Goal: Transaction & Acquisition: Obtain resource

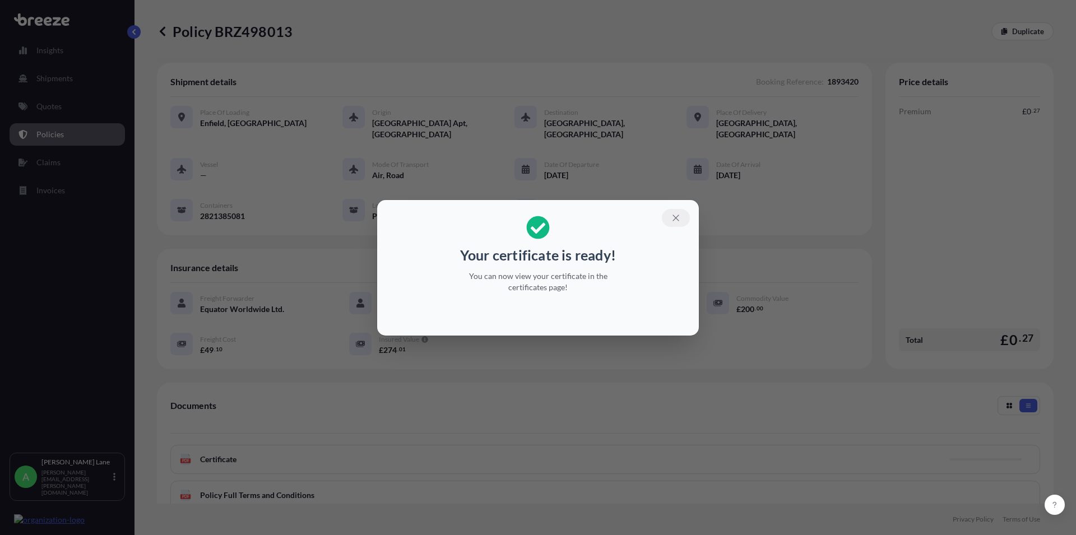
click at [676, 215] on icon "button" at bounding box center [676, 218] width 10 height 10
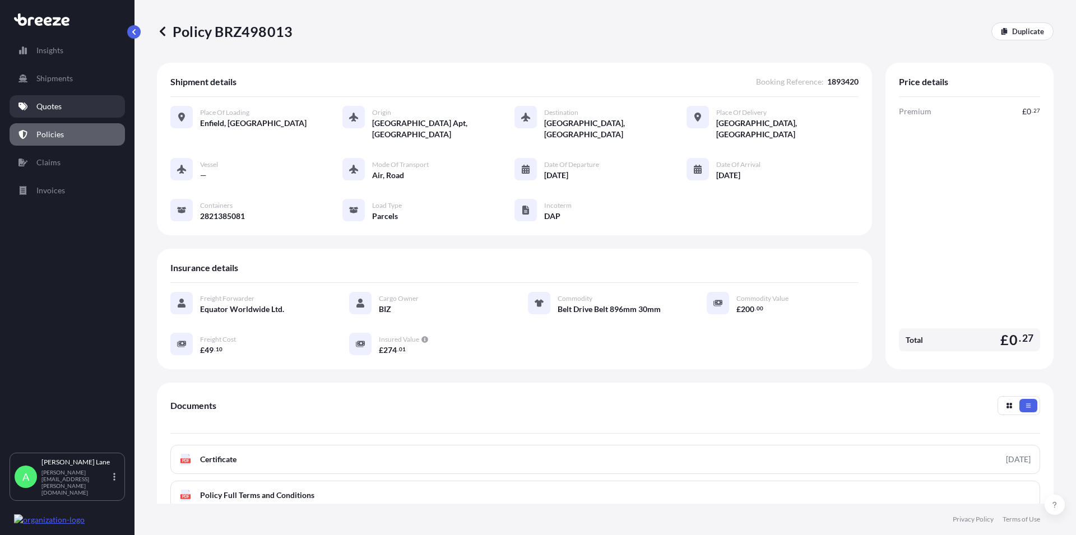
click at [54, 112] on p "Quotes" at bounding box center [48, 106] width 25 height 11
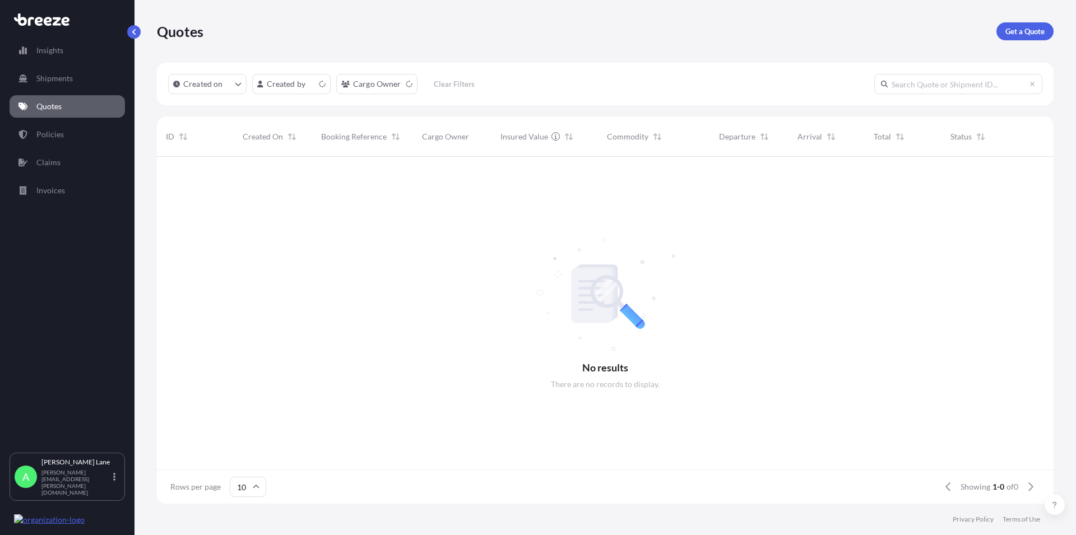
scroll to position [344, 887]
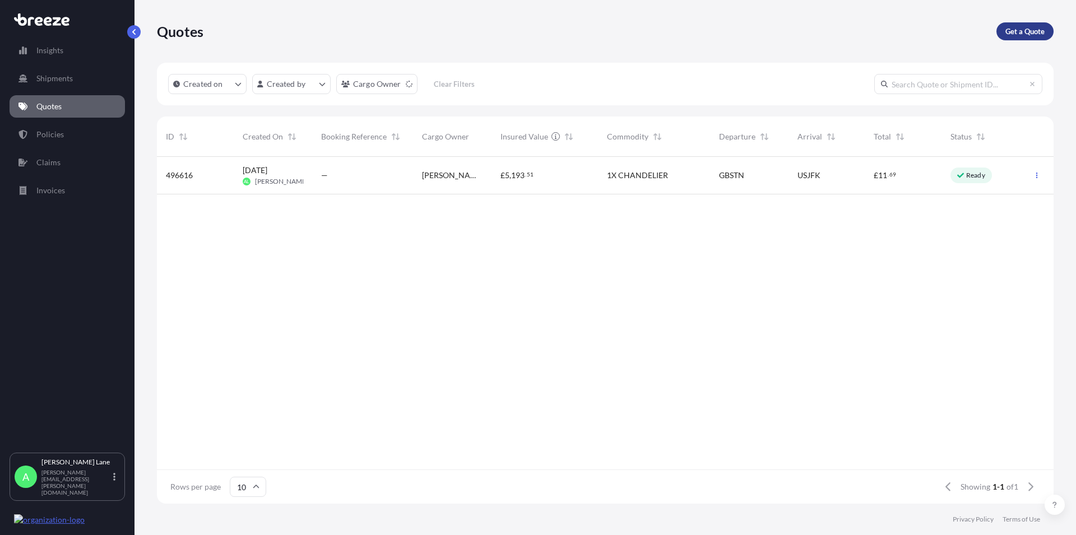
click at [1030, 32] on p "Get a Quote" at bounding box center [1024, 31] width 39 height 11
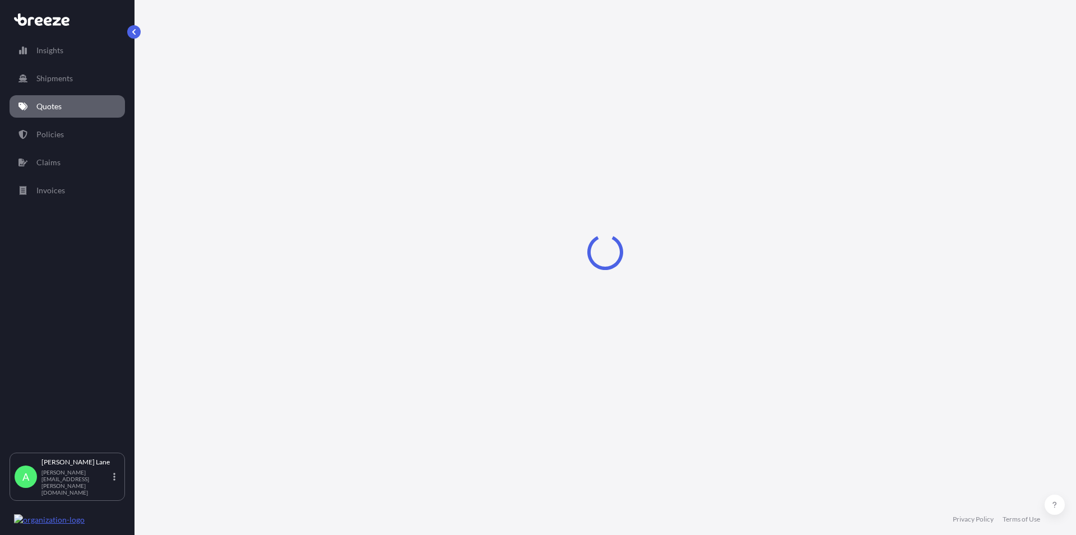
select select "Road"
select select "1"
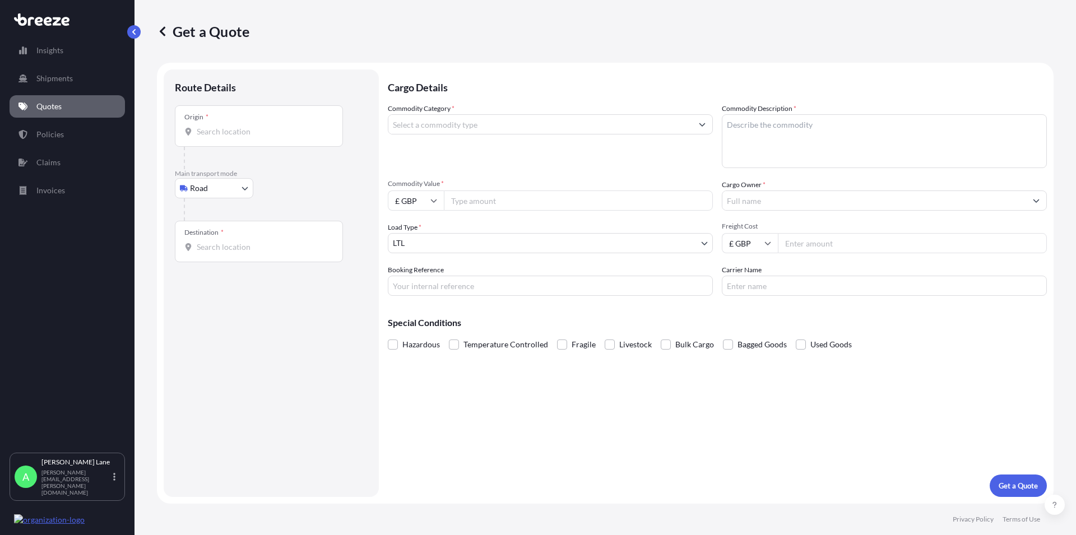
click at [239, 132] on input "Origin *" at bounding box center [263, 131] width 132 height 11
paste input "EN11 0JX"
click at [243, 170] on span "Hoddesdon EN11 0JX , [GEOGRAPHIC_DATA]" at bounding box center [292, 169] width 159 height 11
type input "Hoddesdon EN11 0JX, [GEOGRAPHIC_DATA]"
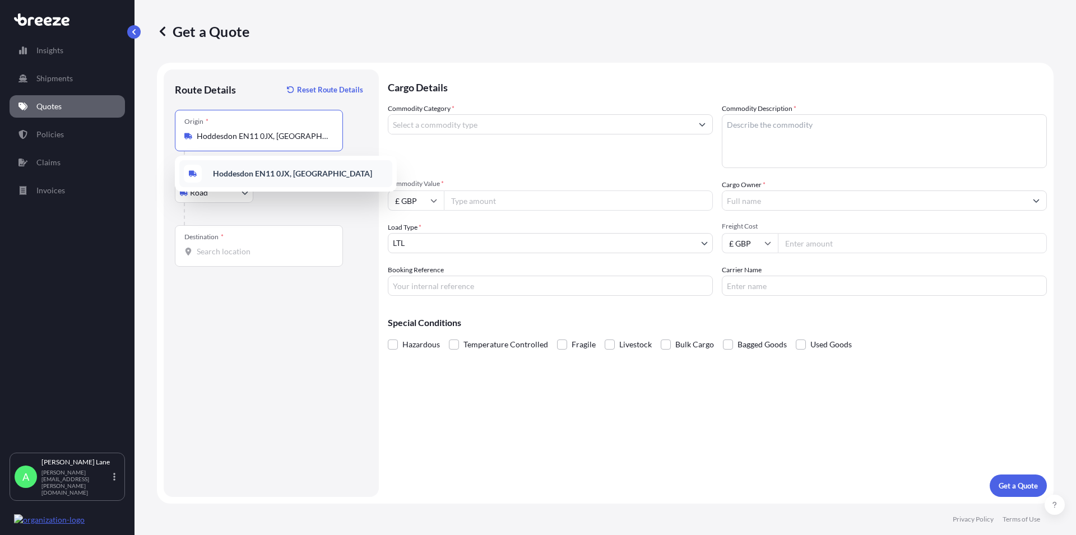
click at [238, 175] on b "Hoddesdon EN11 0JX, [GEOGRAPHIC_DATA]" at bounding box center [292, 174] width 159 height 10
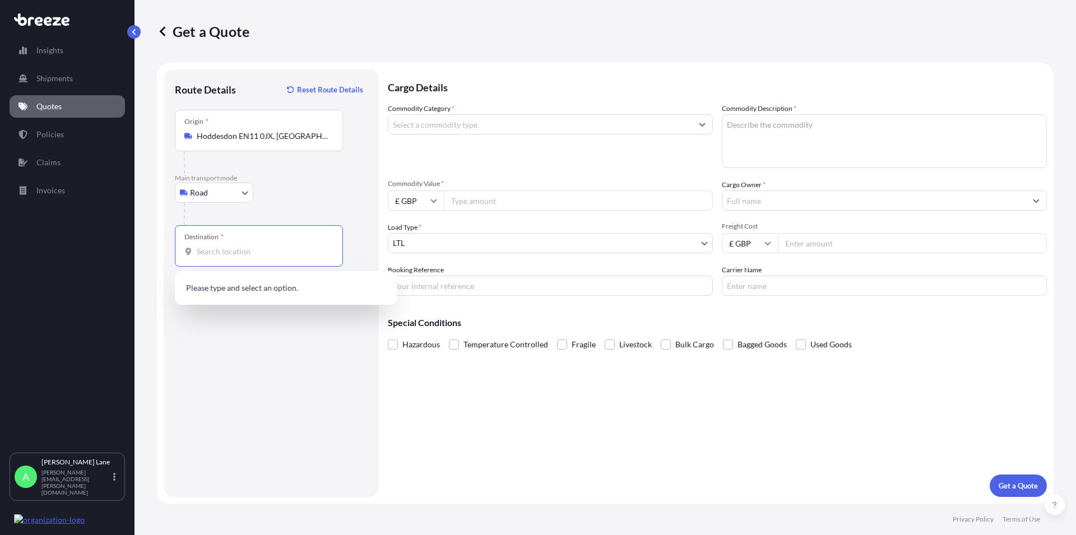
click at [205, 252] on input "Destination *" at bounding box center [263, 251] width 132 height 11
paste input "5507TB"
click at [234, 289] on span "5507 TB [GEOGRAPHIC_DATA], [GEOGRAPHIC_DATA]" at bounding box center [300, 291] width 175 height 22
type input "5507 TB [GEOGRAPHIC_DATA], [GEOGRAPHIC_DATA]"
click at [468, 128] on input "Commodity Category *" at bounding box center [540, 124] width 304 height 20
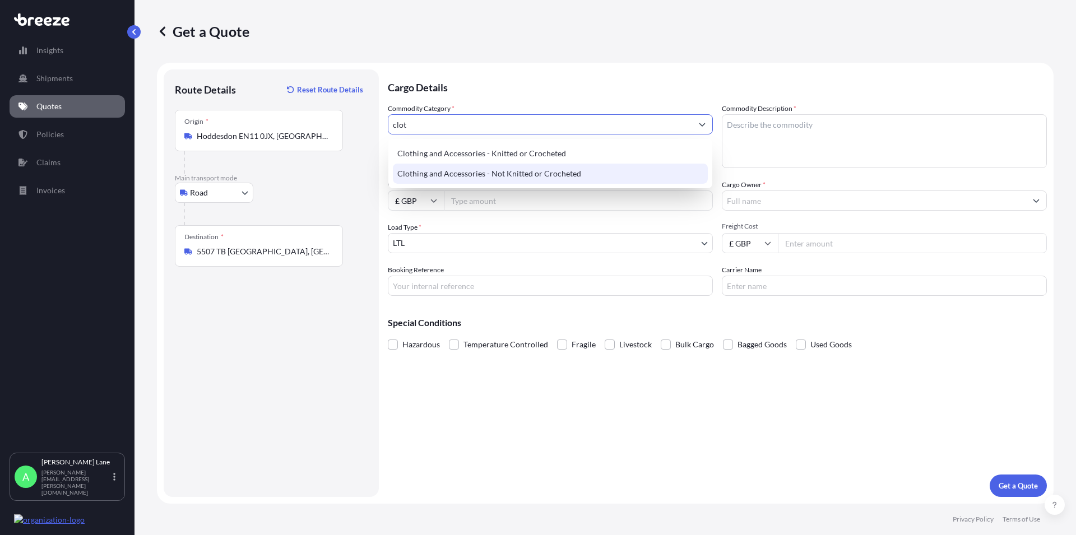
click at [485, 170] on div "Clothing and Accessories - Not Knitted or Crocheted" at bounding box center [550, 174] width 315 height 20
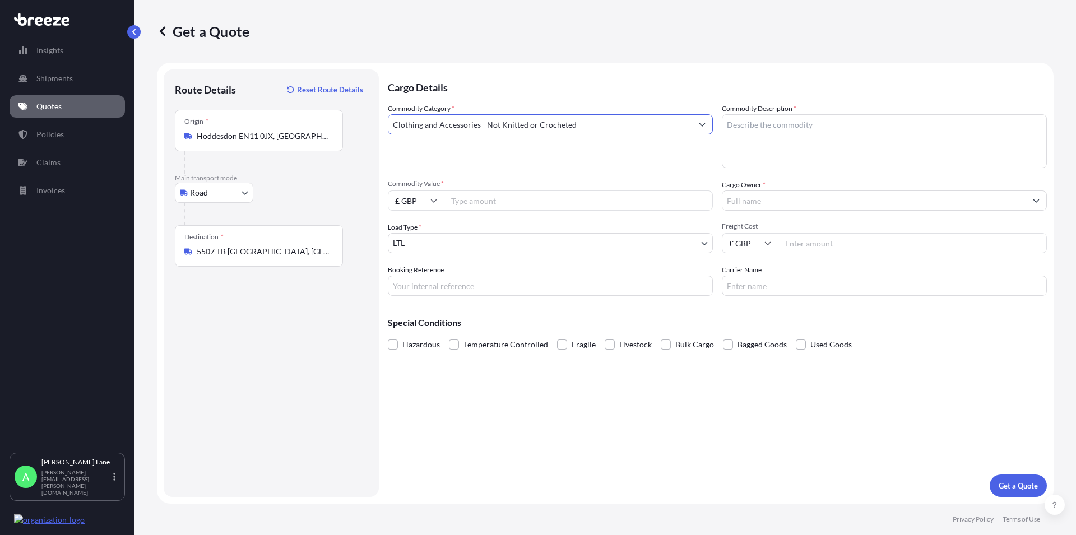
type input "Clothing and Accessories - Not Knitted or Crocheted"
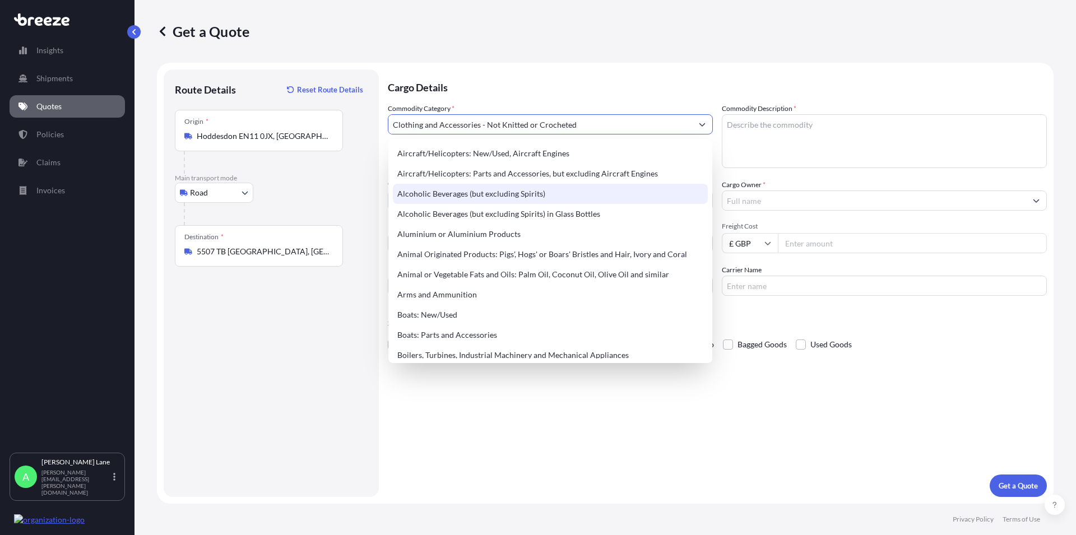
click at [752, 129] on textarea "Commodity Description *" at bounding box center [884, 141] width 325 height 54
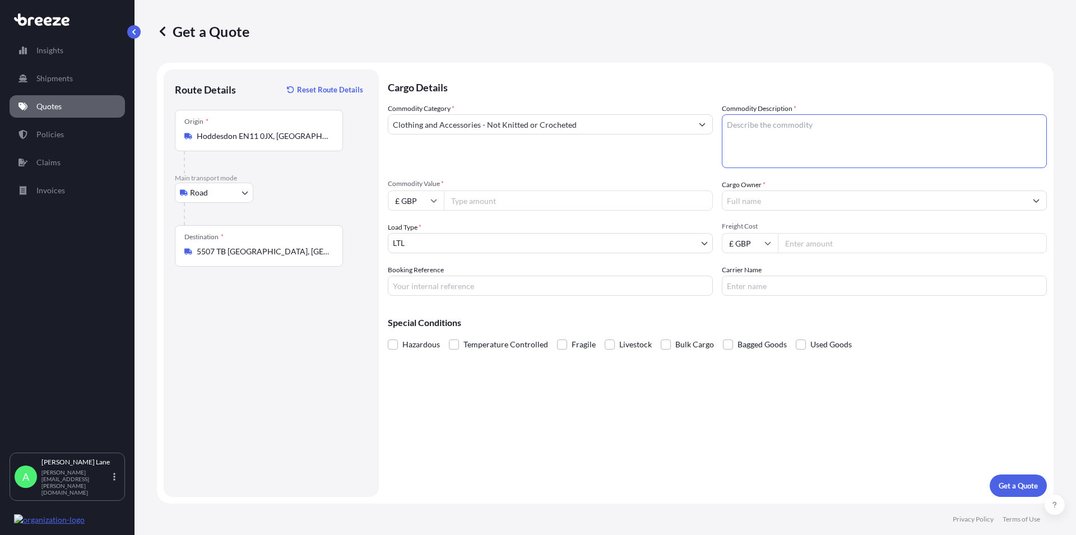
paste textarea "DART SHIRTS"
type textarea "DART SHIRTS"
click at [459, 204] on input "Commodity Value *" at bounding box center [578, 201] width 269 height 20
type input "4481.08"
click at [749, 197] on input "Cargo Owner *" at bounding box center [874, 201] width 304 height 20
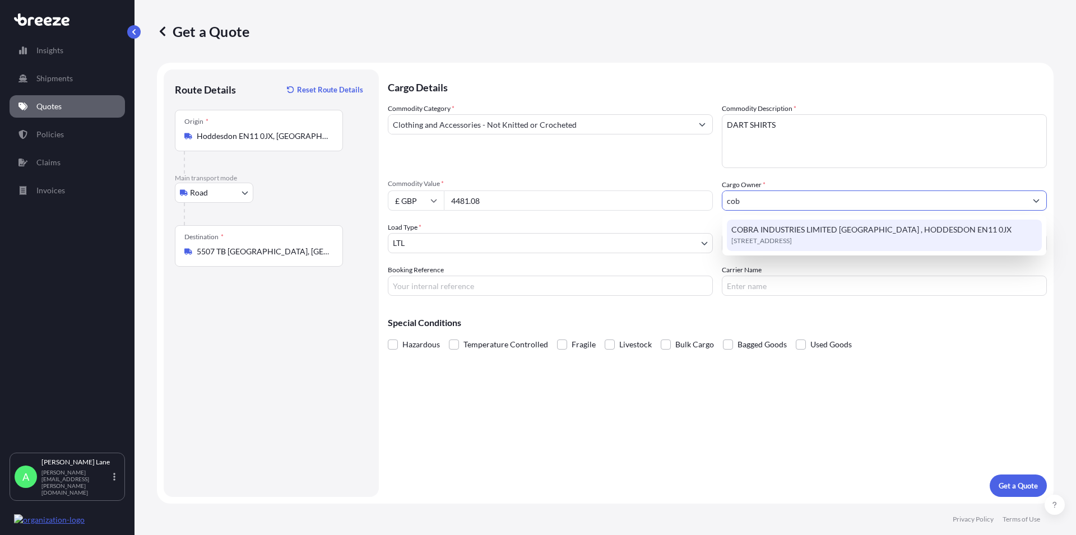
click at [761, 235] on span "[STREET_ADDRESS]" at bounding box center [761, 240] width 61 height 11
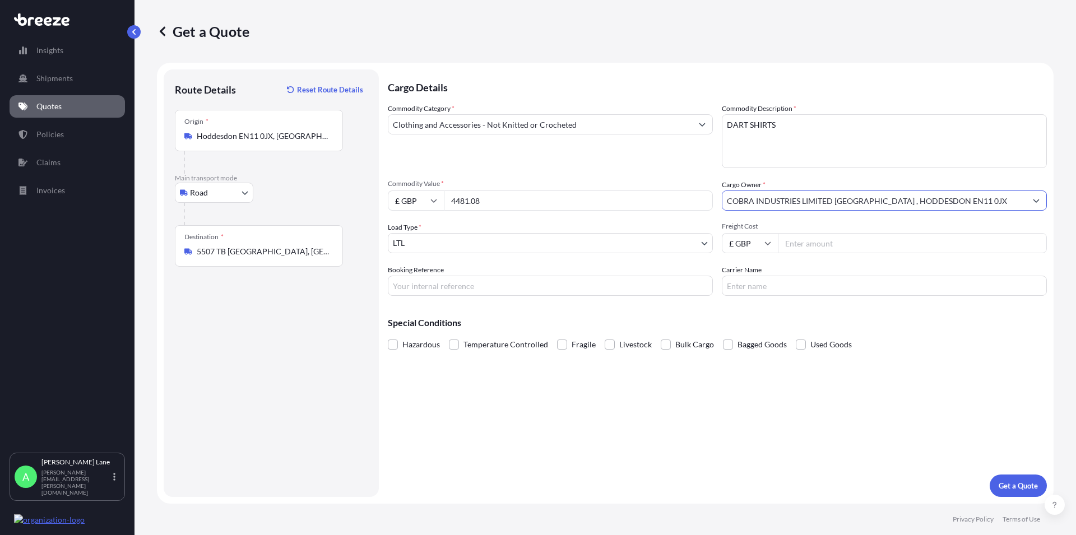
type input "COBRA INDUSTRIES LIMITED [GEOGRAPHIC_DATA] , HODDESDON EN11 0JX"
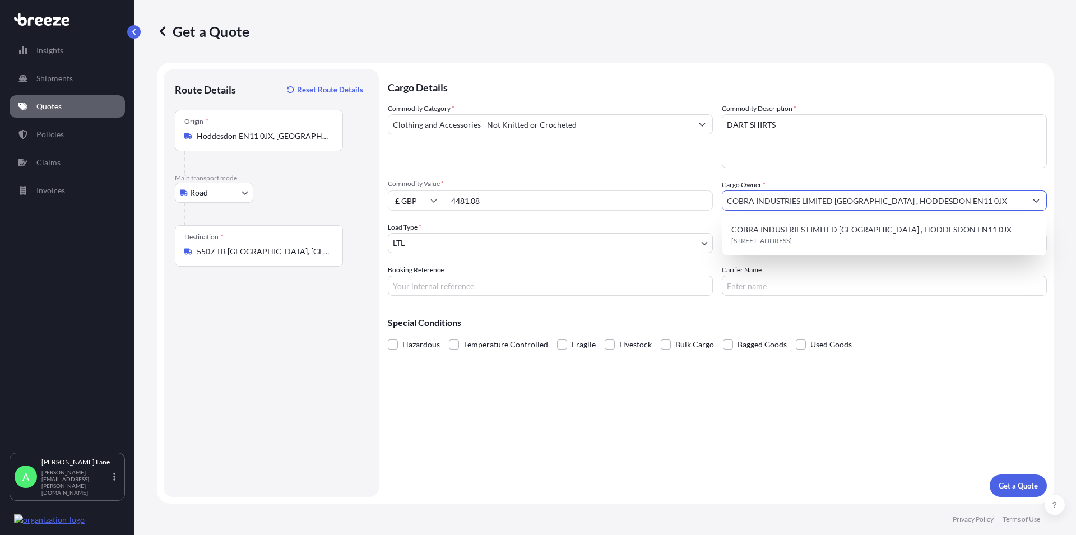
click at [754, 285] on input "Carrier Name" at bounding box center [884, 286] width 325 height 20
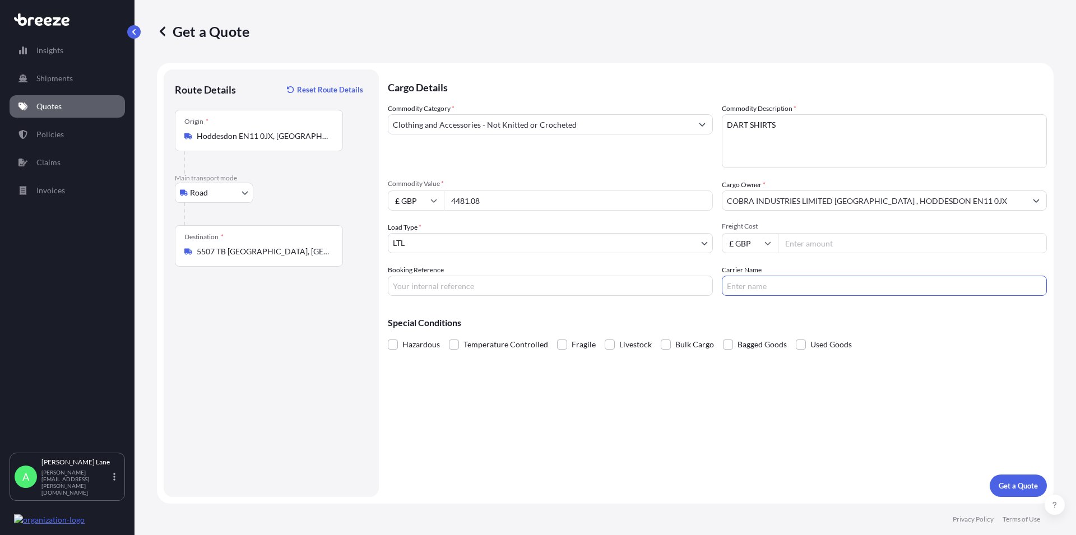
click at [806, 243] on input "Freight Cost" at bounding box center [912, 243] width 269 height 20
type input "139.13"
click at [777, 273] on div "Carrier Name" at bounding box center [884, 280] width 325 height 31
drag, startPoint x: 775, startPoint y: 279, endPoint x: 771, endPoint y: 287, distance: 8.8
click at [773, 283] on input "Carrier Name" at bounding box center [884, 286] width 325 height 20
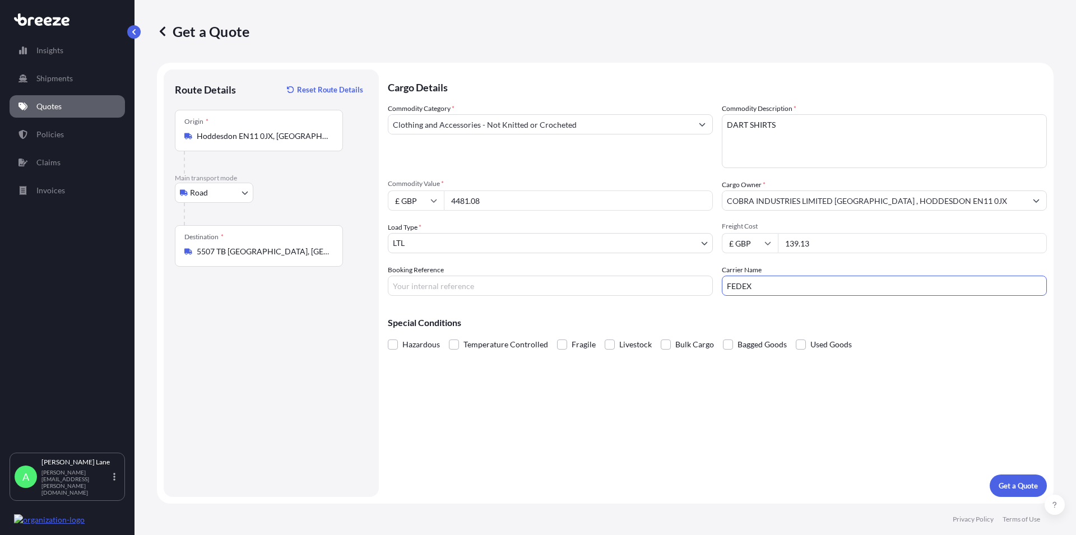
type input "FEDEX"
click at [401, 291] on input "Booking Reference" at bounding box center [550, 286] width 325 height 20
paste input "1893516"
type input "1893516"
click at [1024, 490] on p "Get a Quote" at bounding box center [1018, 485] width 39 height 11
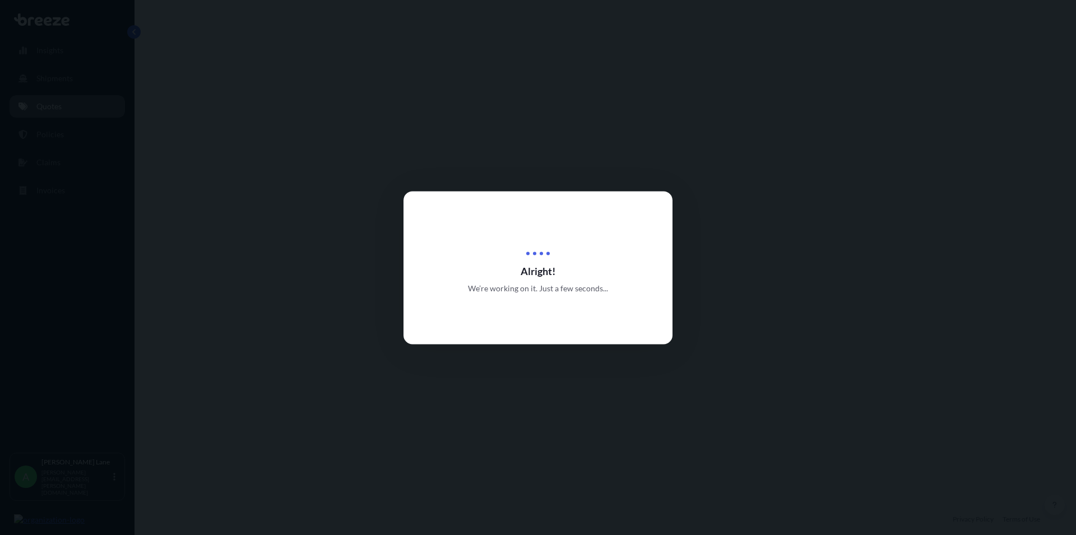
select select "Road"
select select "1"
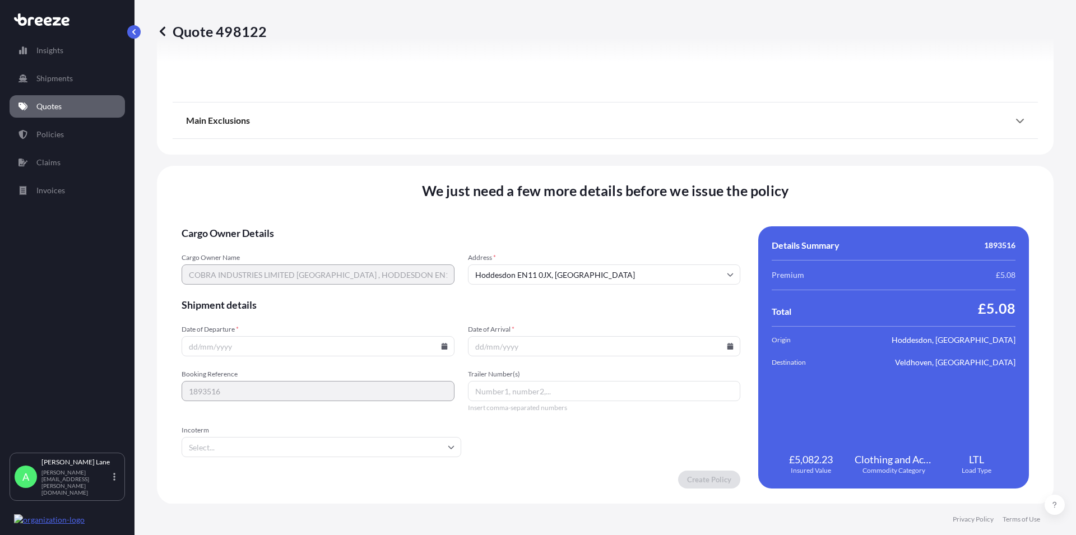
scroll to position [1244, 0]
click at [312, 346] on input "Date of Departure *" at bounding box center [318, 346] width 273 height 20
click at [441, 344] on icon at bounding box center [444, 345] width 6 height 7
click at [289, 201] on button "3" at bounding box center [290, 203] width 18 height 18
type input "[DATE]"
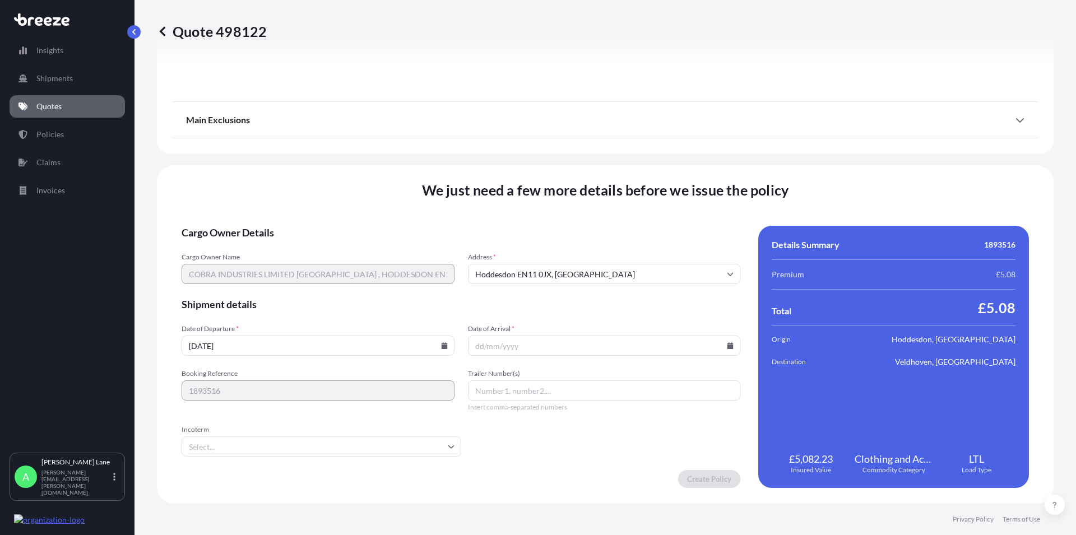
click at [539, 349] on input "Date of Arrival *" at bounding box center [604, 346] width 273 height 20
click at [727, 348] on icon at bounding box center [730, 345] width 6 height 7
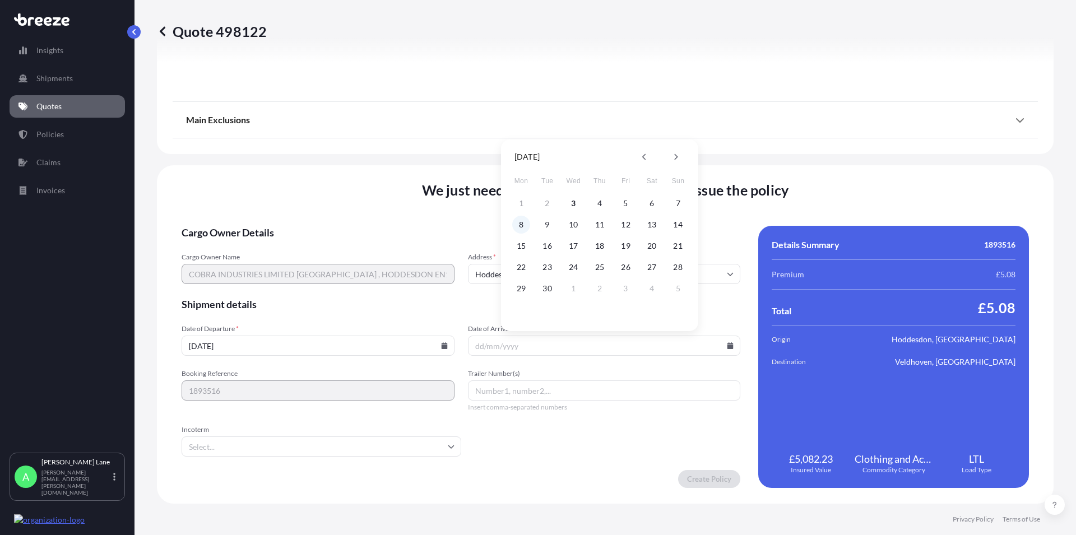
click at [522, 224] on button "8" at bounding box center [521, 225] width 18 height 18
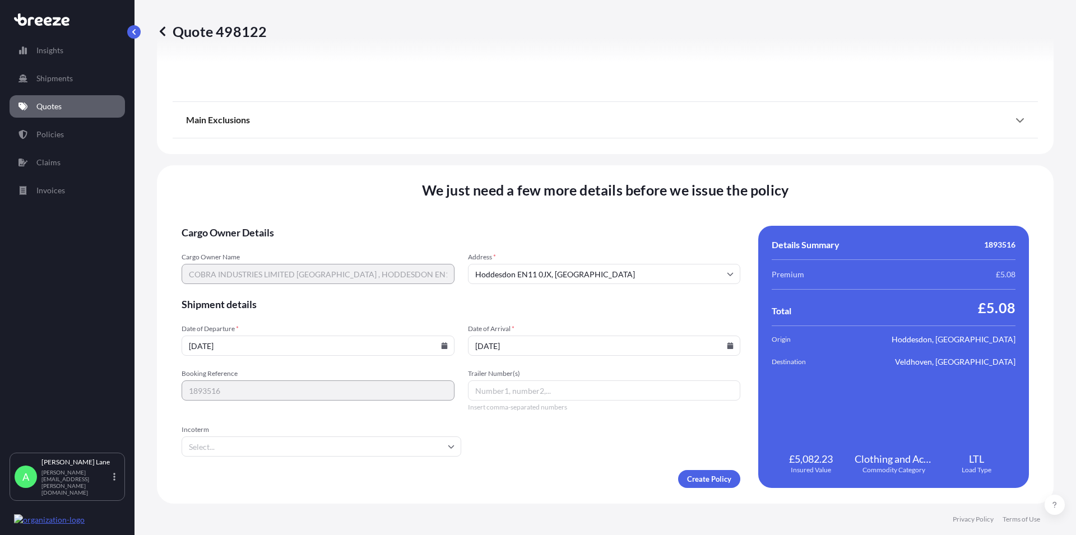
type input "[DATE]"
click at [516, 389] on input "Trailer Number(s)" at bounding box center [604, 391] width 273 height 20
paste input "392793970132"
type input "392793970132"
click at [400, 440] on input "Incoterm" at bounding box center [322, 447] width 280 height 20
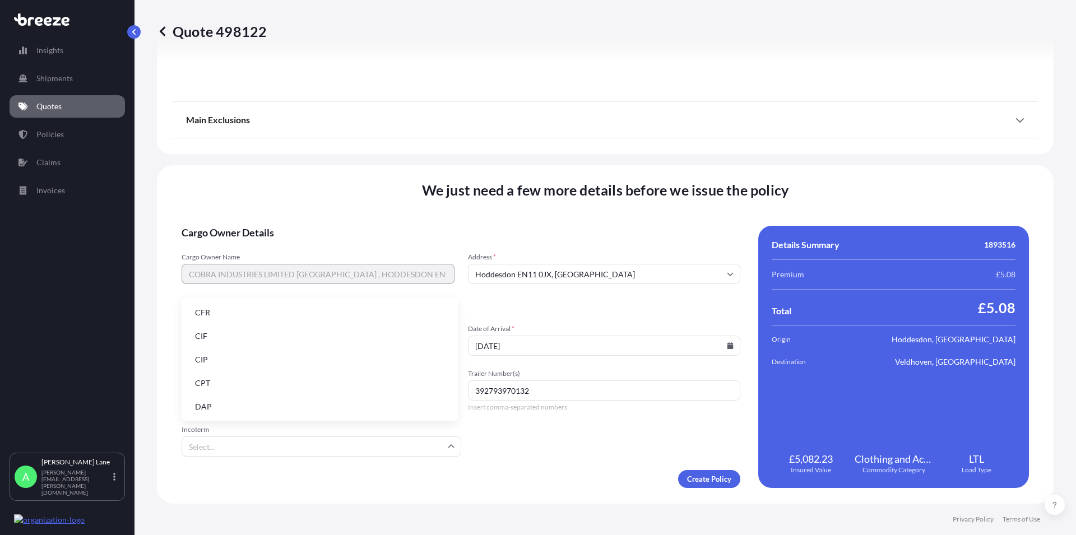
click at [242, 402] on li "DAP" at bounding box center [319, 406] width 267 height 21
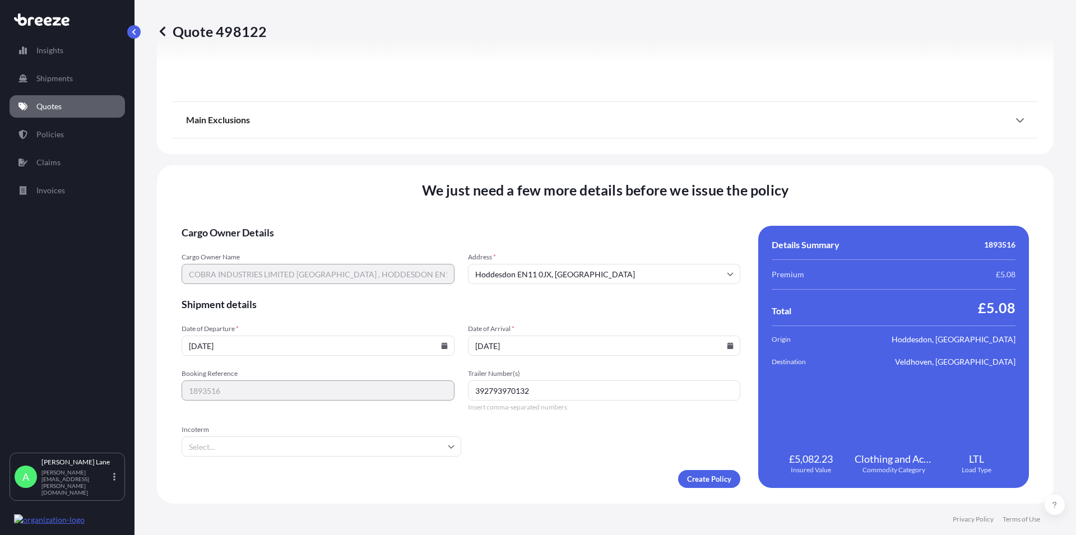
type input "DAP"
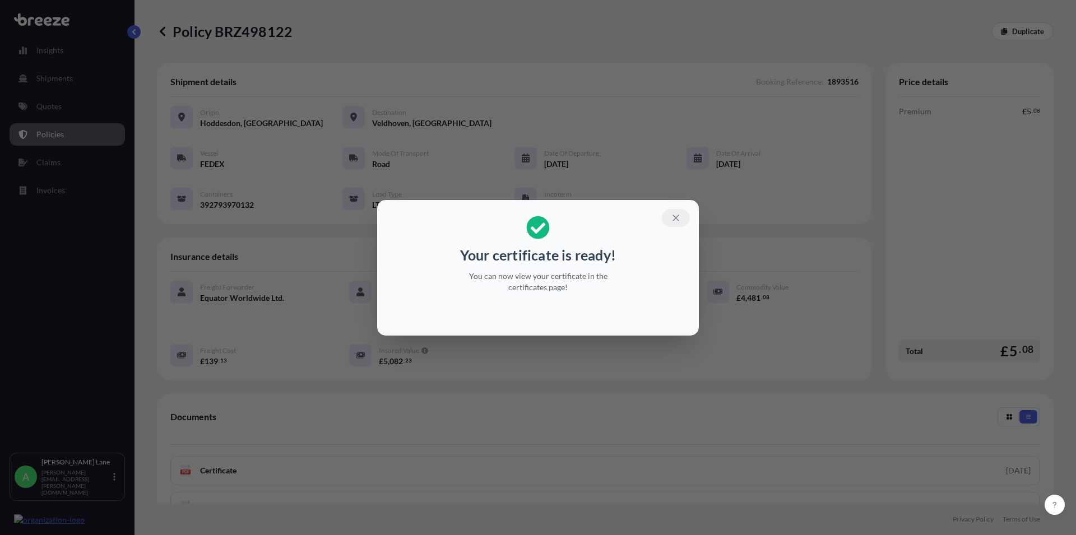
click at [672, 217] on icon "button" at bounding box center [676, 218] width 10 height 10
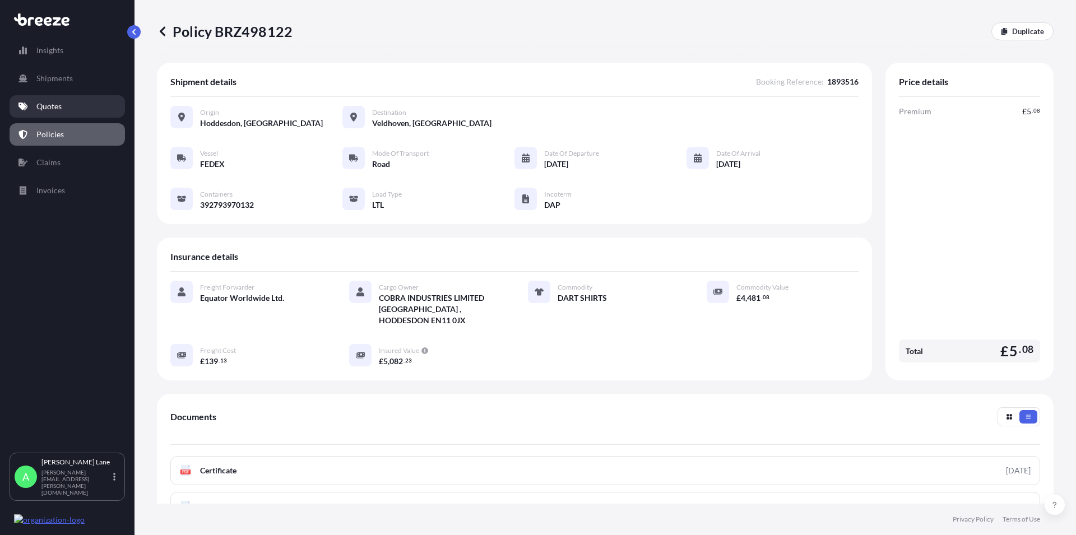
click at [64, 108] on link "Quotes" at bounding box center [67, 106] width 115 height 22
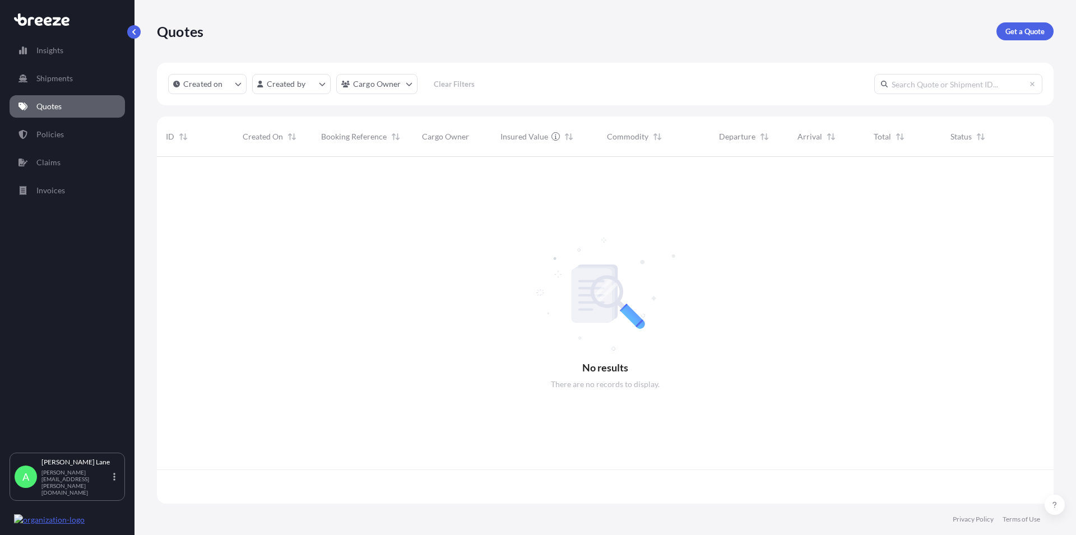
scroll to position [344, 887]
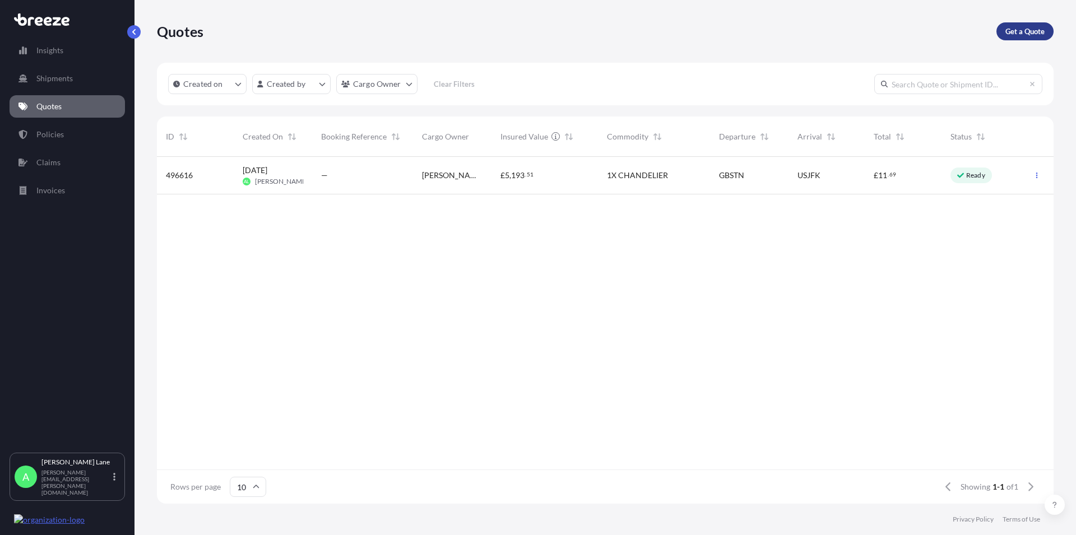
click at [1025, 31] on p "Get a Quote" at bounding box center [1024, 31] width 39 height 11
select select "Road"
select select "1"
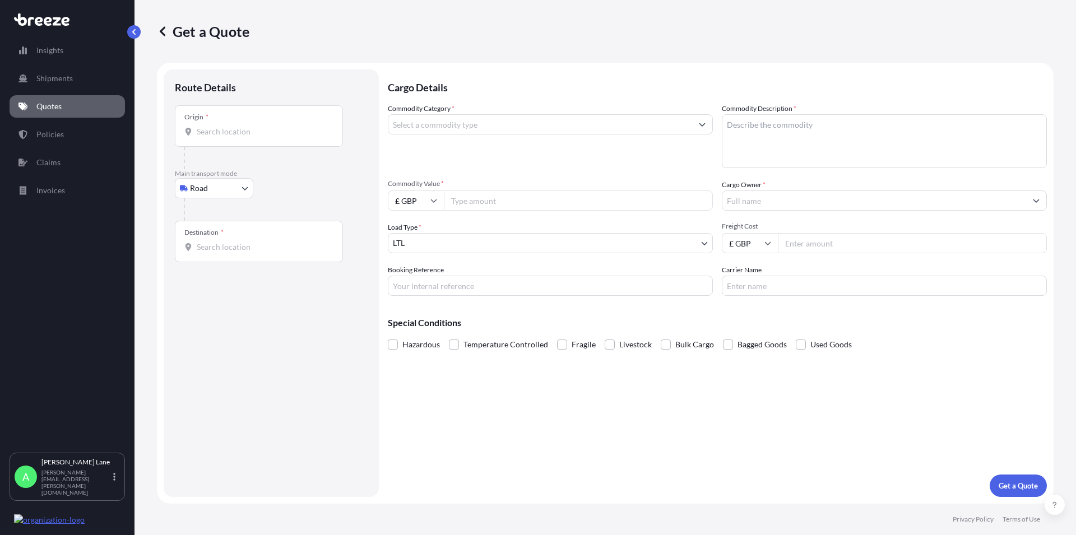
click at [250, 140] on div "Origin *" at bounding box center [259, 125] width 168 height 41
click at [250, 137] on input "Origin *" at bounding box center [263, 131] width 132 height 11
drag, startPoint x: 203, startPoint y: 121, endPoint x: 211, endPoint y: 126, distance: 8.6
click at [204, 121] on div "Origin *" at bounding box center [196, 117] width 24 height 9
click at [204, 126] on input "Origin * Please select an origin" at bounding box center [263, 131] width 132 height 11
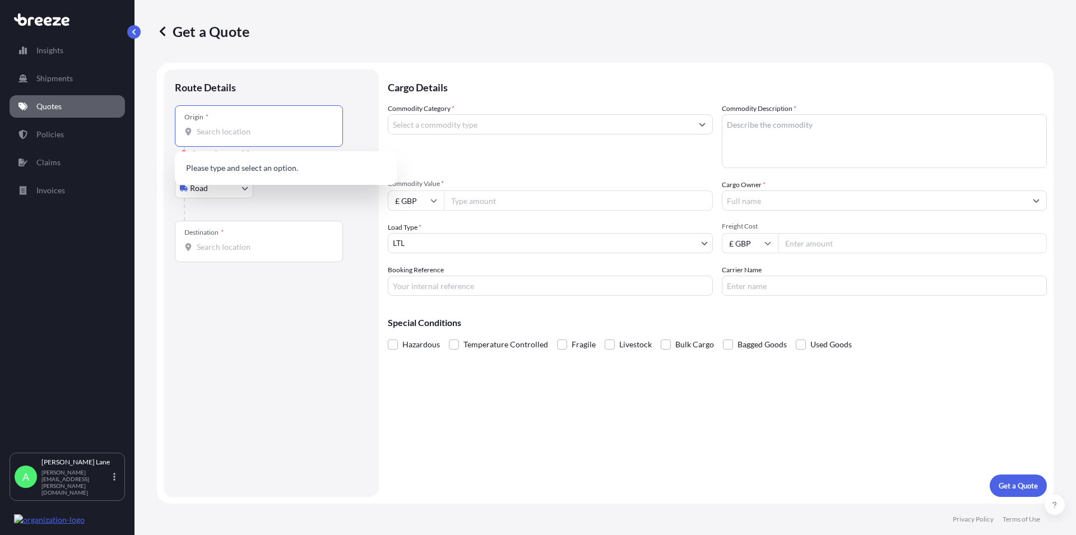
click at [210, 132] on input "Origin * Please select an origin" at bounding box center [263, 131] width 132 height 11
paste input "EN11 0JX"
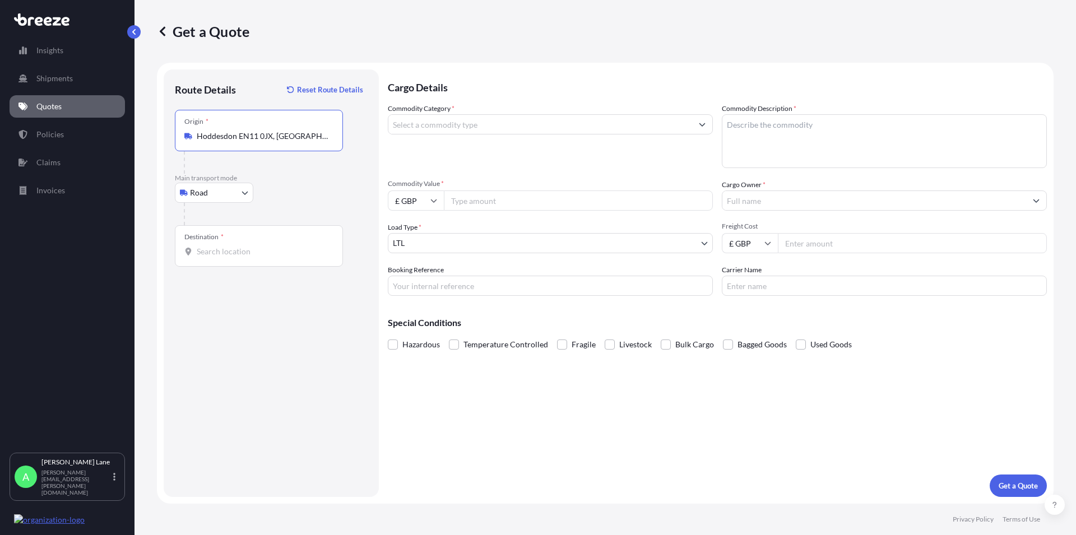
type input "Hoddesdon EN11 0JX, [GEOGRAPHIC_DATA]"
click at [269, 175] on b "Hoddesdon EN11 0JX, [GEOGRAPHIC_DATA]" at bounding box center [292, 174] width 159 height 10
click at [220, 253] on input "Destination *" at bounding box center [263, 251] width 132 height 11
paste input "VELDHOVEN"
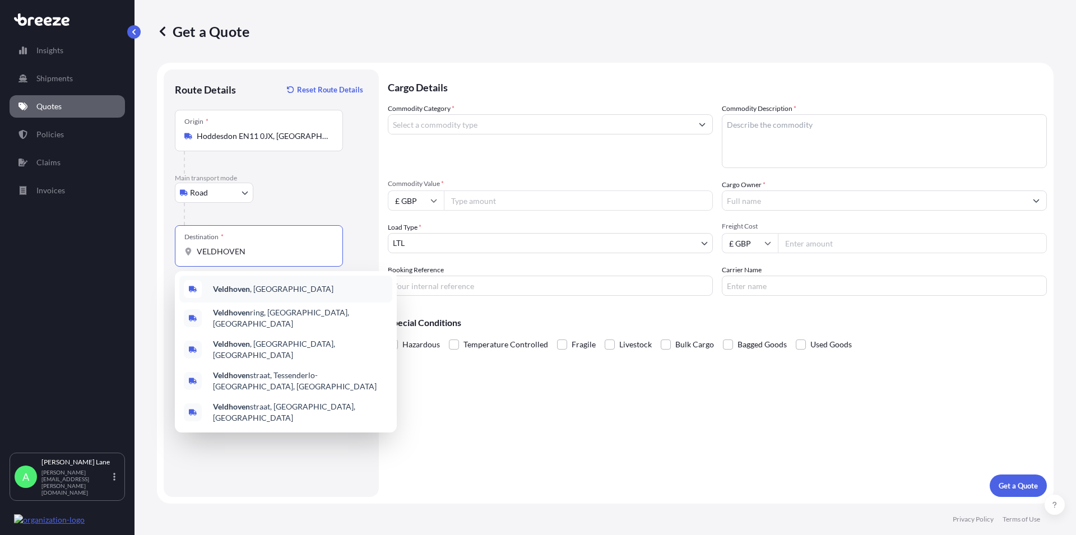
click at [237, 287] on b "Veldhoven" at bounding box center [231, 289] width 37 height 10
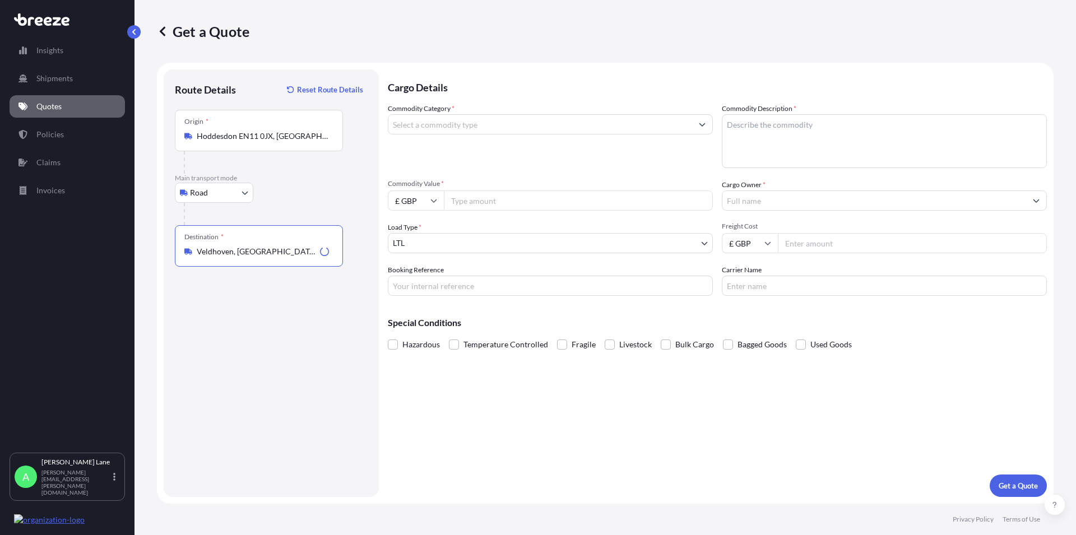
type input "Veldhoven, [GEOGRAPHIC_DATA]"
click at [549, 128] on input "Commodity Category *" at bounding box center [540, 124] width 304 height 20
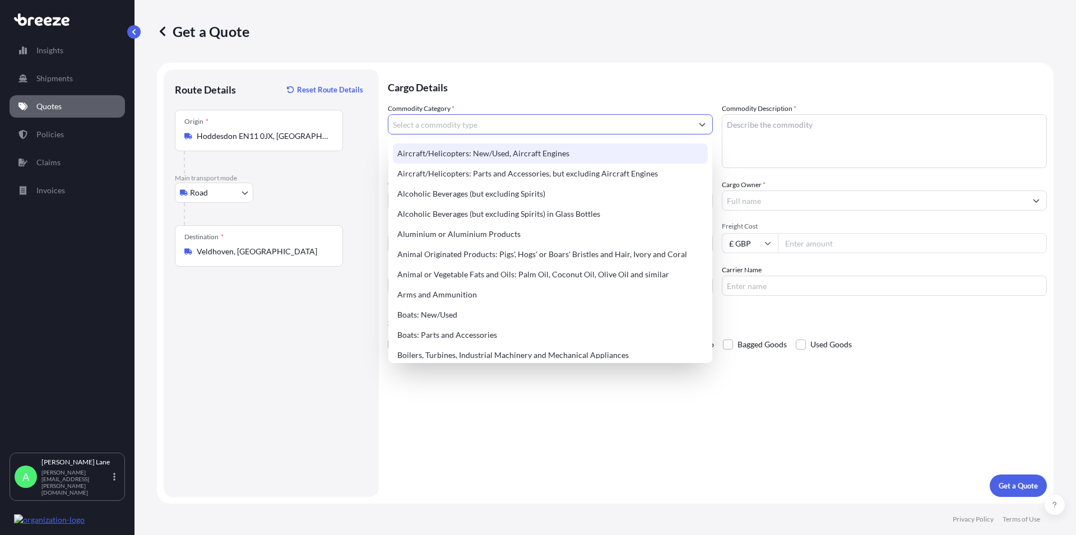
click at [441, 126] on input "Commodity Category *" at bounding box center [540, 124] width 304 height 20
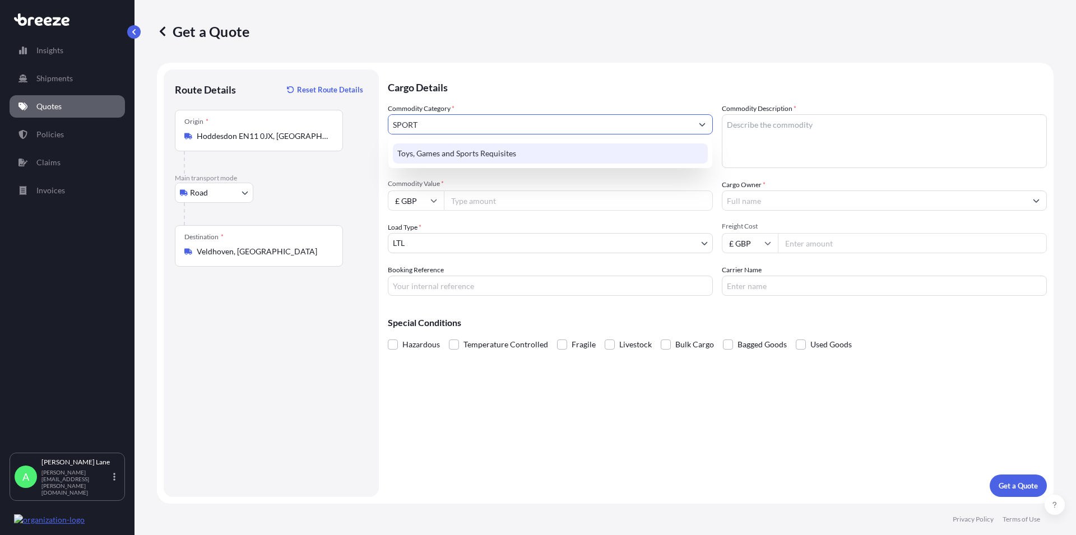
click at [455, 154] on div "Toys, Games and Sports Requisites" at bounding box center [550, 153] width 315 height 20
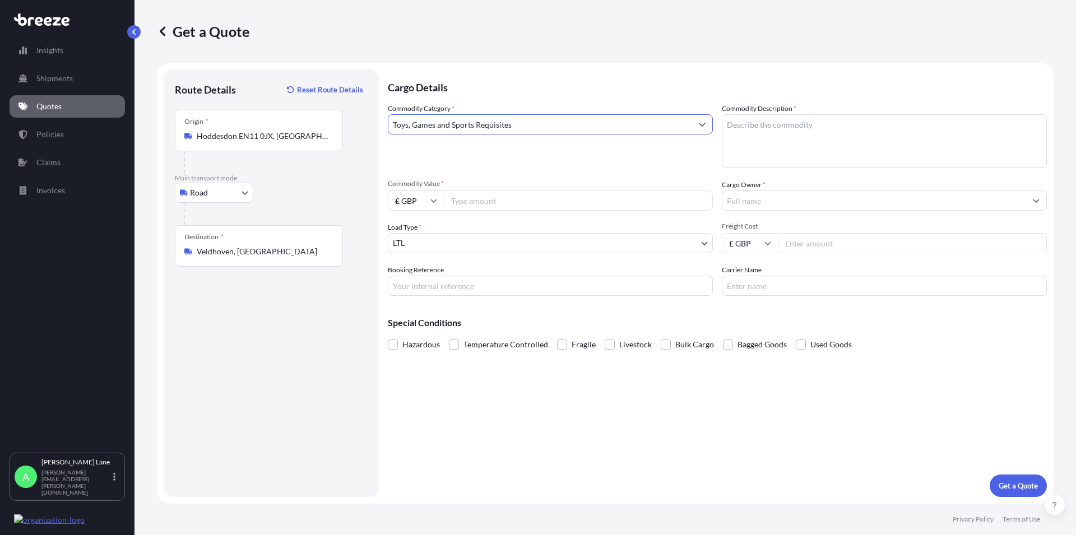
type input "Toys, Games and Sports Requisites"
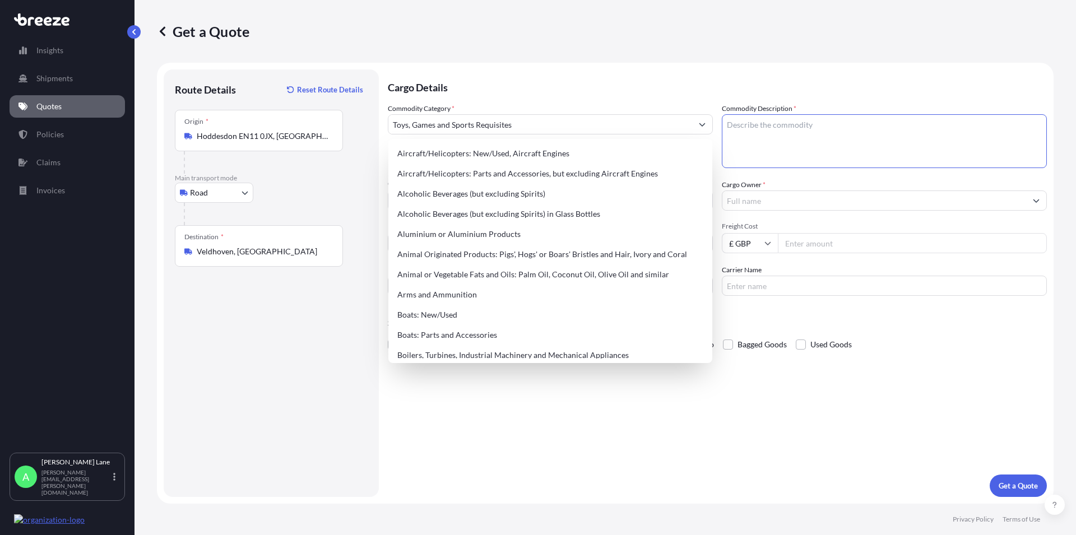
click at [748, 123] on textarea "Commodity Description *" at bounding box center [884, 141] width 325 height 54
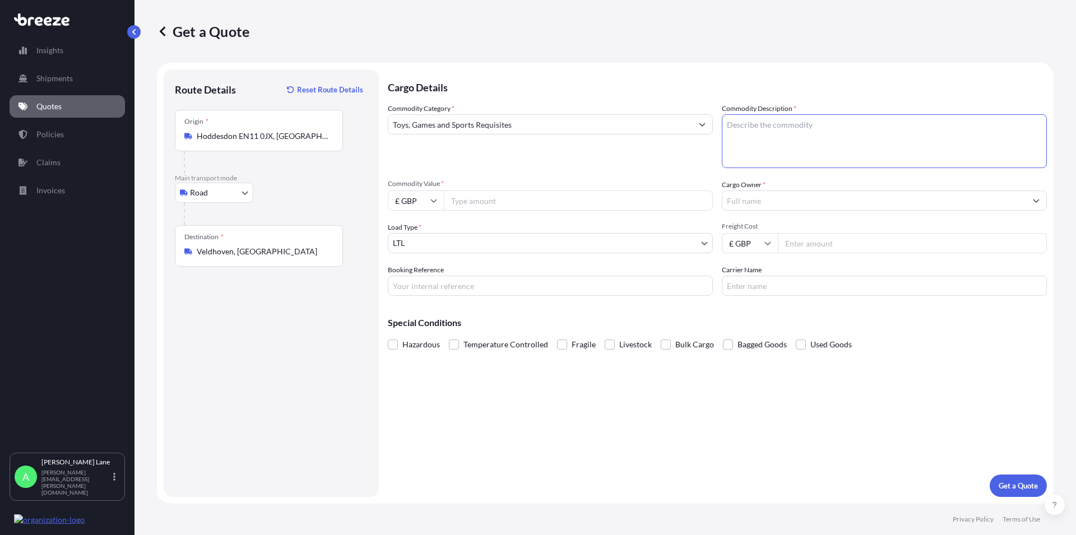
paste textarea "DARTS AND ACCESSORIES"
type textarea "DARTS AND ACCESSORIES"
click at [482, 197] on input "Commodity Value *" at bounding box center [578, 201] width 269 height 20
type input "5842.36"
click at [819, 248] on input "Freight Cost" at bounding box center [912, 243] width 269 height 20
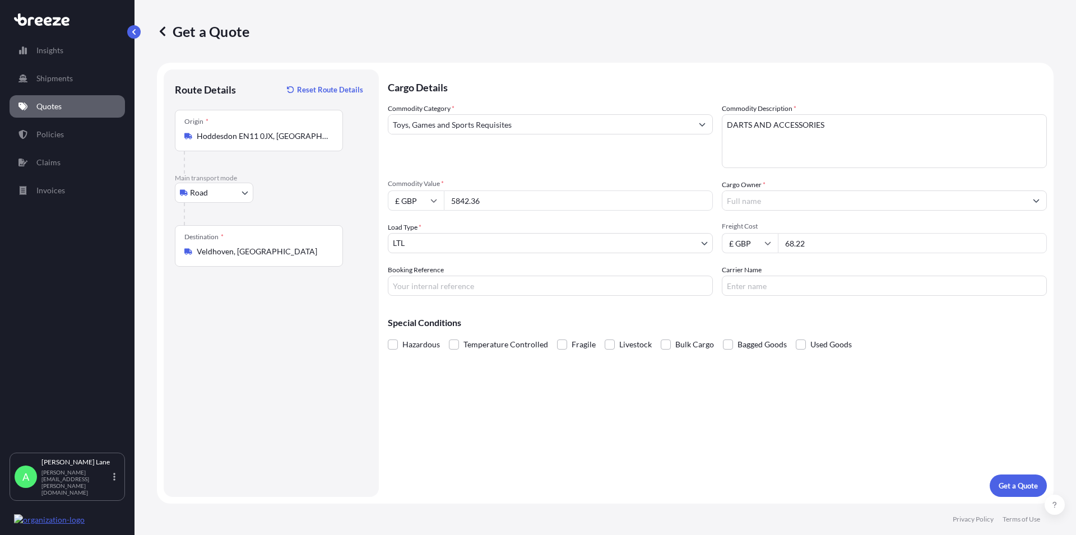
type input "68.22"
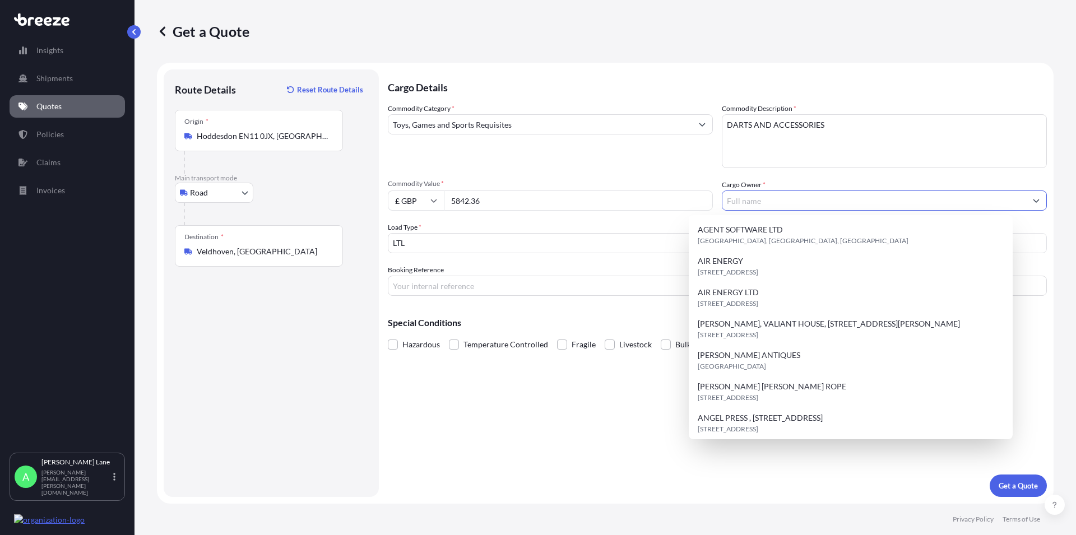
click at [827, 204] on input "Cargo Owner *" at bounding box center [874, 201] width 304 height 20
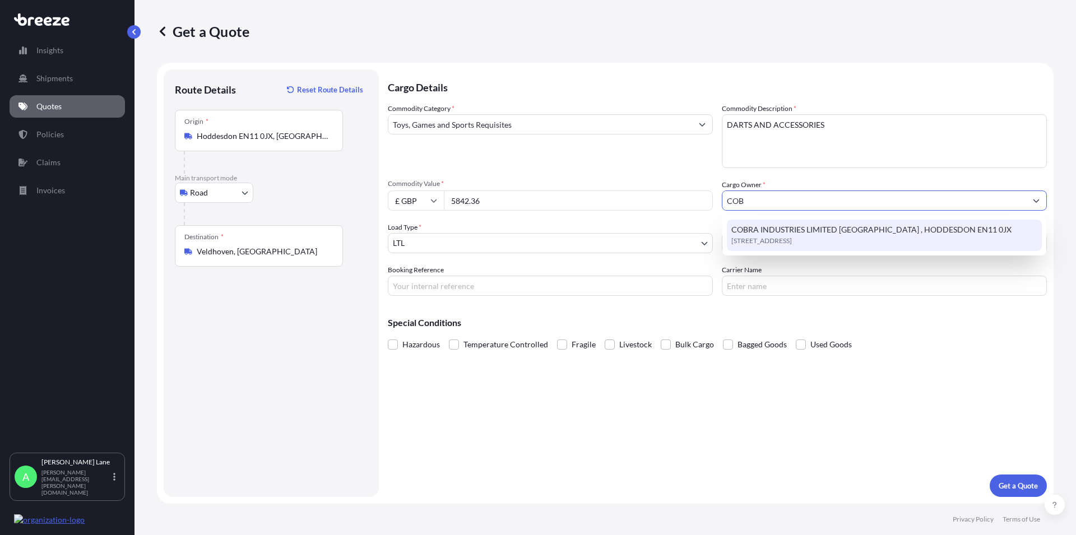
click at [755, 237] on span "[STREET_ADDRESS]" at bounding box center [761, 240] width 61 height 11
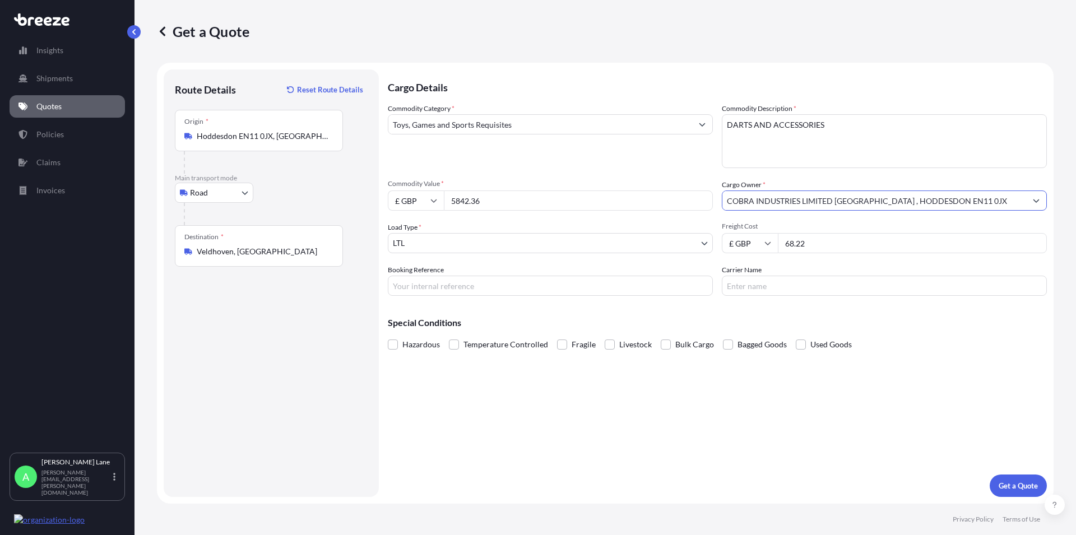
type input "COBRA INDUSTRIES LIMITED [GEOGRAPHIC_DATA] , HODDESDON EN11 0JX"
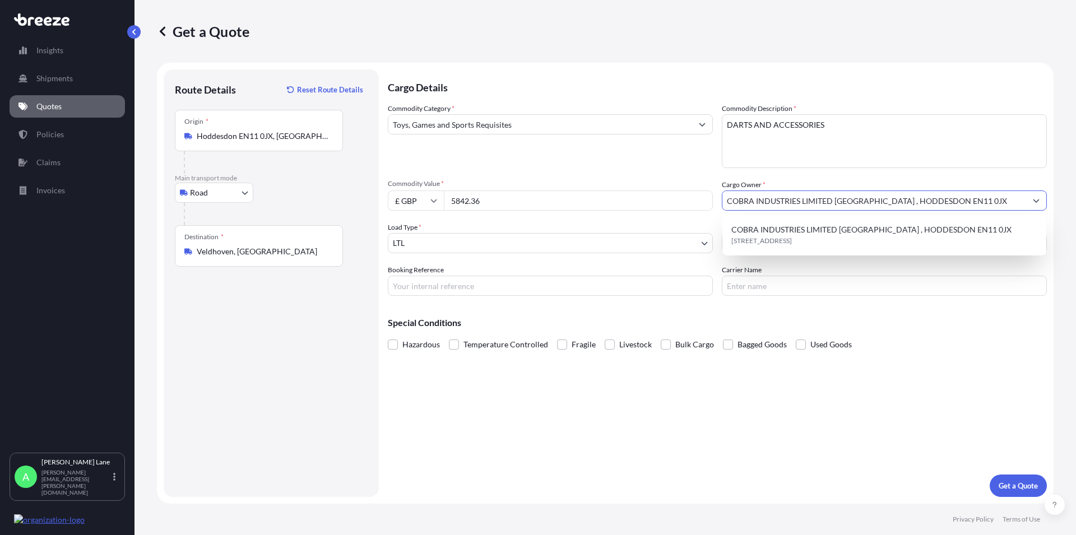
click at [758, 284] on input "Carrier Name" at bounding box center [884, 286] width 325 height 20
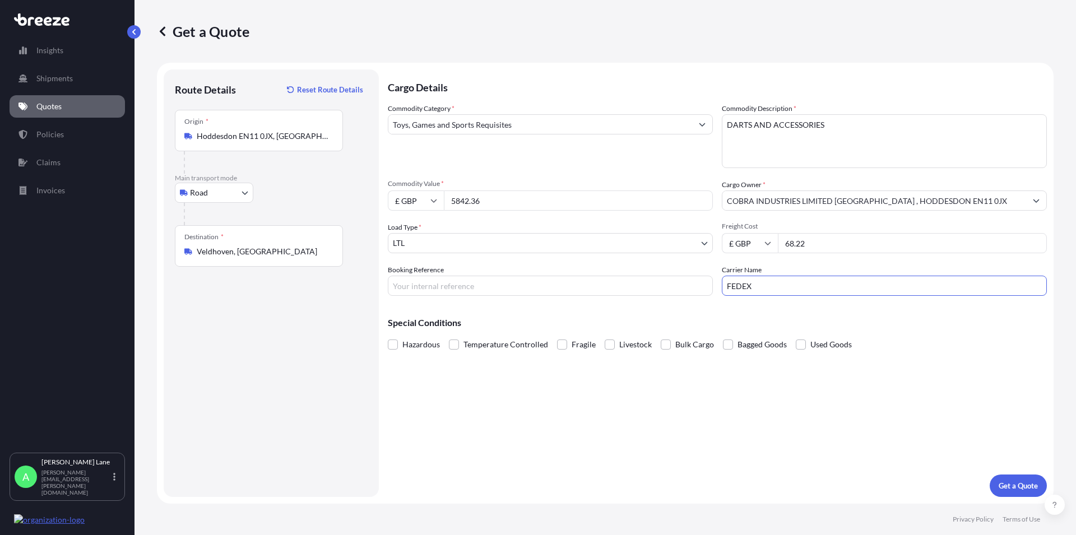
type input "FEDEX"
click at [419, 286] on input "Booking Reference" at bounding box center [550, 286] width 325 height 20
paste input "1893518"
type input "1893518"
click at [1022, 482] on p "Get a Quote" at bounding box center [1018, 485] width 39 height 11
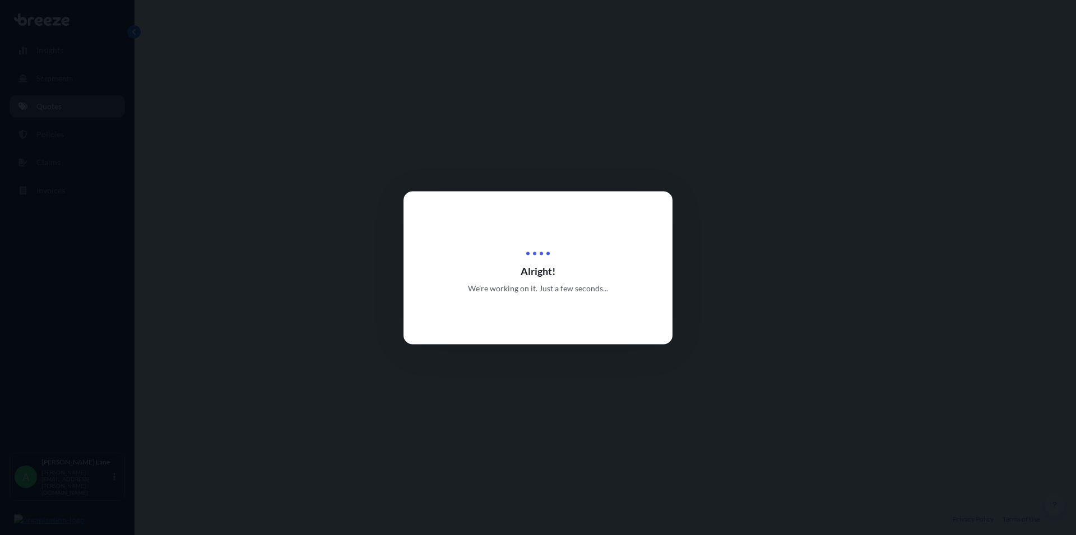
select select "Road"
select select "1"
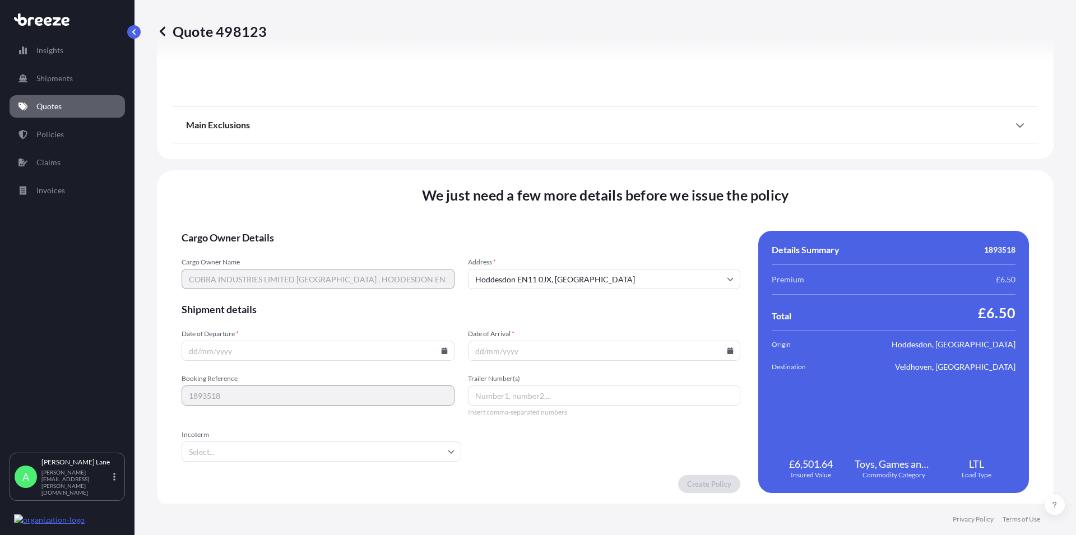
scroll to position [1244, 0]
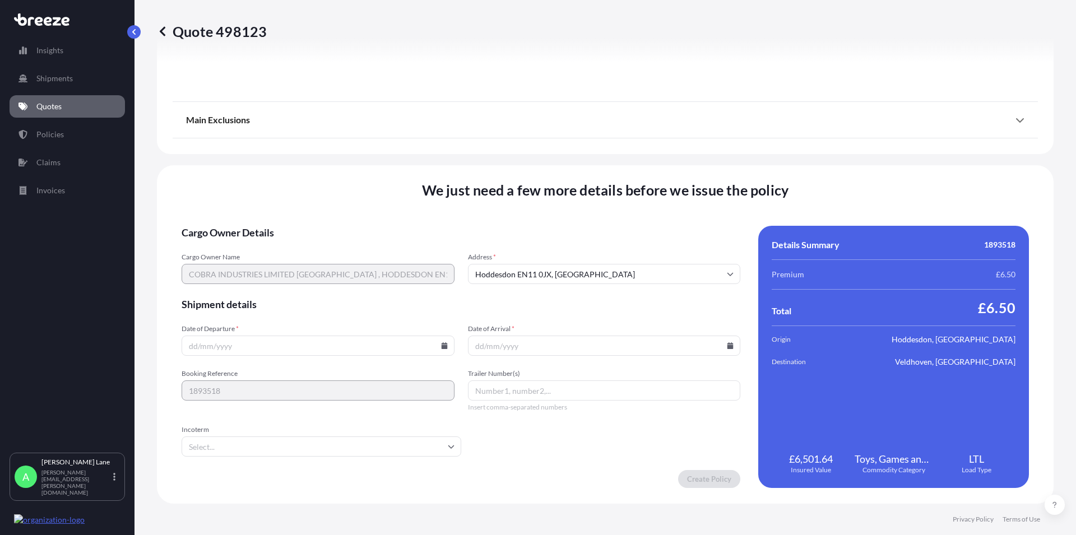
click at [441, 347] on icon at bounding box center [444, 345] width 6 height 7
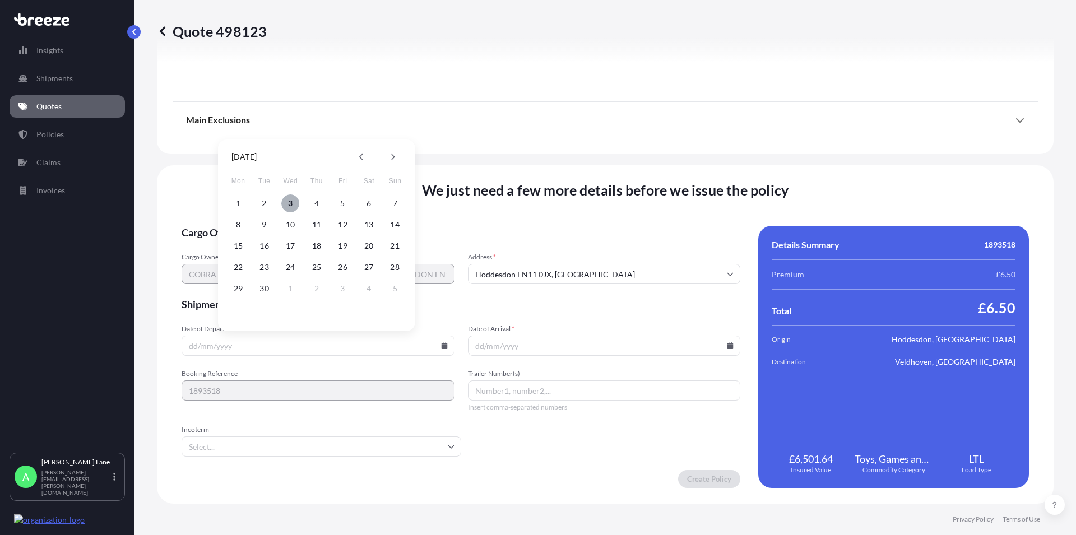
click at [292, 203] on button "3" at bounding box center [290, 203] width 18 height 18
type input "[DATE]"
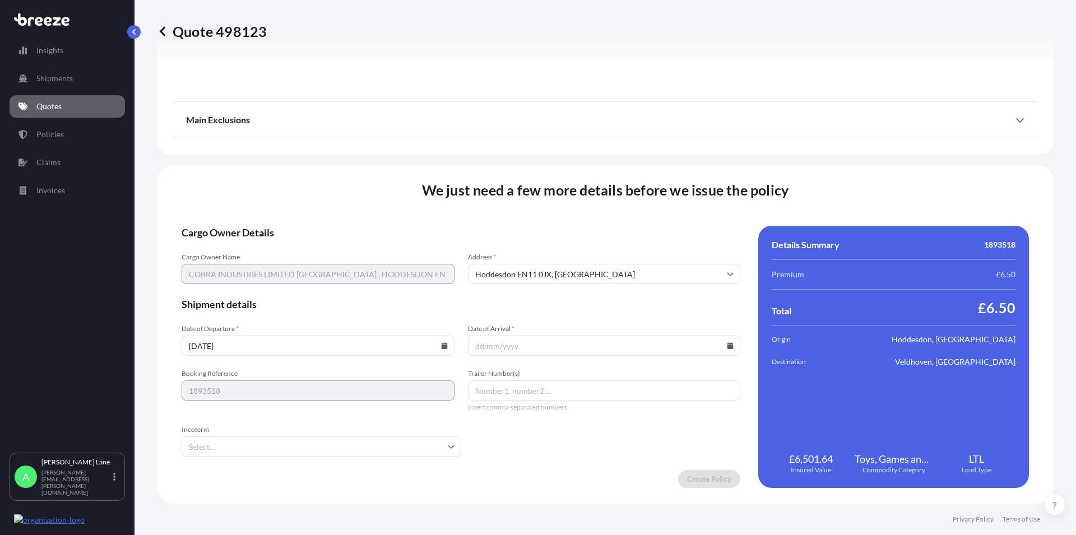
click at [727, 345] on icon at bounding box center [730, 345] width 6 height 7
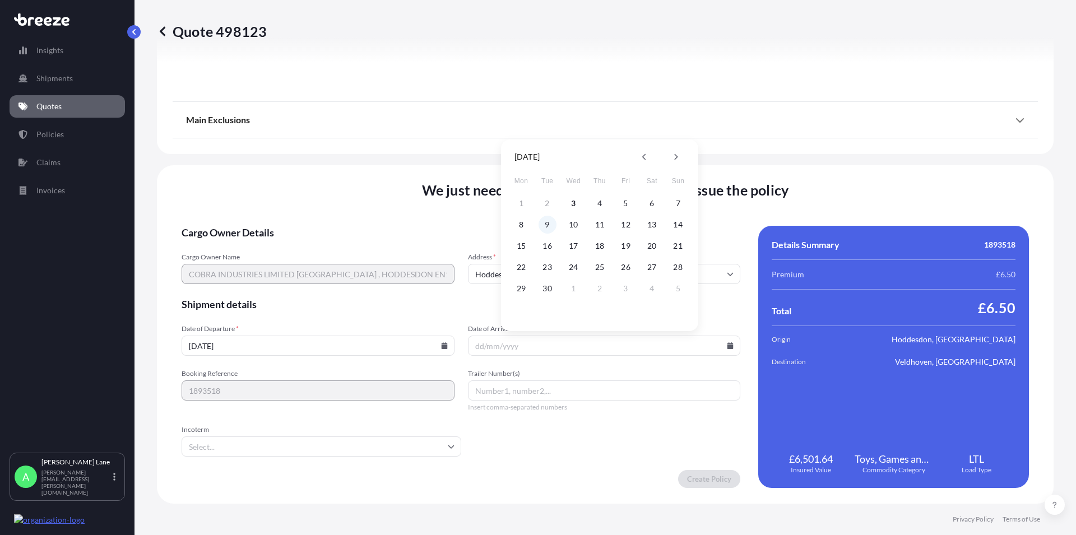
click at [548, 224] on button "9" at bounding box center [548, 225] width 18 height 18
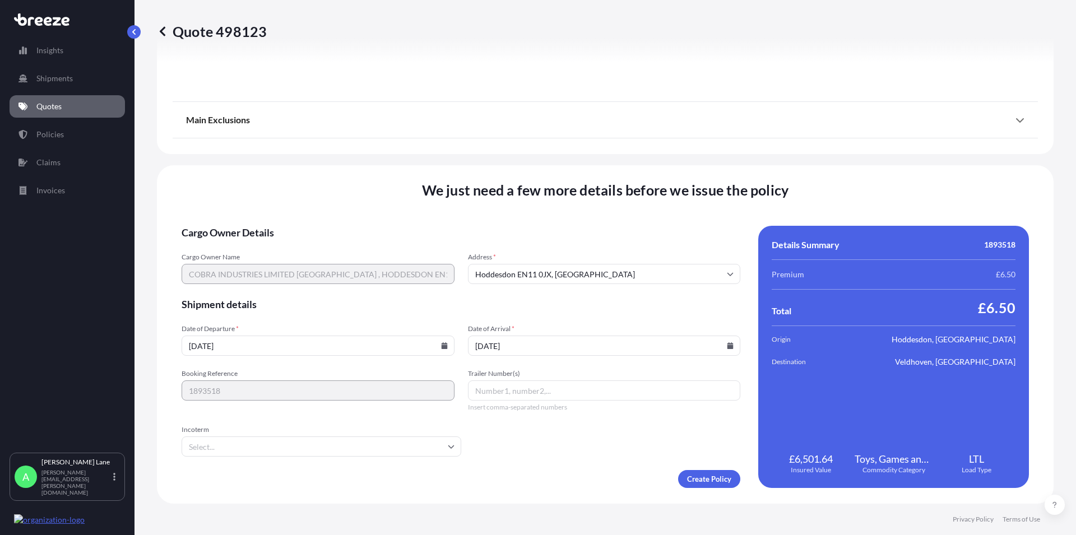
type input "[DATE]"
click at [478, 383] on input "Trailer Number(s)" at bounding box center [604, 391] width 273 height 20
paste input "392793975925"
type input "392793975925"
click at [233, 442] on input "Incoterm" at bounding box center [322, 447] width 280 height 20
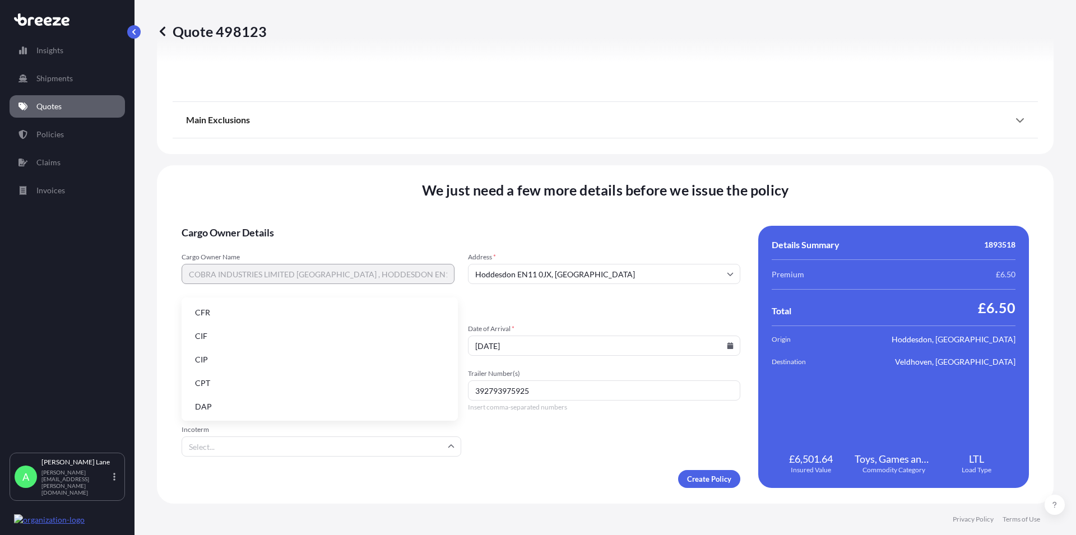
click at [224, 408] on li "DAP" at bounding box center [319, 406] width 267 height 21
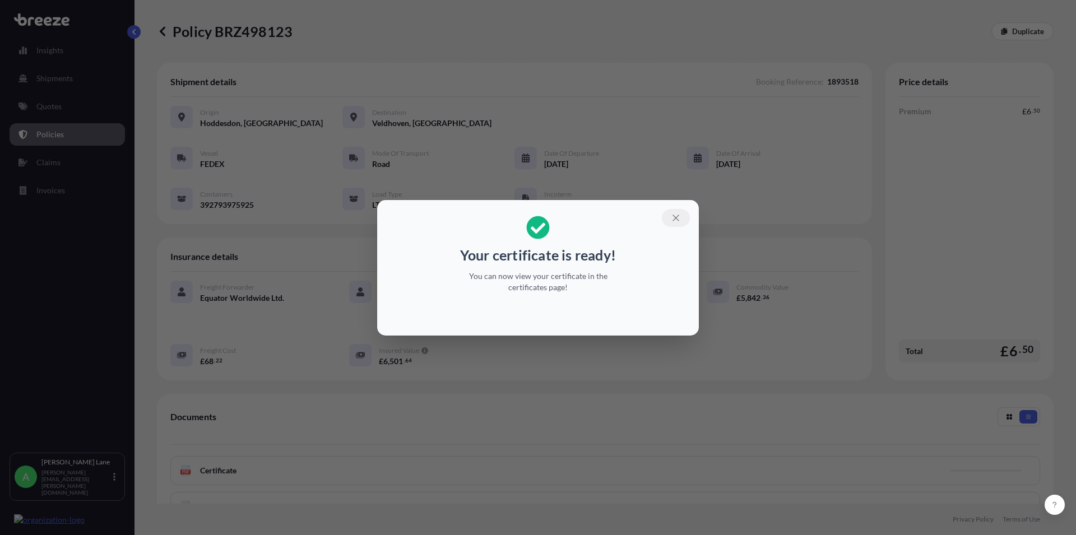
click at [677, 220] on icon "button" at bounding box center [676, 218] width 10 height 10
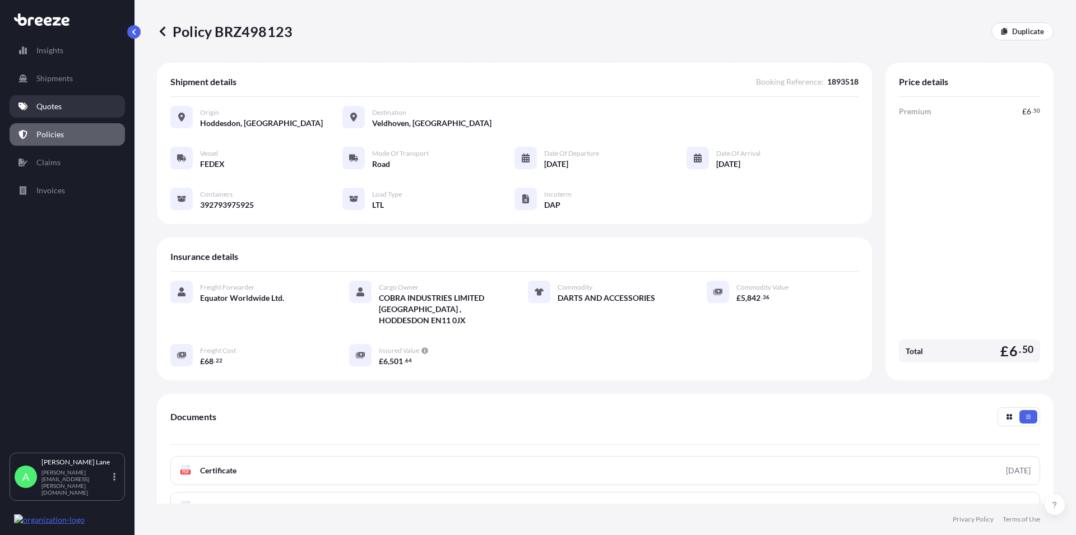
click at [47, 110] on p "Quotes" at bounding box center [48, 106] width 25 height 11
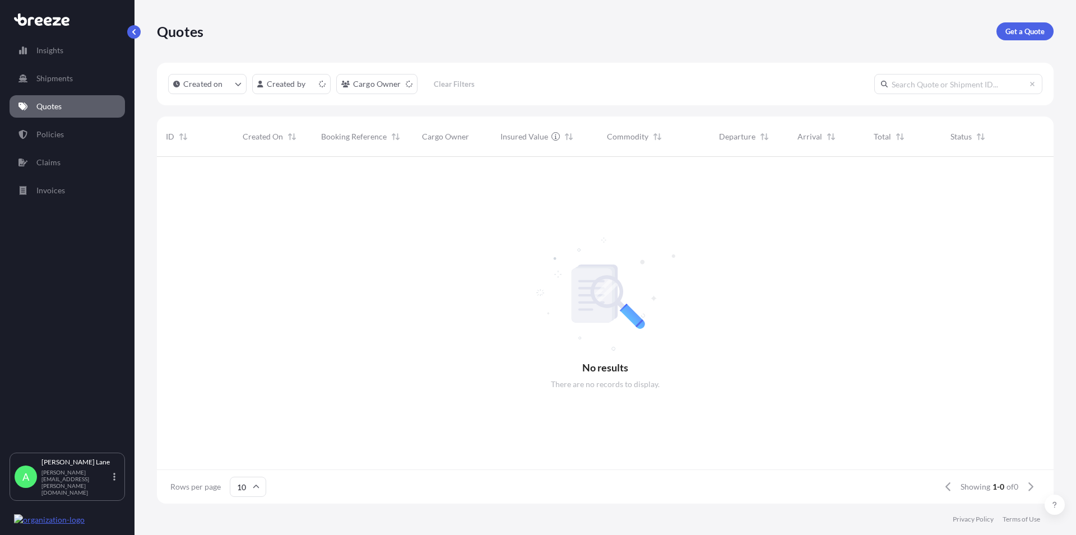
scroll to position [344, 887]
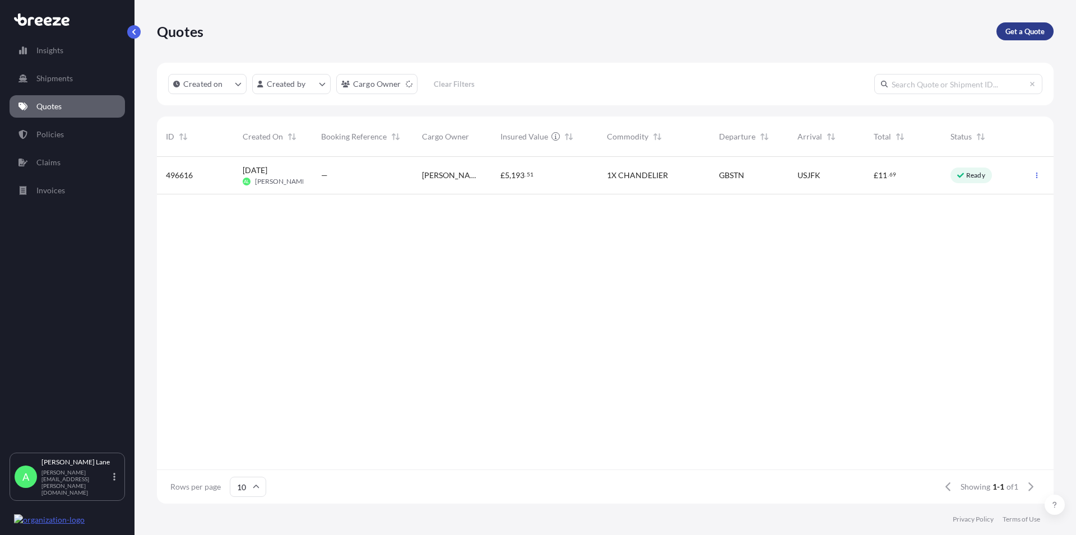
click at [1016, 32] on p "Get a Quote" at bounding box center [1024, 31] width 39 height 11
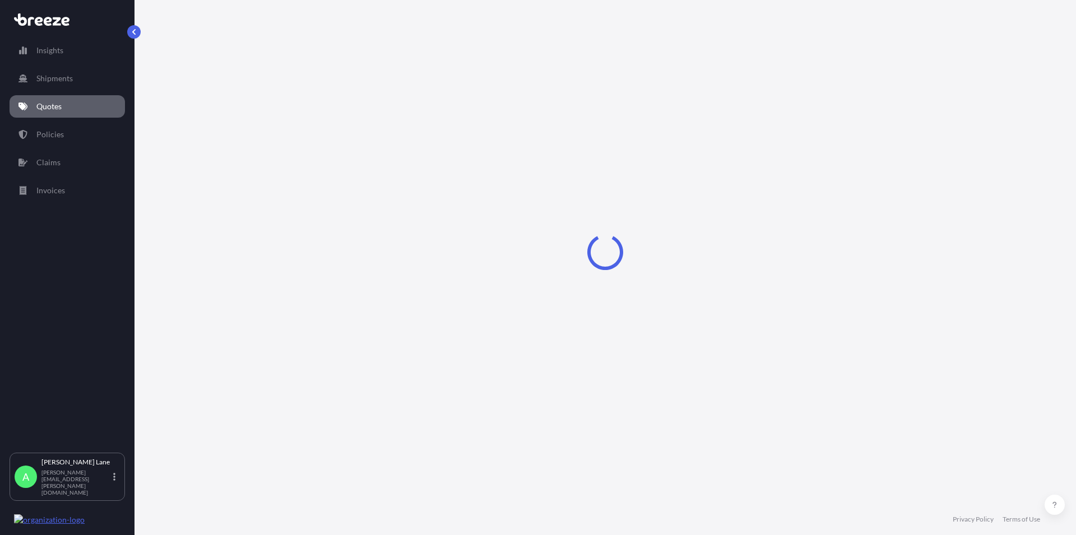
select select "Road"
select select "1"
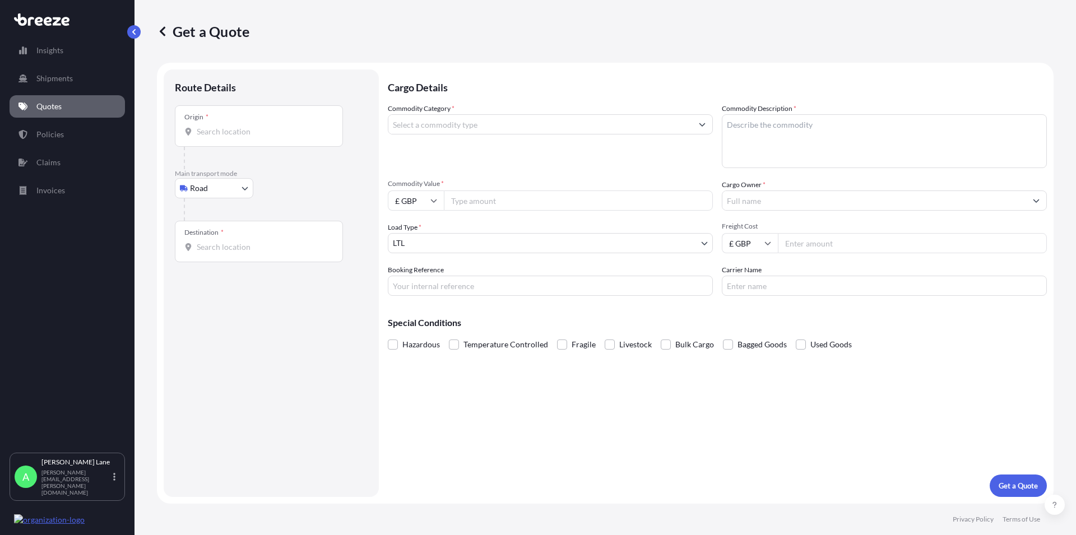
click at [205, 131] on input "Origin *" at bounding box center [263, 131] width 132 height 11
paste input "SG13 7UB"
type input "[STREET_ADDRESS]"
click at [239, 190] on body "0 options available. 1 option available. Insights Shipments Quotes Policies Cla…" at bounding box center [538, 267] width 1076 height 535
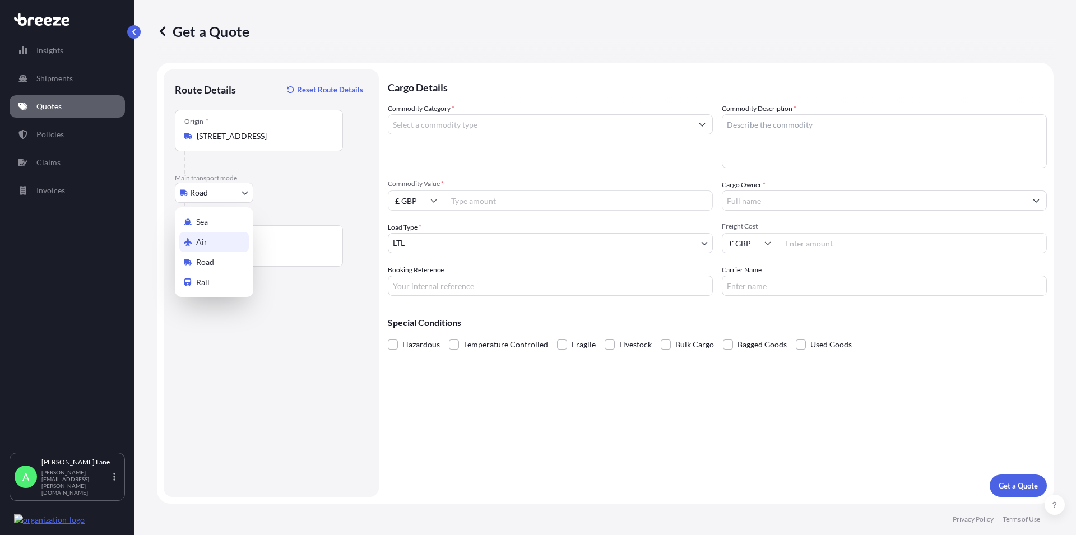
click at [214, 234] on div "Air" at bounding box center [213, 242] width 69 height 20
select select "Air"
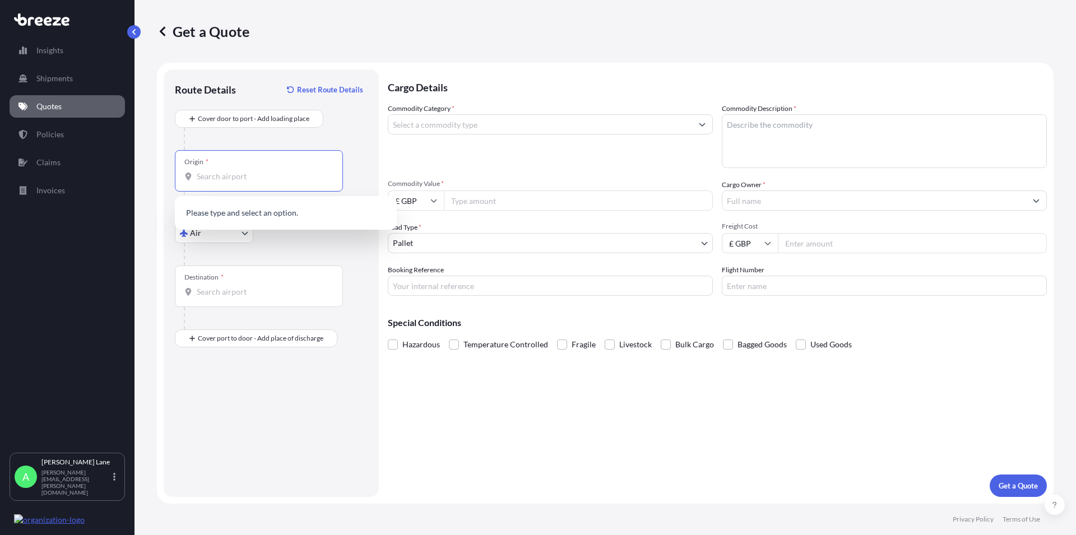
click at [239, 178] on input "Origin *" at bounding box center [263, 176] width 132 height 11
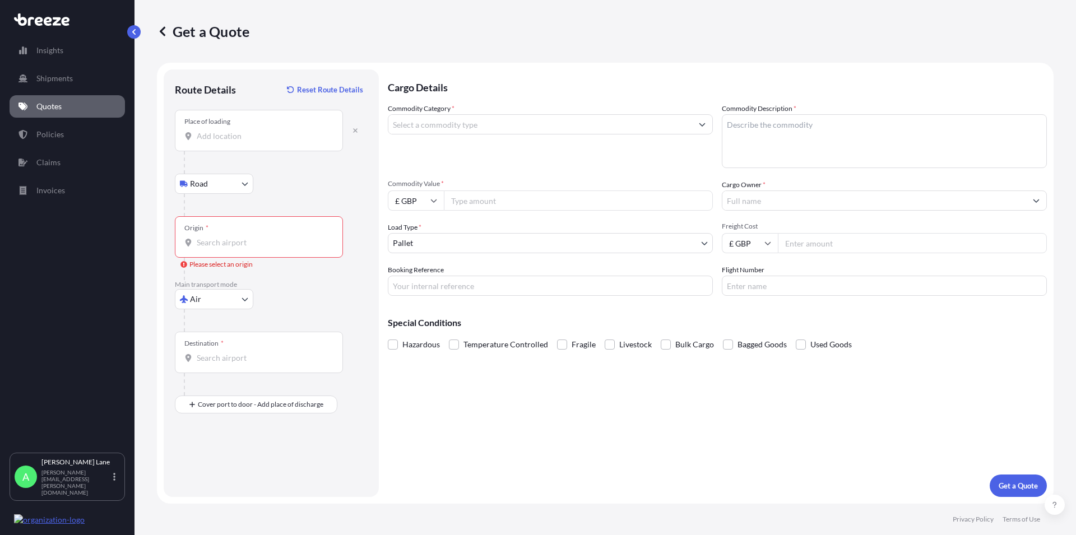
click at [219, 136] on input "Place of loading" at bounding box center [263, 136] width 132 height 11
paste input "SG13 7UB"
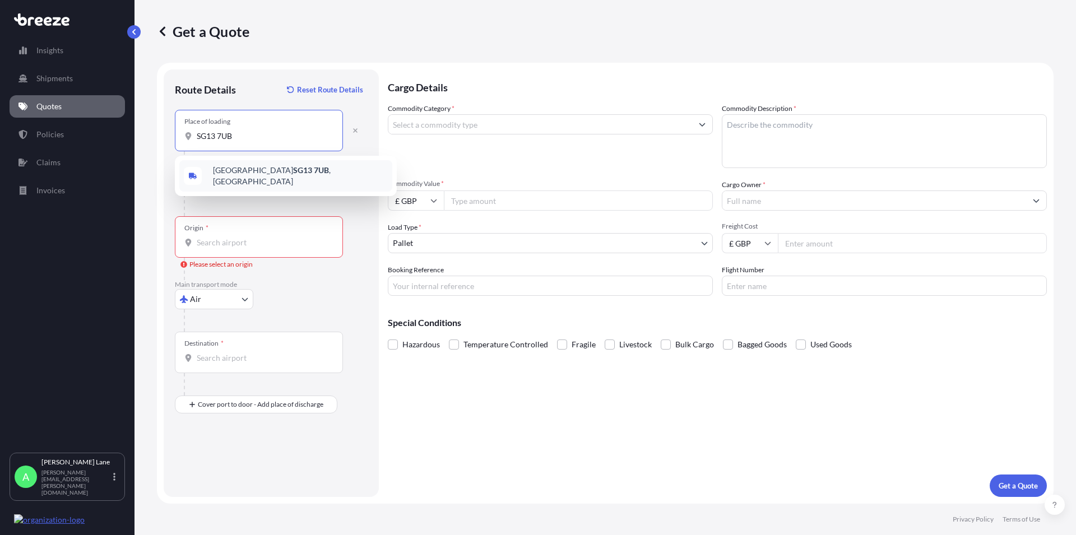
click at [231, 171] on span "[STREET_ADDRESS]" at bounding box center [300, 176] width 175 height 22
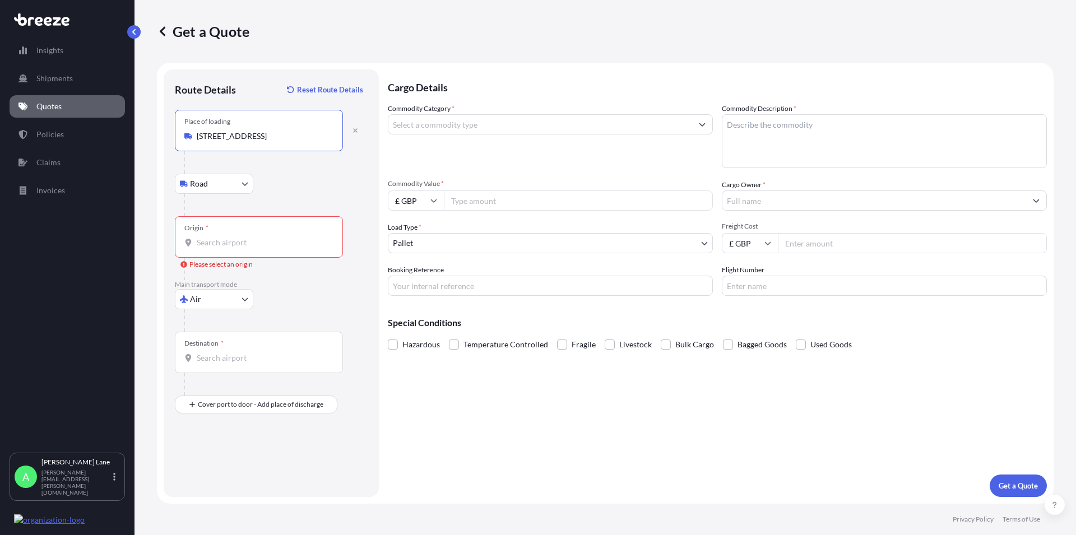
type input "[STREET_ADDRESS]"
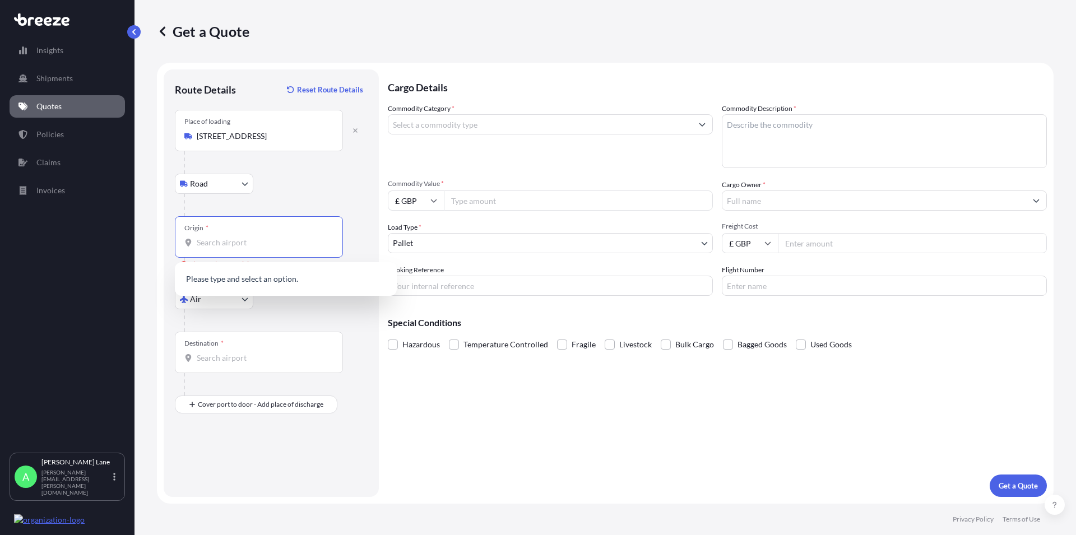
click at [238, 244] on input "Origin * Please select an origin" at bounding box center [263, 242] width 132 height 11
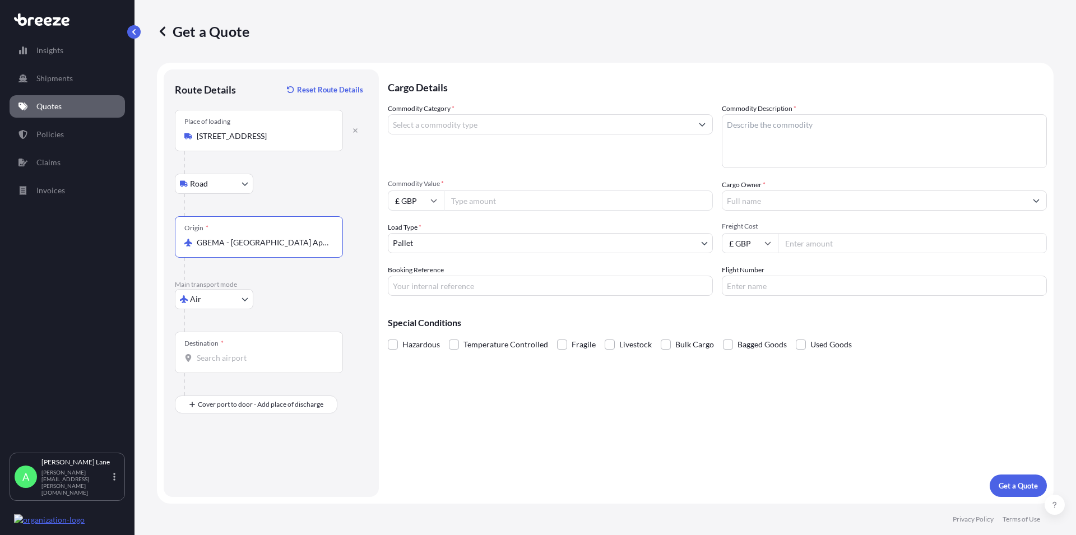
type input "GBEMA - [GEOGRAPHIC_DATA] Apt, [GEOGRAPHIC_DATA]"
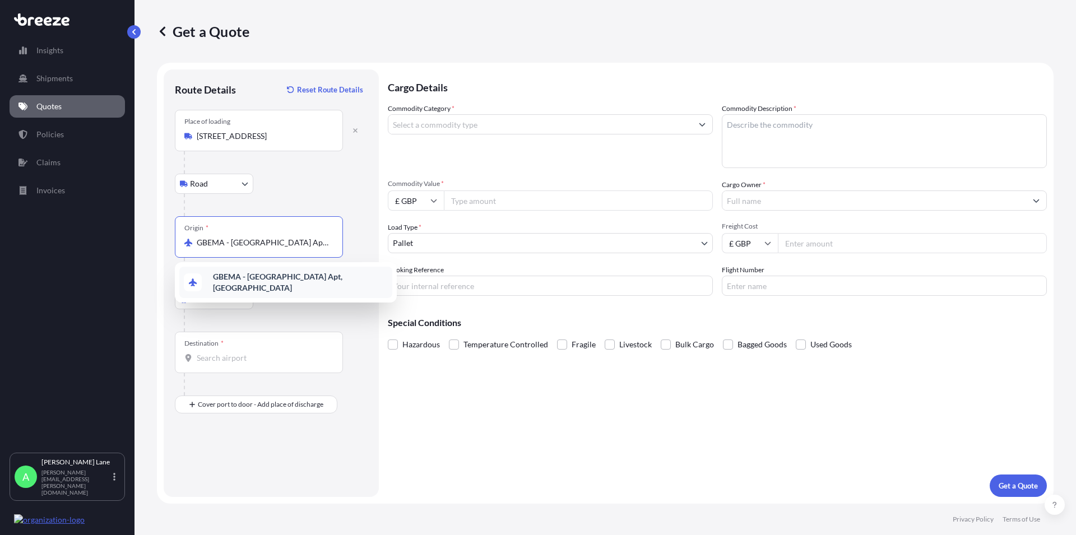
click at [254, 280] on b "GBEMA - [GEOGRAPHIC_DATA] Apt, [GEOGRAPHIC_DATA]" at bounding box center [277, 282] width 129 height 21
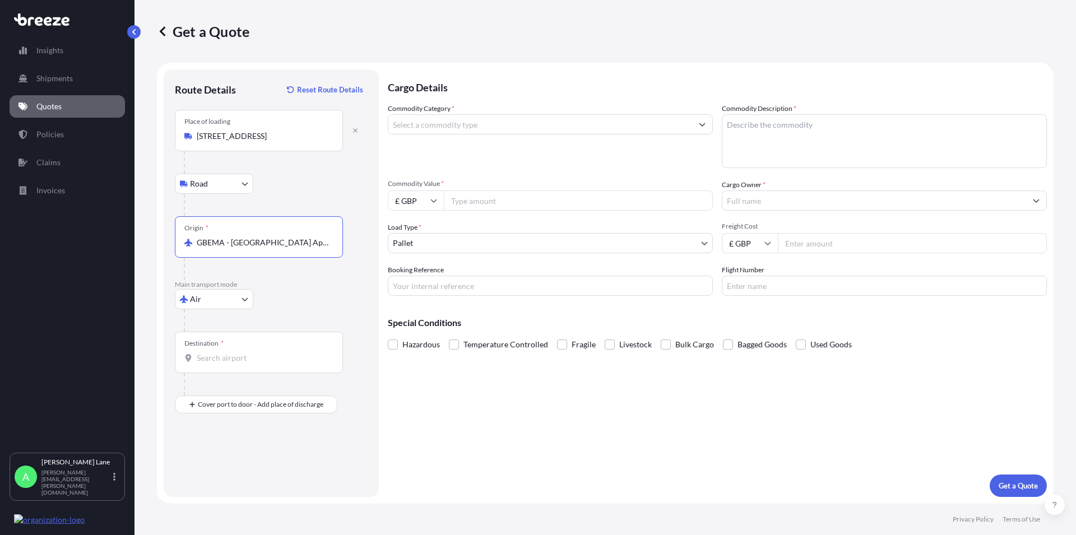
click at [224, 351] on div "Destination *" at bounding box center [259, 352] width 168 height 41
click at [224, 352] on input "Destination *" at bounding box center [263, 357] width 132 height 11
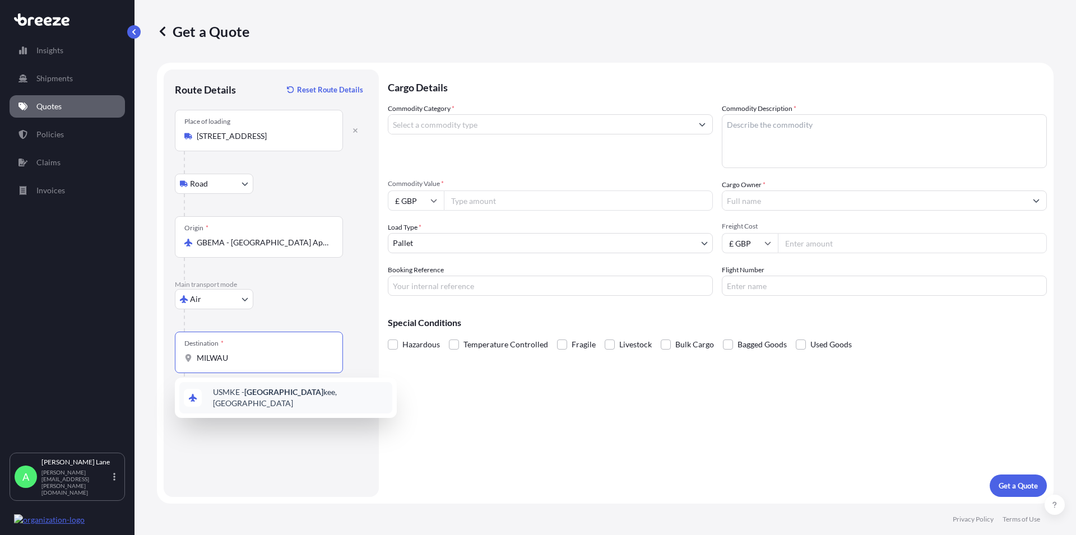
click at [274, 396] on span "USMKE - [GEOGRAPHIC_DATA][PERSON_NAME], [GEOGRAPHIC_DATA]" at bounding box center [300, 398] width 175 height 22
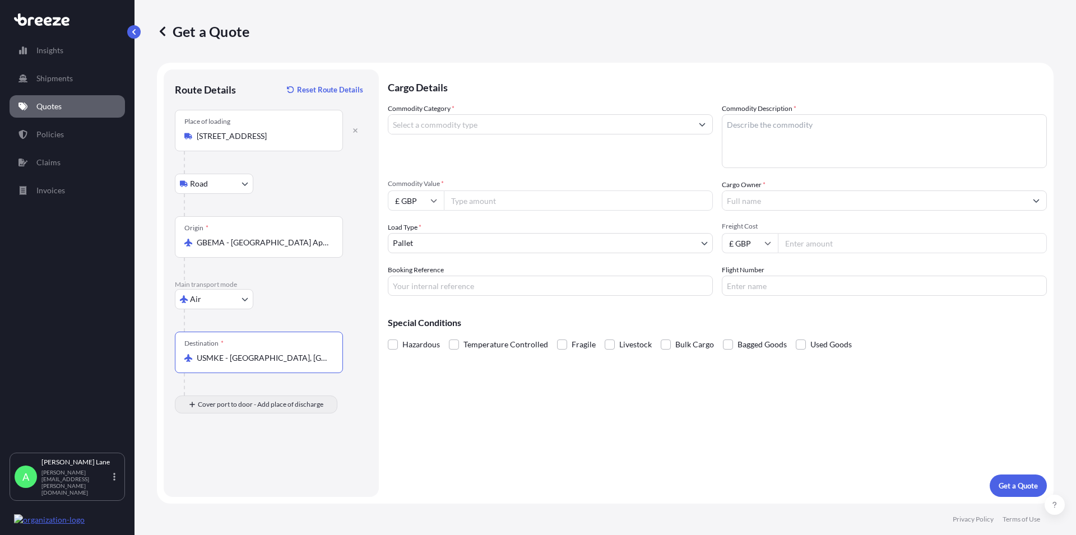
type input "USMKE - [GEOGRAPHIC_DATA], [GEOGRAPHIC_DATA]"
click at [206, 459] on input "Place of Discharge" at bounding box center [263, 464] width 132 height 11
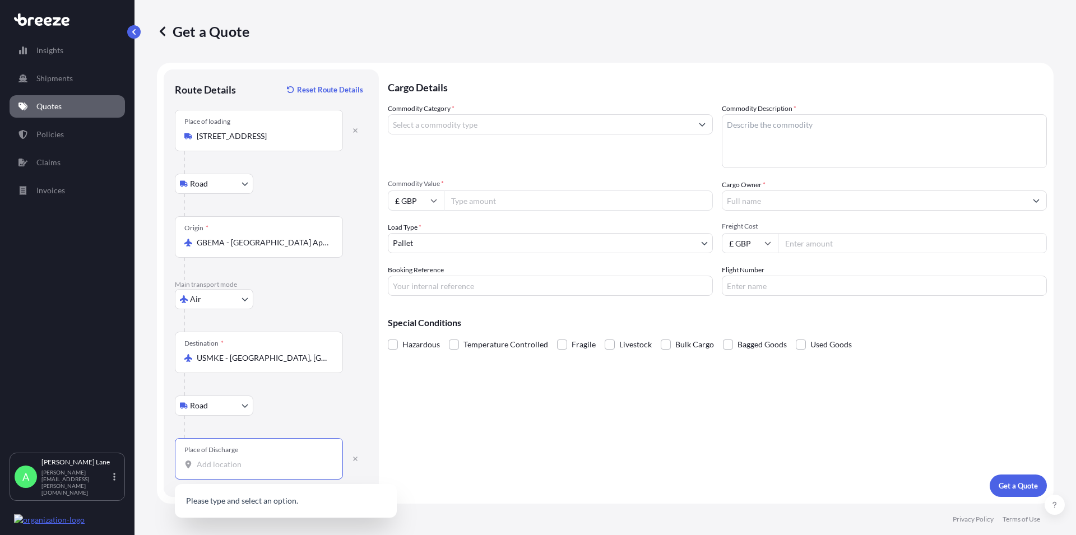
paste input "[GEOGRAPHIC_DATA]"
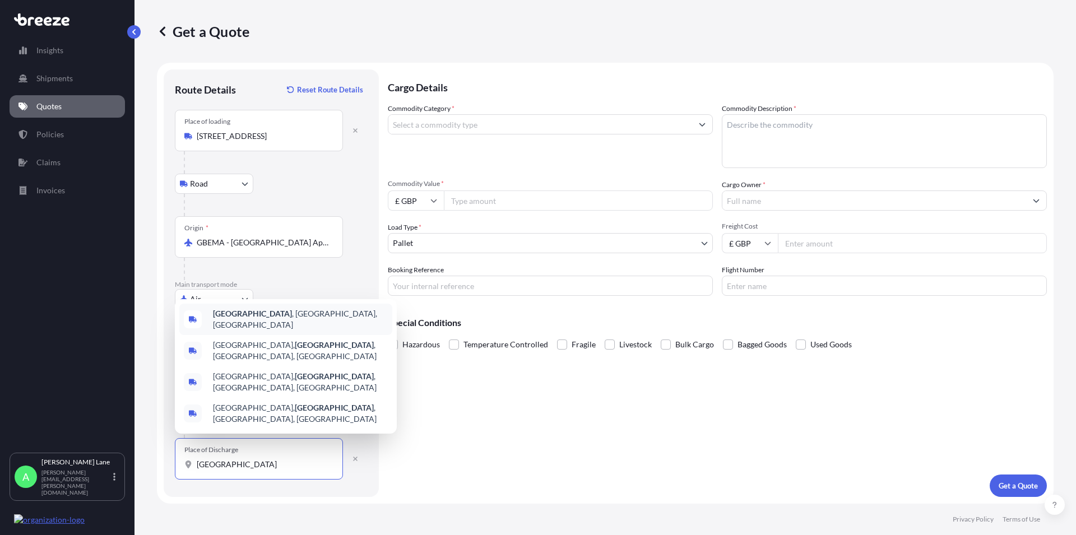
click at [268, 318] on b "[GEOGRAPHIC_DATA]" at bounding box center [252, 314] width 79 height 10
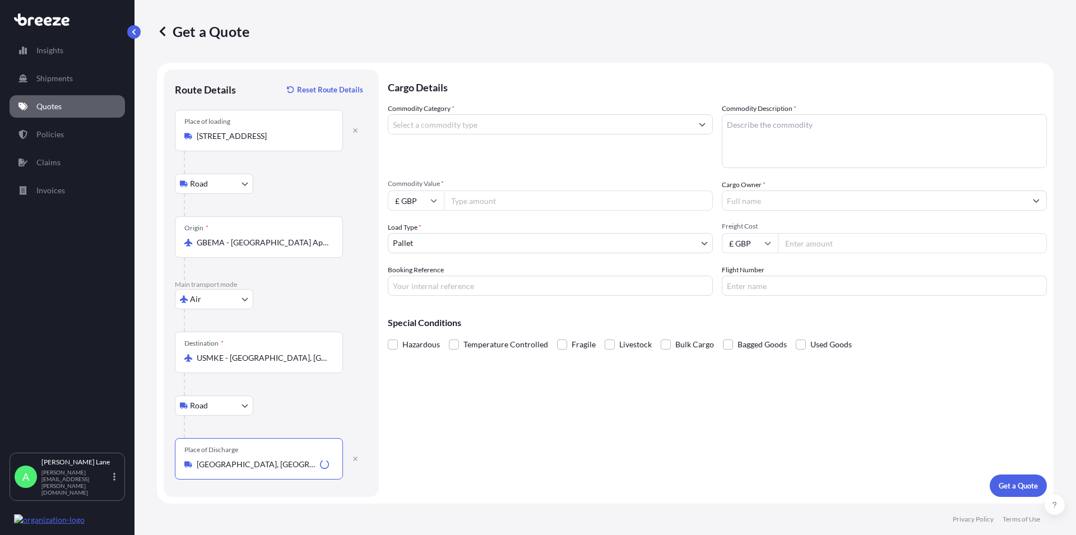
type input "[GEOGRAPHIC_DATA], [GEOGRAPHIC_DATA], [GEOGRAPHIC_DATA]"
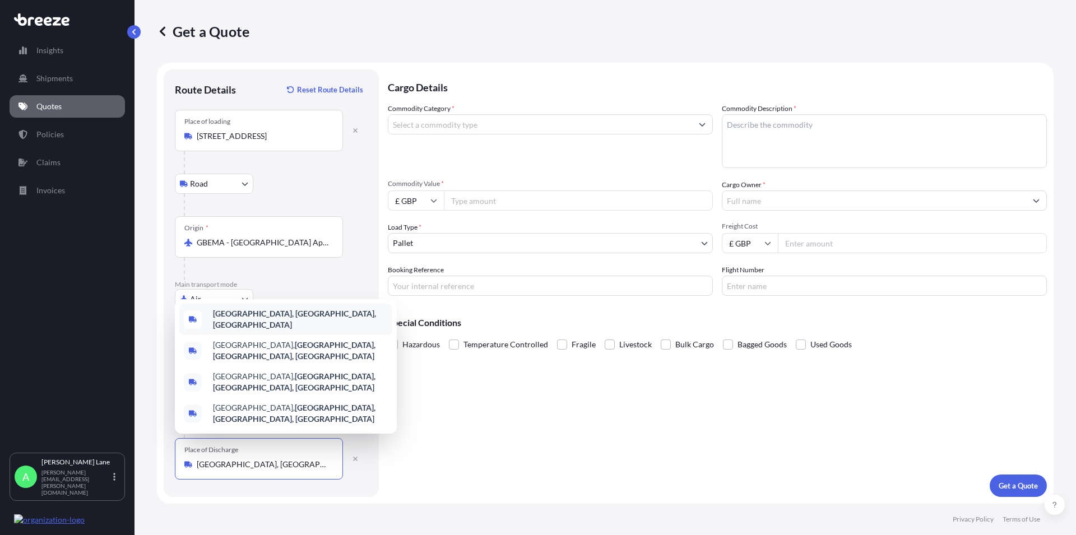
click at [257, 330] on b "[GEOGRAPHIC_DATA], [GEOGRAPHIC_DATA], [GEOGRAPHIC_DATA]" at bounding box center [294, 319] width 163 height 21
click at [470, 130] on input "Commodity Category *" at bounding box center [540, 124] width 304 height 20
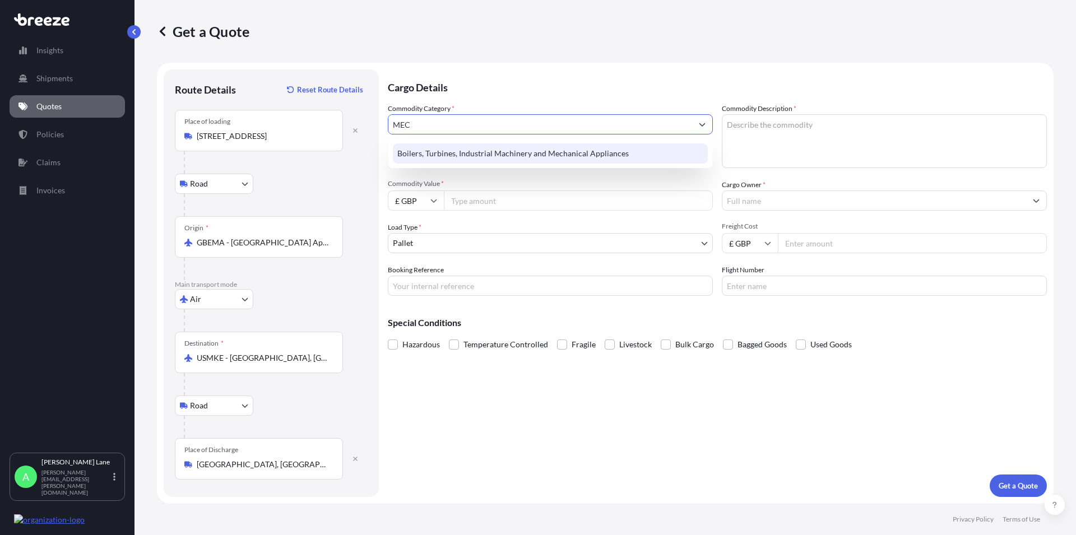
click at [506, 157] on div "Boilers, Turbines, Industrial Machinery and Mechanical Appliances" at bounding box center [550, 153] width 315 height 20
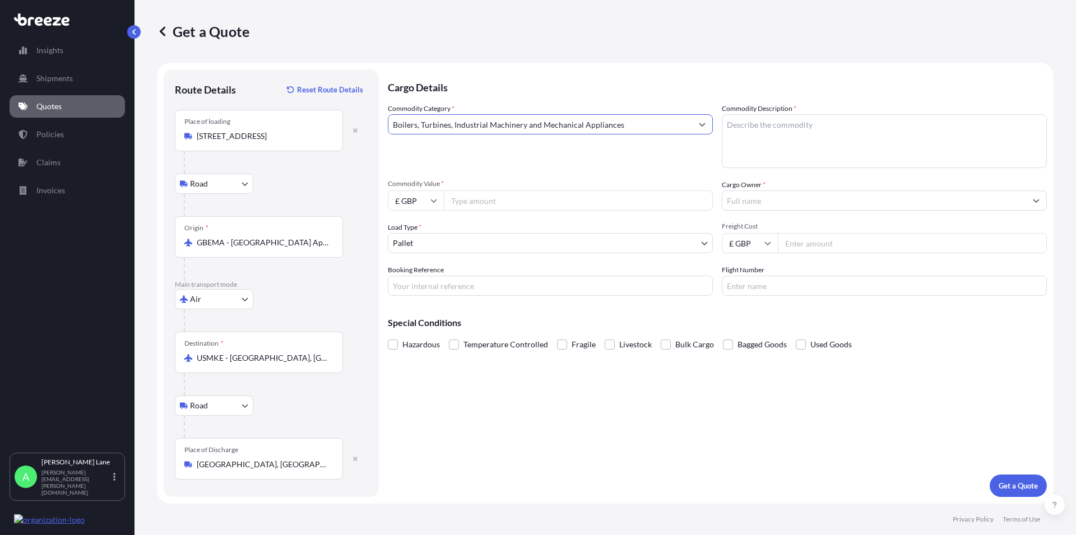
type input "Boilers, Turbines, Industrial Machinery and Mechanical Appliances"
click at [764, 141] on textarea "Commodity Description *" at bounding box center [884, 141] width 325 height 54
paste textarea "Spare part inlet adapter for pressure relief chamber"
type textarea "Spare part inlet adapter for pressure relief chamber"
click at [468, 205] on input "Commodity Value *" at bounding box center [578, 201] width 269 height 20
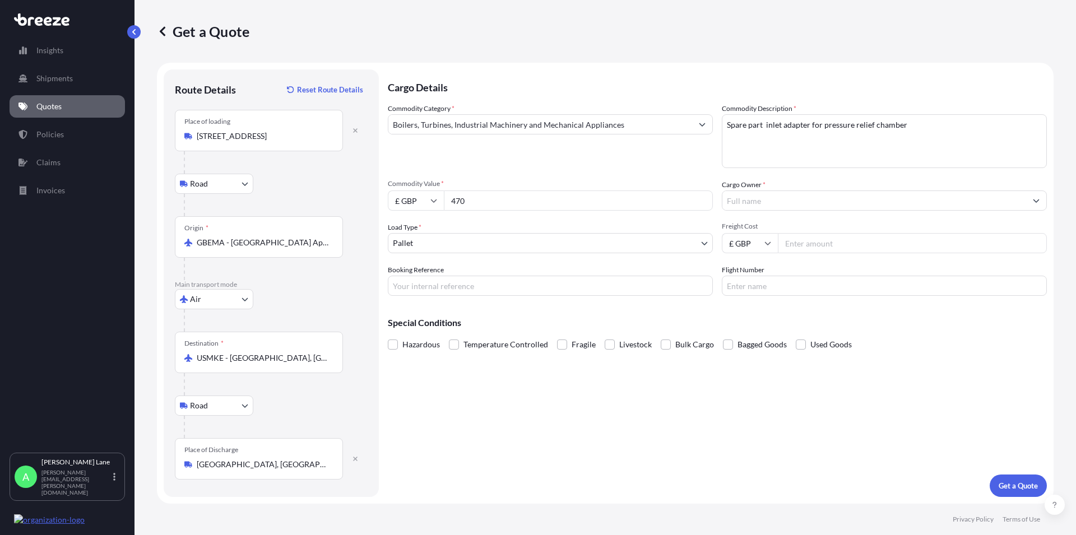
type input "470"
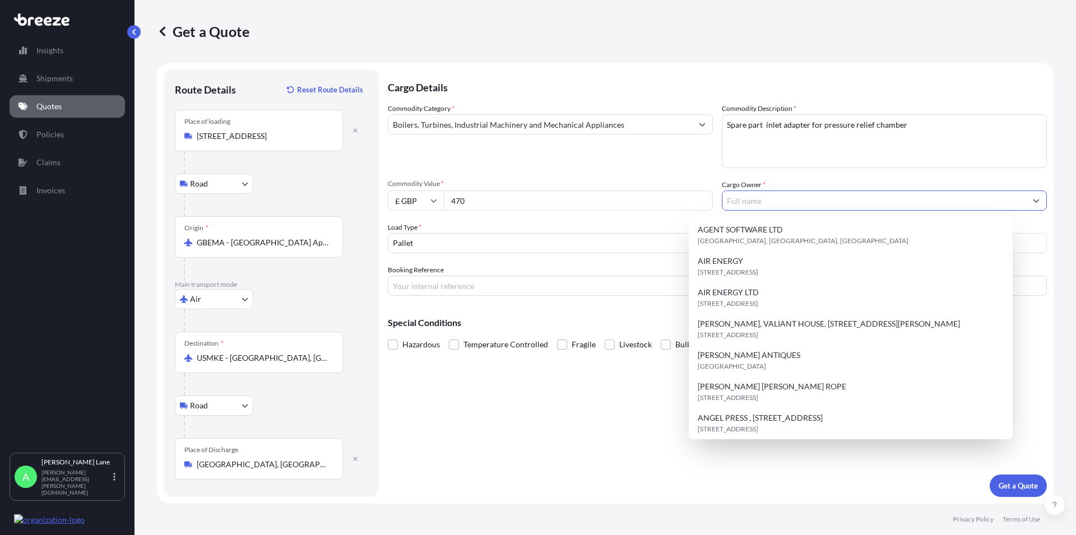
click at [759, 202] on input "Cargo Owner *" at bounding box center [874, 201] width 304 height 20
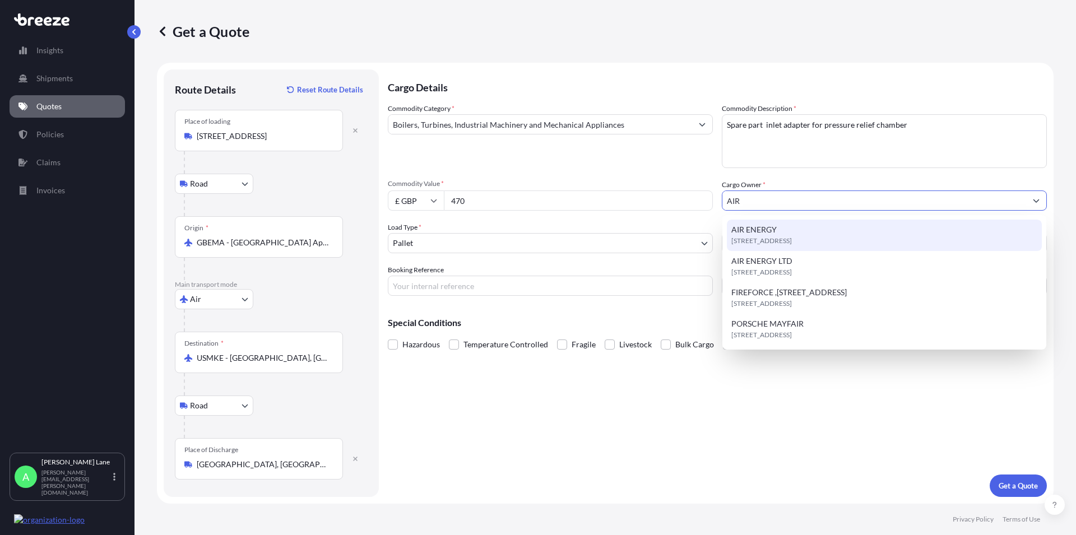
click at [761, 235] on span "[STREET_ADDRESS]" at bounding box center [761, 240] width 61 height 11
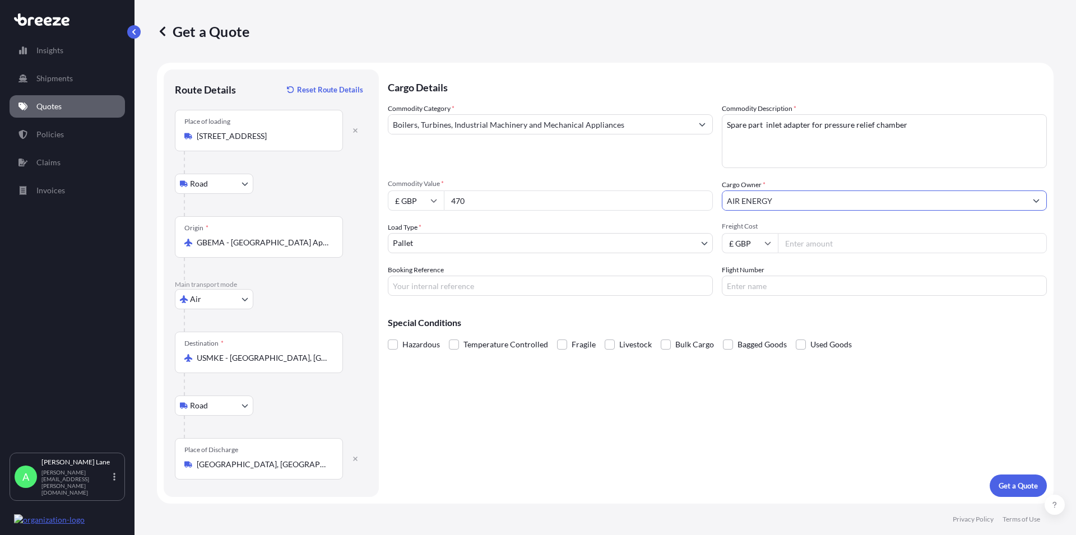
type input "AIR ENERGY"
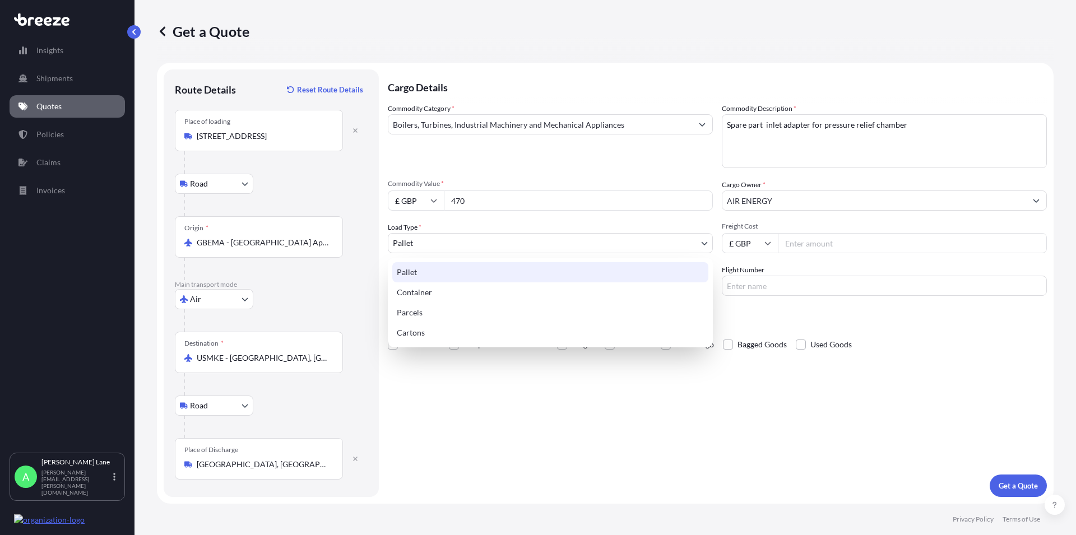
click at [512, 245] on body "15 options available. 2 options available. 4 options available. Insights Shipme…" at bounding box center [538, 267] width 1076 height 535
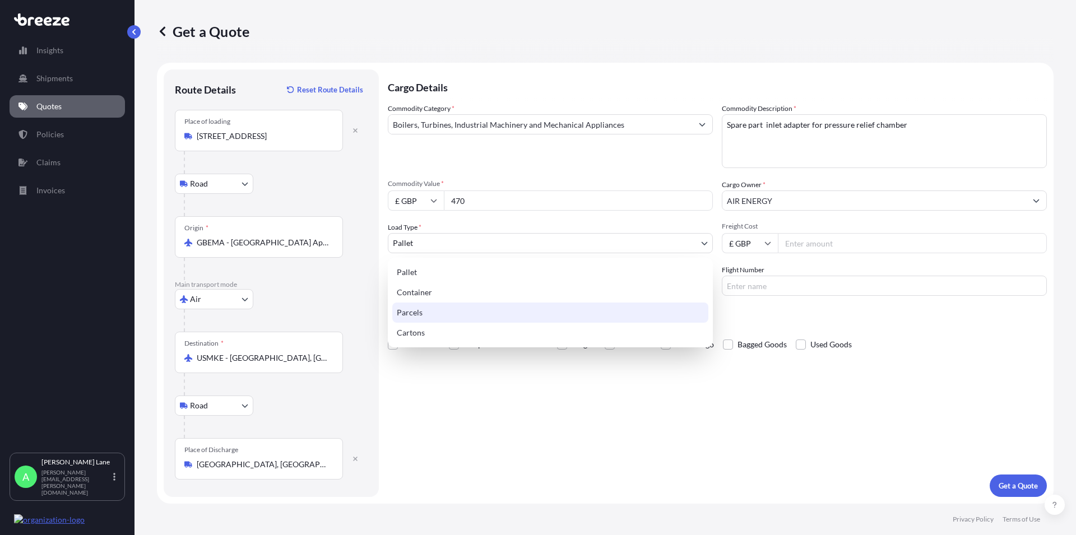
click at [414, 312] on div "Parcels" at bounding box center [550, 313] width 316 height 20
select select "3"
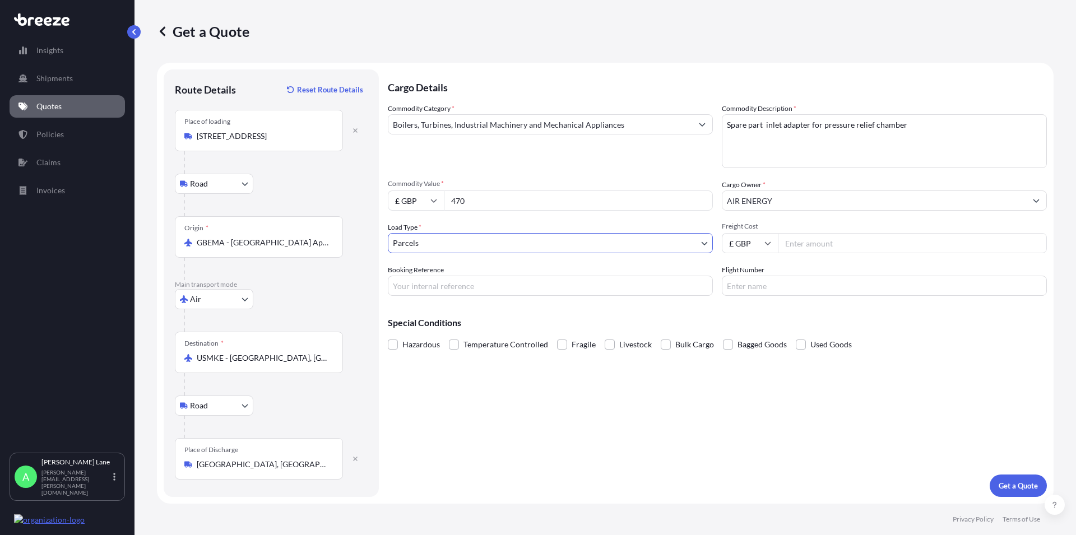
click at [798, 244] on input "Freight Cost" at bounding box center [912, 243] width 269 height 20
type input "73.43"
click at [443, 289] on input "Booking Reference" at bounding box center [550, 286] width 325 height 20
paste input "1893510"
type input "1893510"
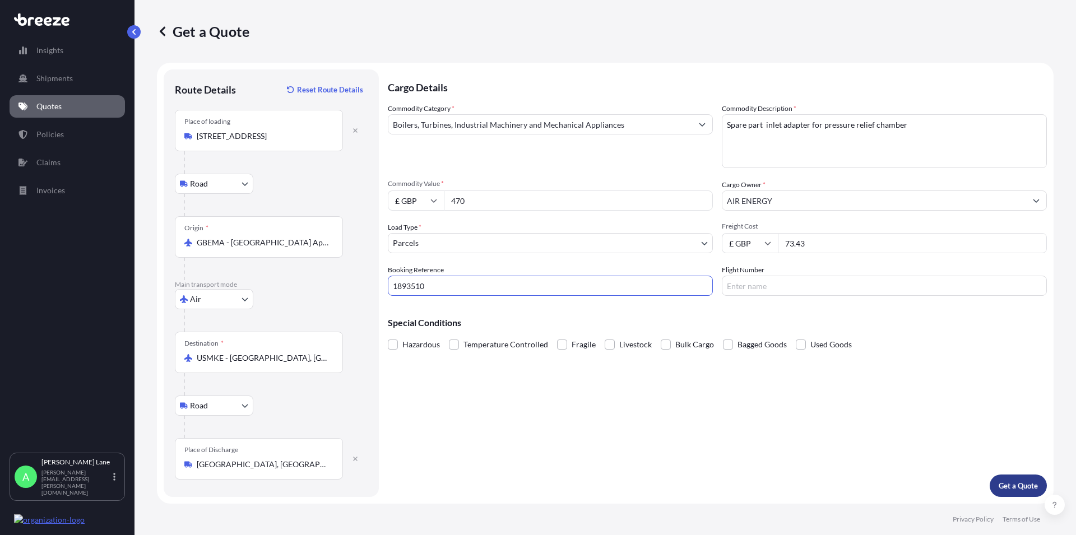
click at [1005, 485] on p "Get a Quote" at bounding box center [1018, 485] width 39 height 11
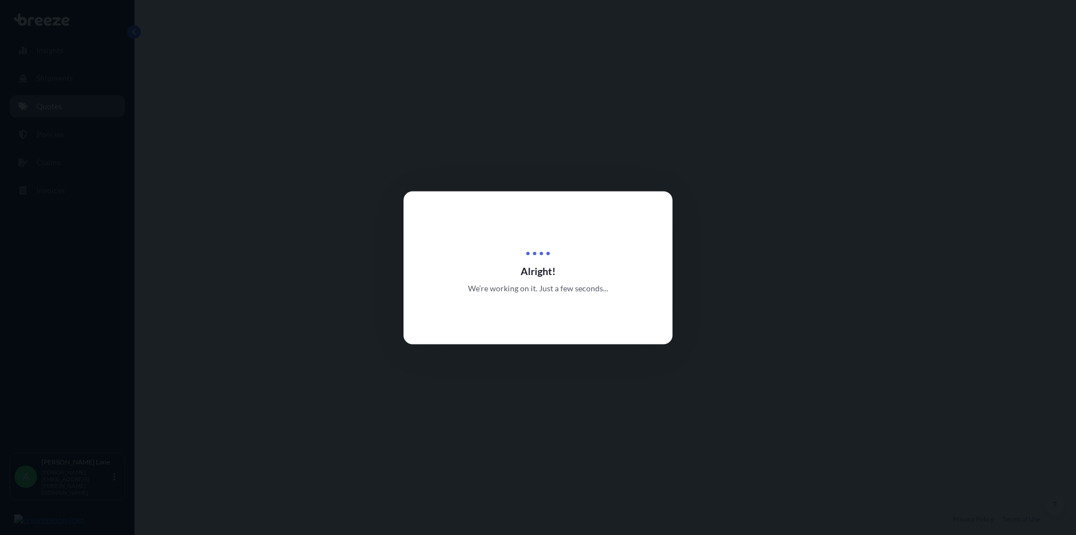
select select "Road"
select select "Air"
select select "Road"
select select "3"
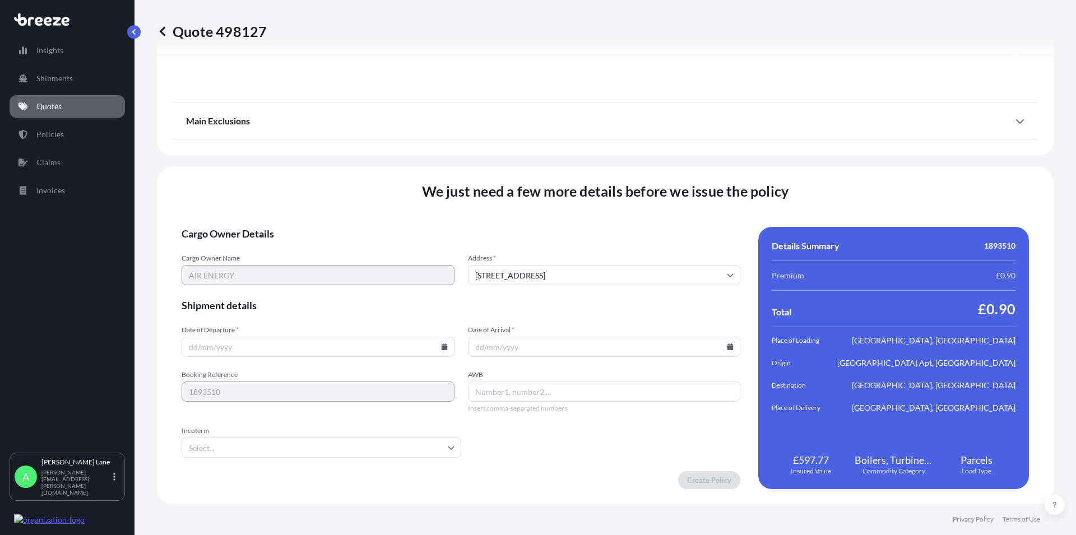
scroll to position [1465, 0]
click at [441, 346] on icon at bounding box center [444, 345] width 6 height 7
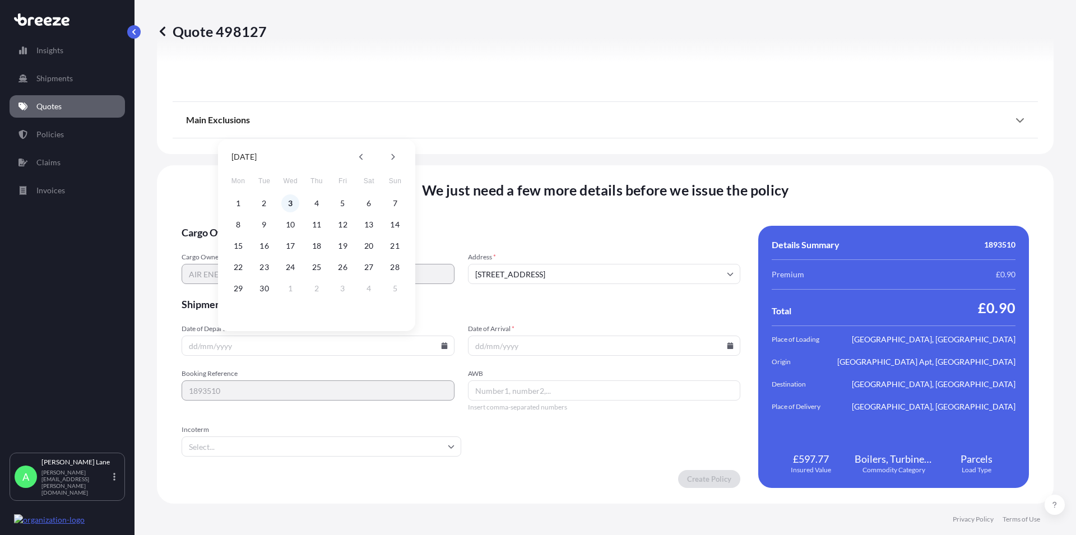
click at [289, 203] on button "3" at bounding box center [290, 203] width 18 height 18
type input "[DATE]"
click at [488, 342] on input "Date of Arrival *" at bounding box center [604, 346] width 273 height 20
click at [727, 345] on icon at bounding box center [730, 345] width 6 height 7
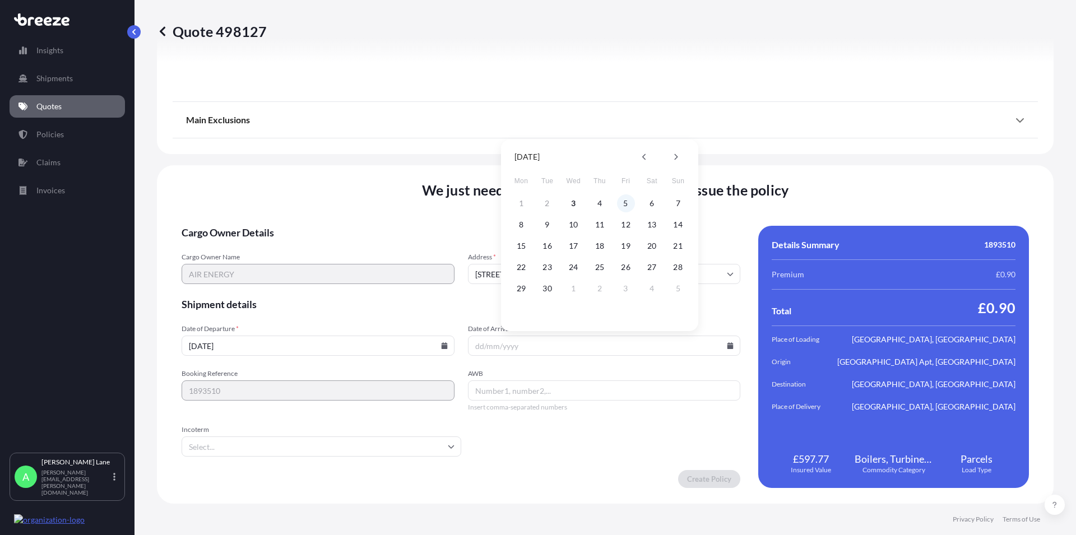
click at [625, 203] on button "5" at bounding box center [626, 203] width 18 height 18
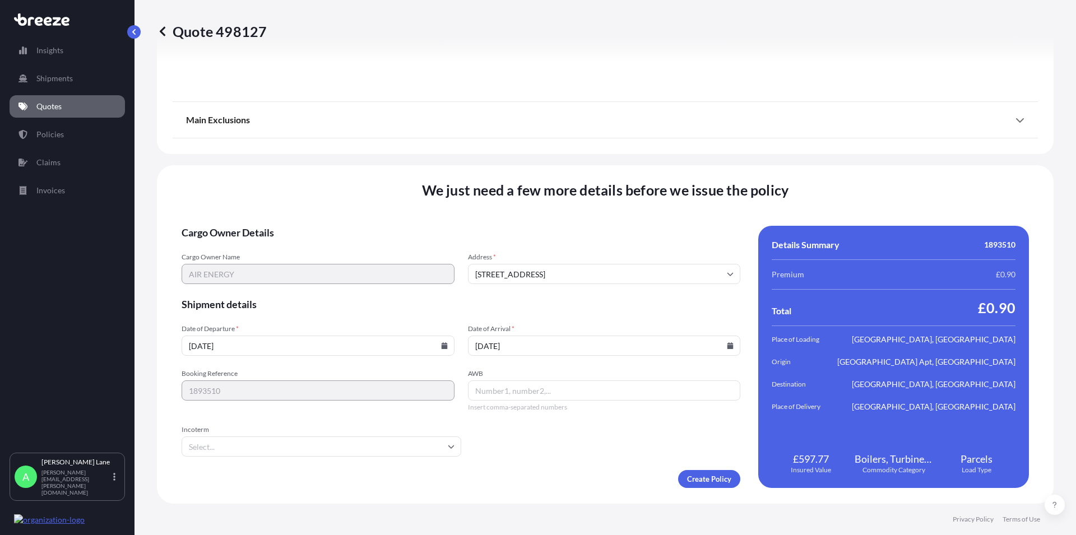
type input "[DATE]"
click at [507, 388] on input "AWB" at bounding box center [604, 391] width 273 height 20
paste input "6775557530"
type input "6775557530"
click at [251, 443] on input "Incoterm" at bounding box center [322, 447] width 280 height 20
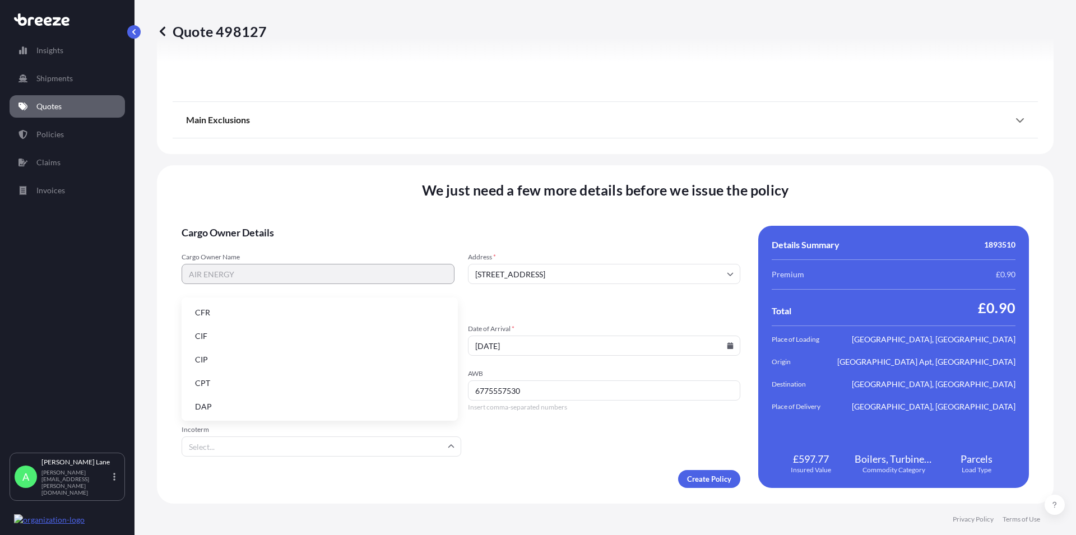
click at [210, 409] on li "DAP" at bounding box center [319, 406] width 267 height 21
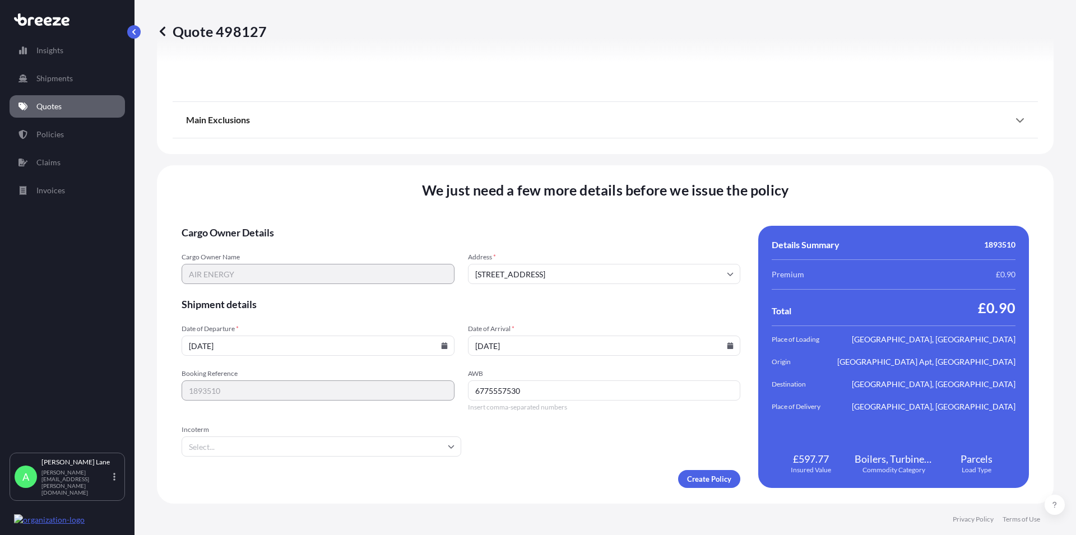
type input "DAP"
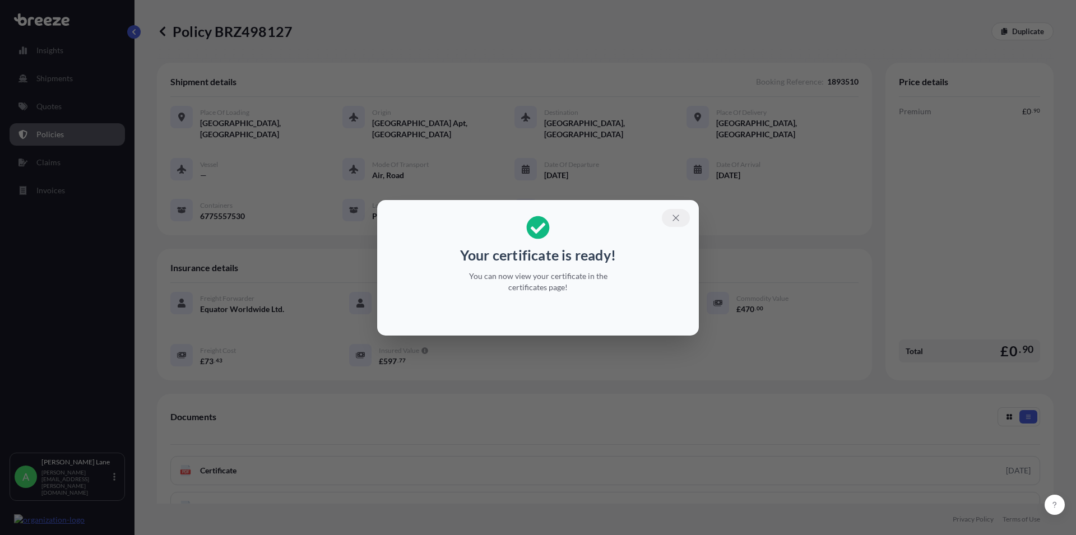
click at [676, 216] on icon "button" at bounding box center [676, 218] width 10 height 10
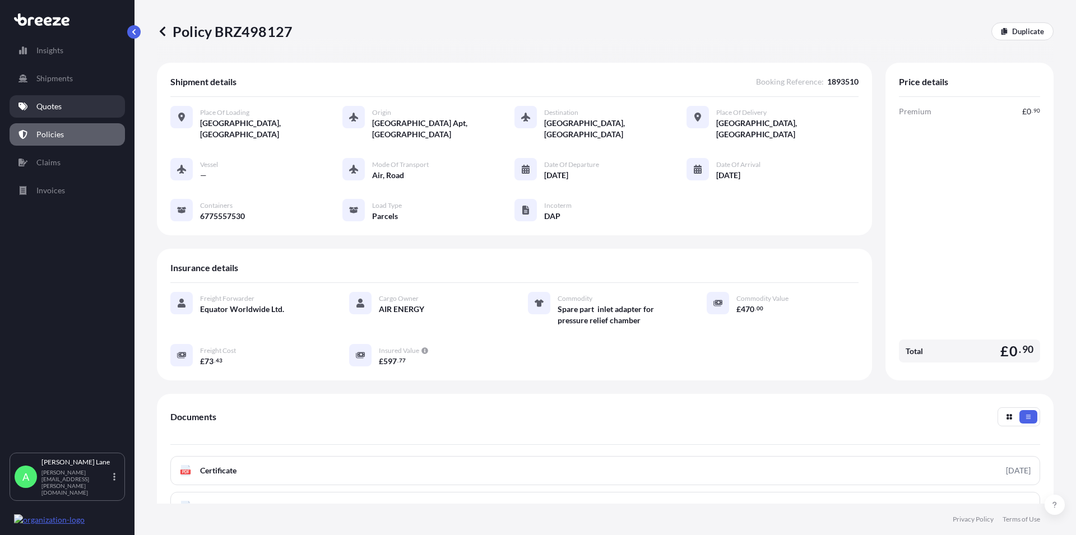
click at [52, 110] on p "Quotes" at bounding box center [48, 106] width 25 height 11
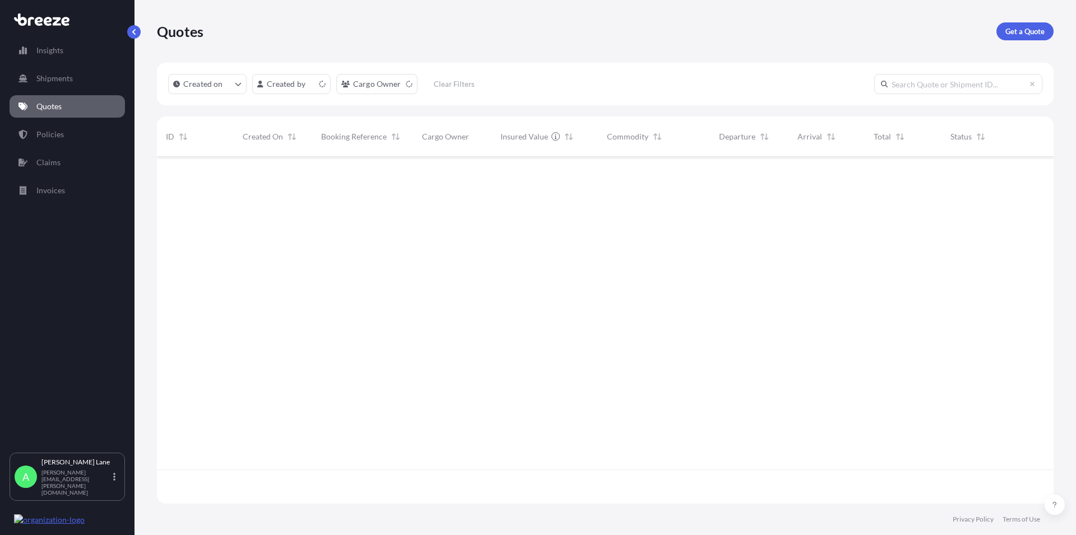
scroll to position [344, 887]
click at [1013, 34] on p "Get a Quote" at bounding box center [1024, 31] width 39 height 11
select select "Road"
select select "1"
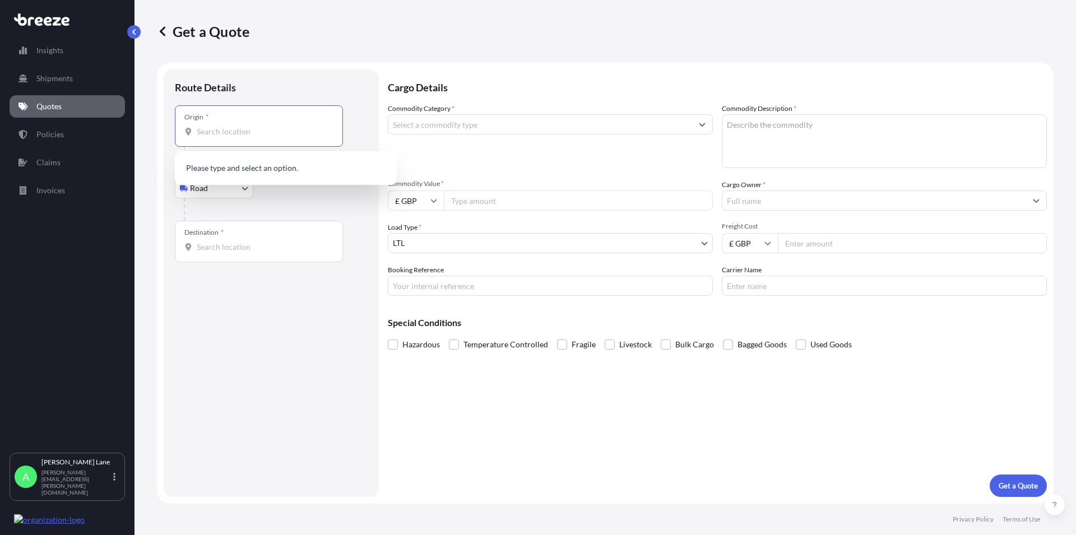
click at [249, 128] on input "Origin *" at bounding box center [263, 131] width 132 height 11
paste input "WC2H 8EE"
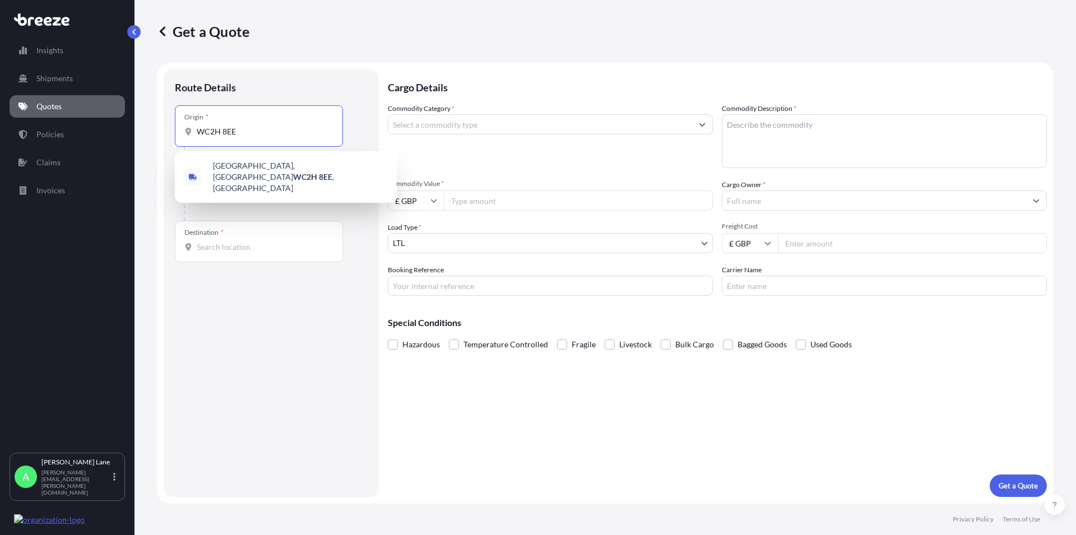
click at [259, 170] on span "[STREET_ADDRESS]" at bounding box center [300, 177] width 175 height 34
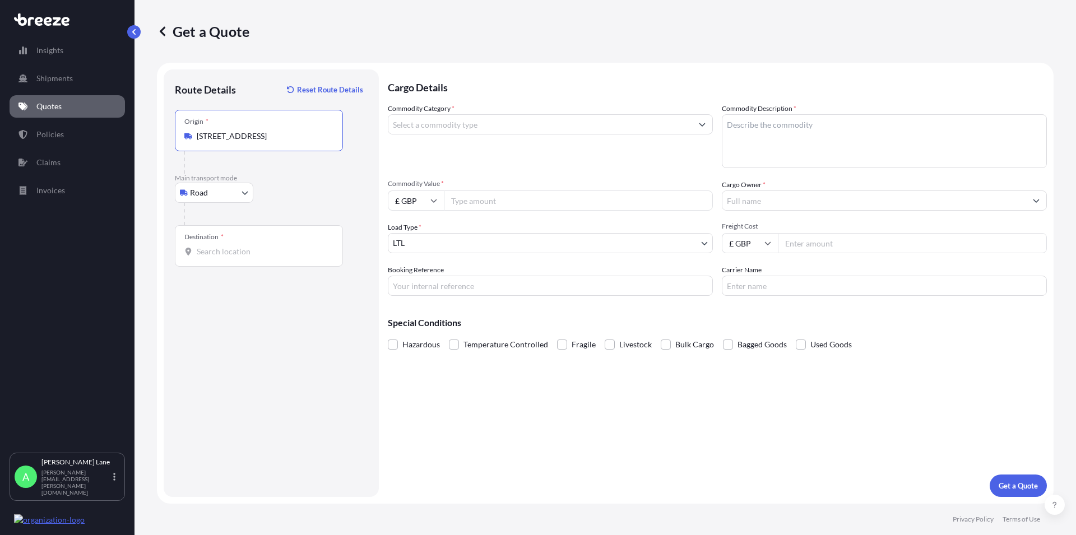
type input "[STREET_ADDRESS]"
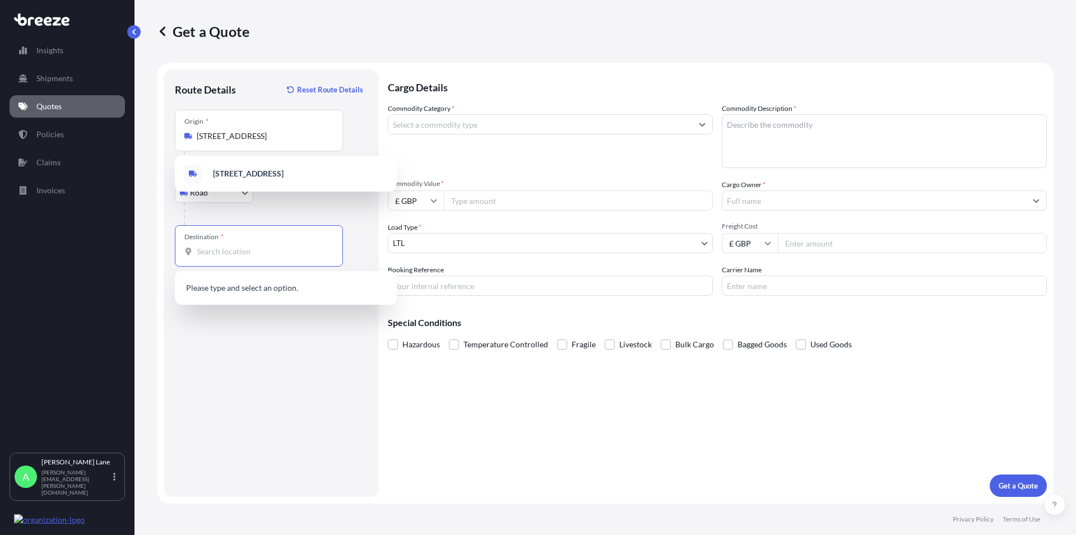
click at [218, 252] on input "Destination *" at bounding box center [263, 251] width 132 height 11
paste input "WA5 7FH"
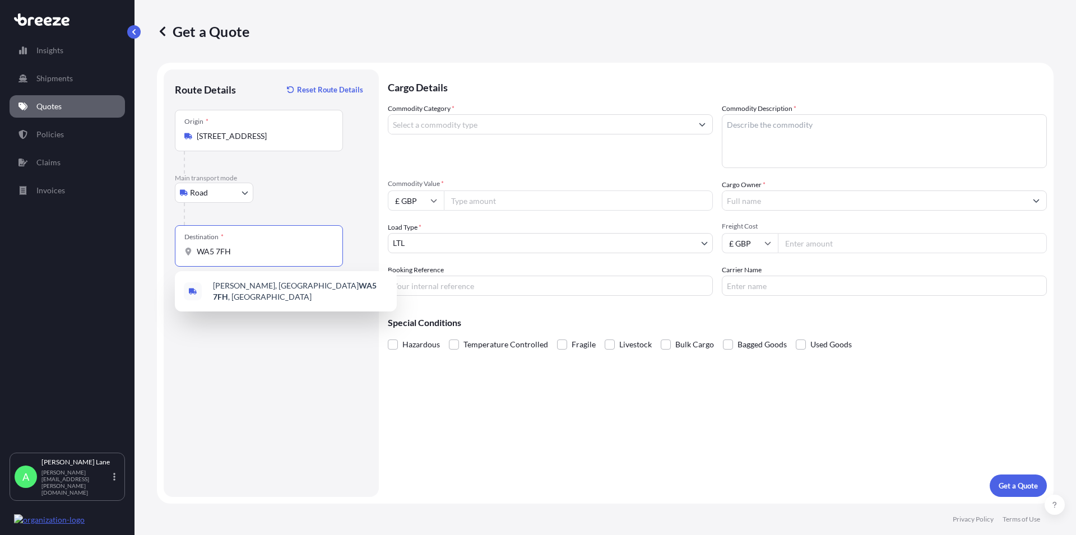
click at [261, 290] on span "[STREET_ADDRESS]" at bounding box center [300, 291] width 175 height 22
type input "[STREET_ADDRESS]"
click at [417, 130] on input "Commodity Category *" at bounding box center [540, 124] width 304 height 20
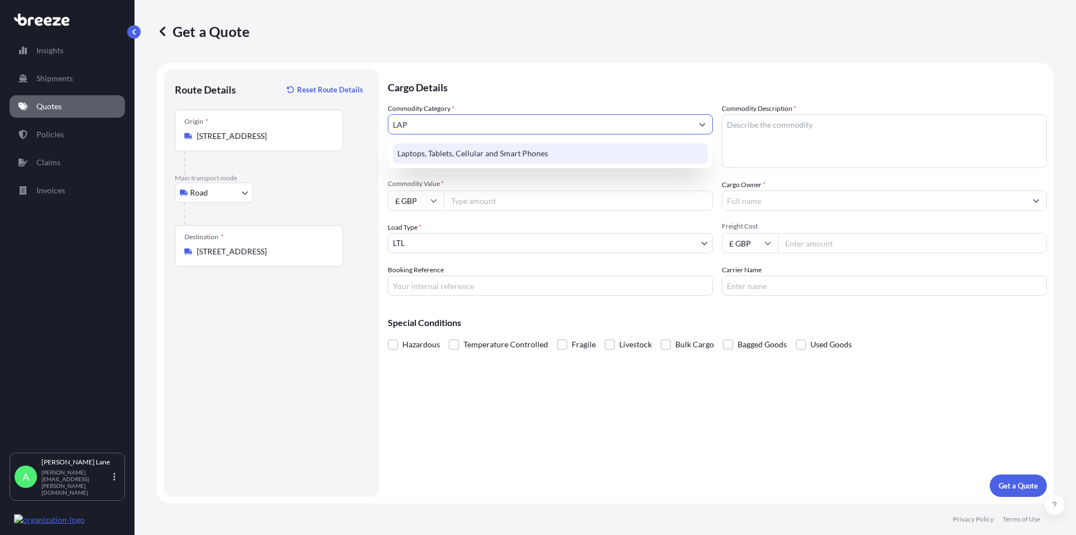
click at [476, 157] on div "Laptops, Tablets, Cellular and Smart Phones" at bounding box center [550, 153] width 315 height 20
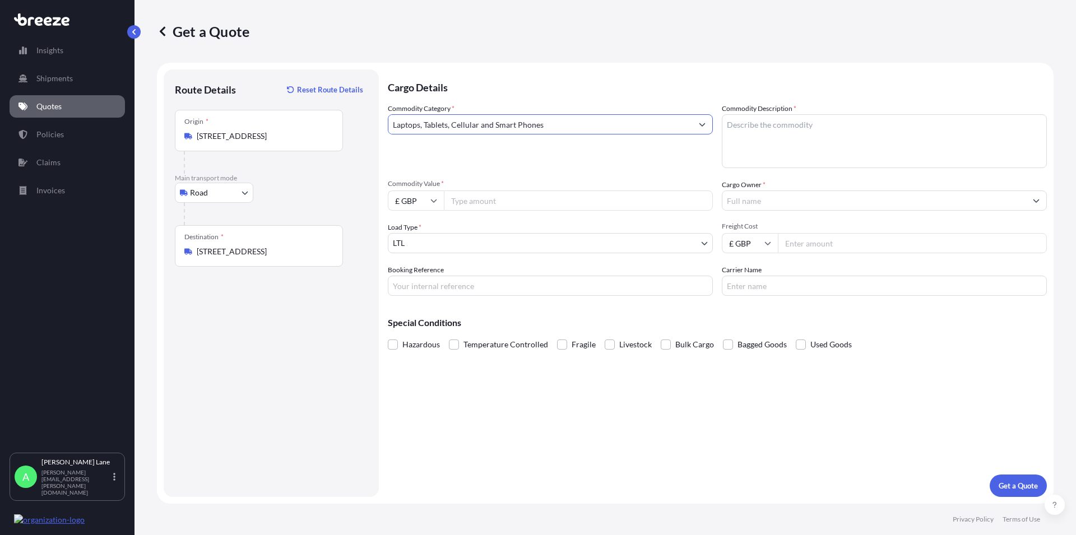
type input "Laptops, Tablets, Cellular and Smart Phones"
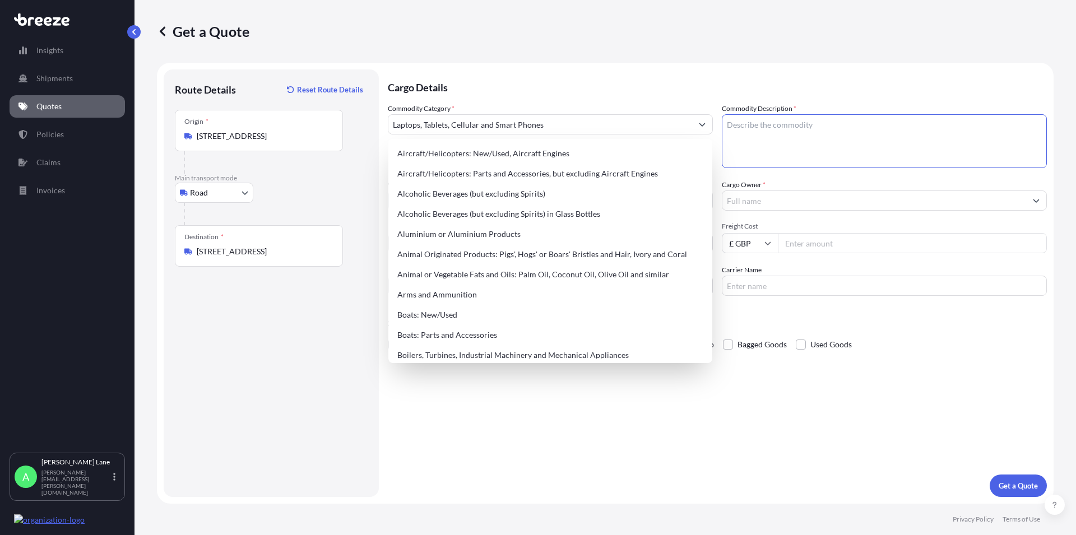
click at [732, 138] on textarea "Commodity Description *" at bounding box center [884, 141] width 325 height 54
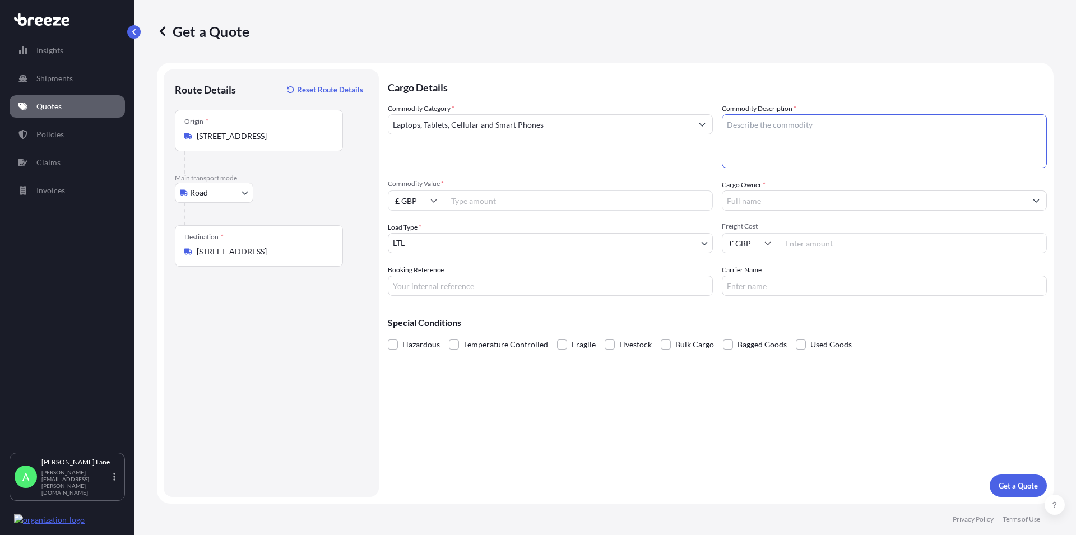
paste textarea "LAPTOPS AND CHARGERS"
type textarea "LAPTOPS AND CHARGERS"
click at [751, 200] on input "Cargo Owner *" at bounding box center [874, 201] width 304 height 20
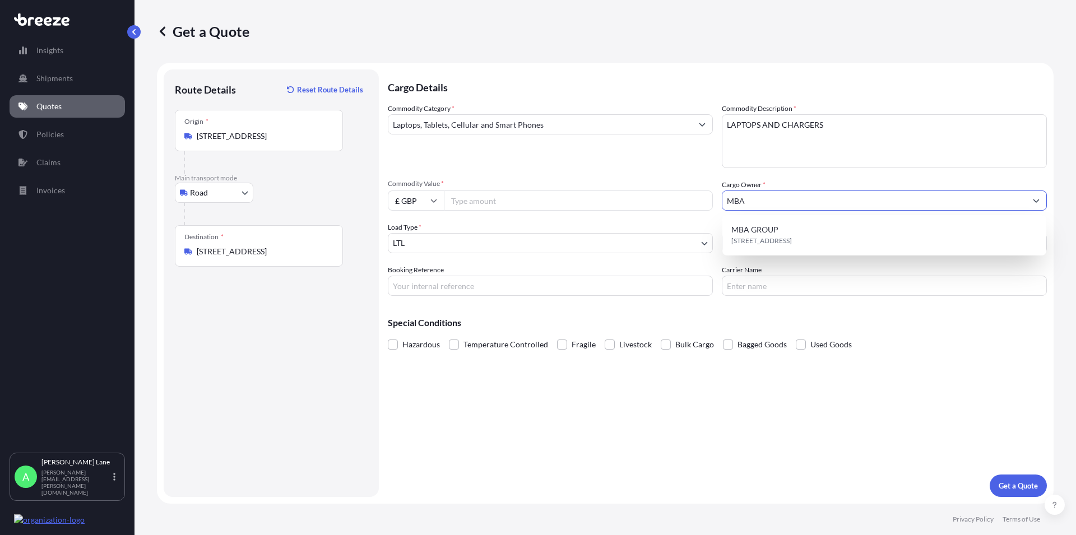
click at [754, 230] on span "MBA GROUP" at bounding box center [754, 229] width 47 height 11
type input "MBA GROUP"
click at [462, 197] on input "Commodity Value *" at bounding box center [578, 201] width 269 height 20
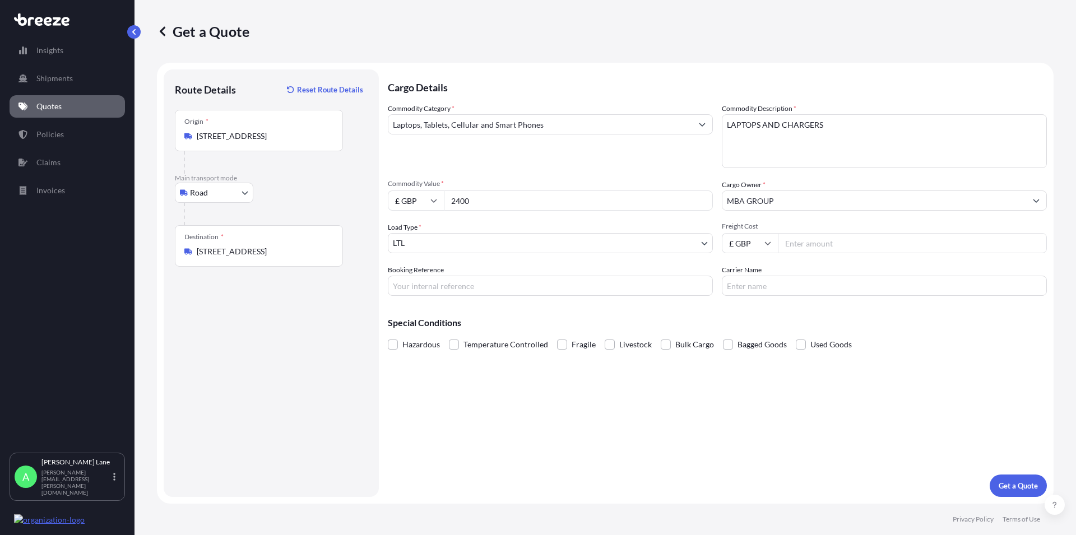
type input "2400"
click at [802, 248] on input "Freight Cost" at bounding box center [912, 243] width 269 height 20
type input "39"
click at [773, 284] on input "Carrier Name" at bounding box center [884, 286] width 325 height 20
type input "FEDEX"
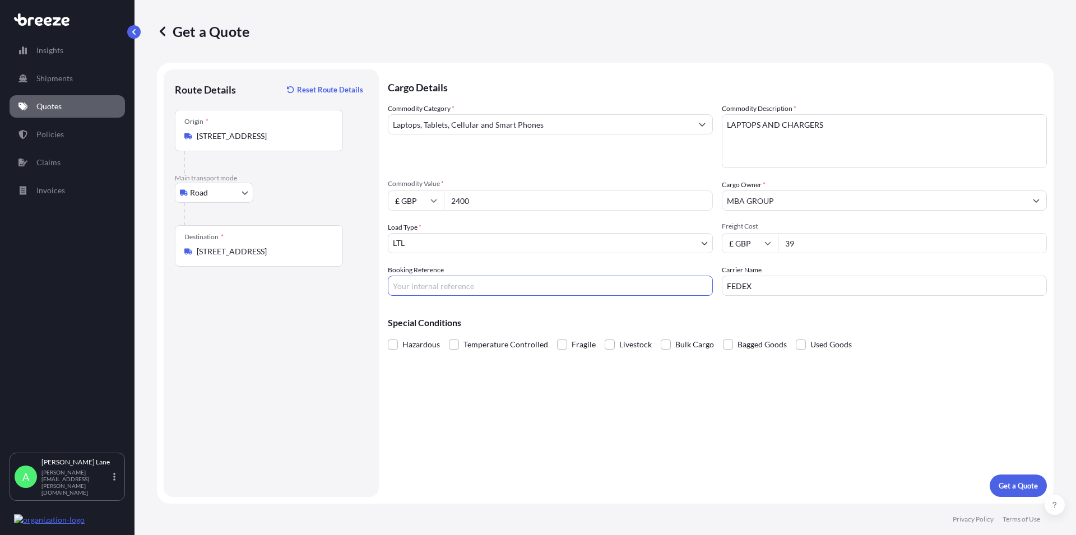
click at [406, 286] on input "Booking Reference" at bounding box center [550, 286] width 325 height 20
paste input "1893443"
type input "1893443"
click at [1012, 484] on p "Get a Quote" at bounding box center [1018, 485] width 39 height 11
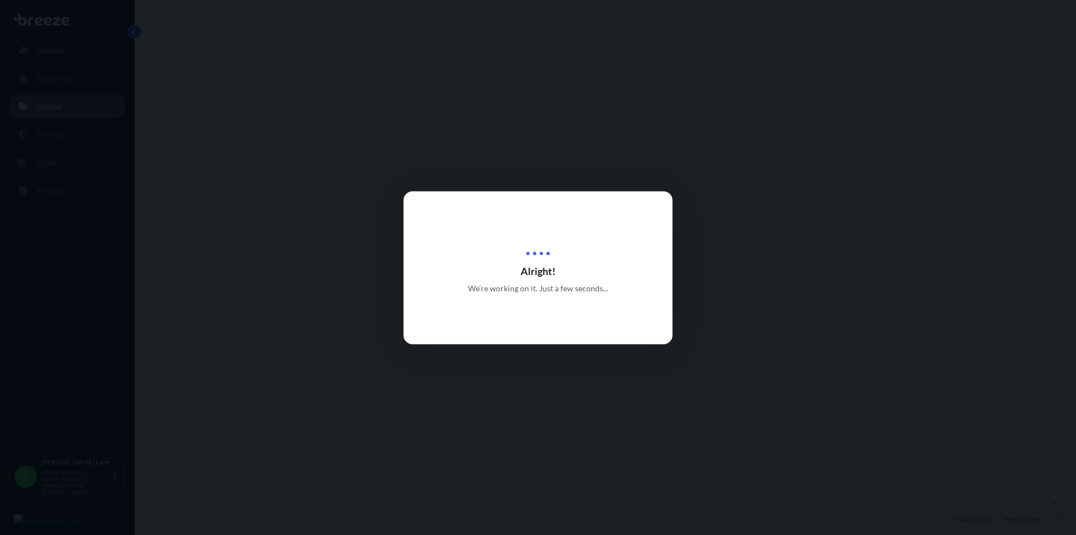
select select "Road"
select select "1"
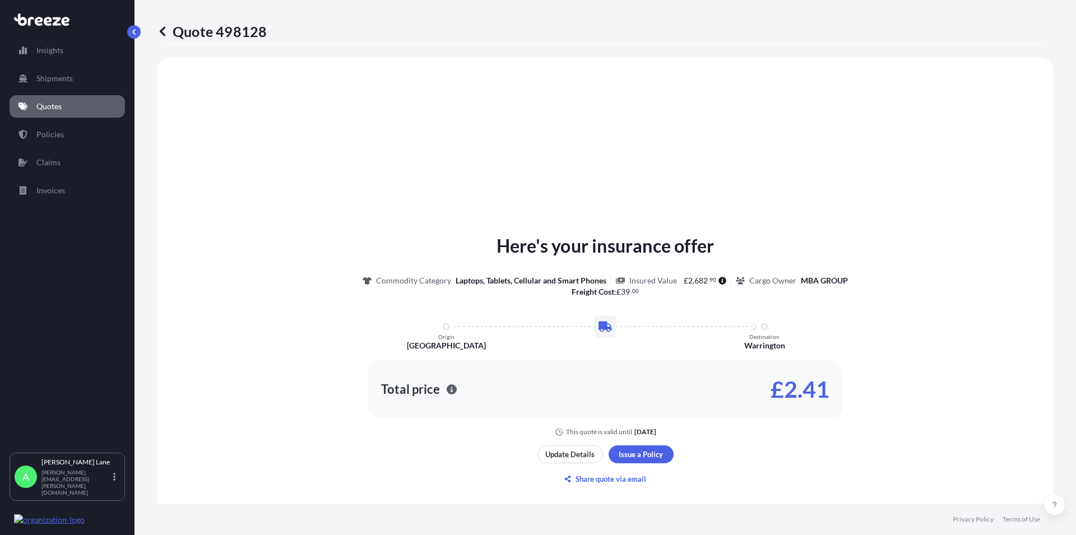
scroll to position [337, 0]
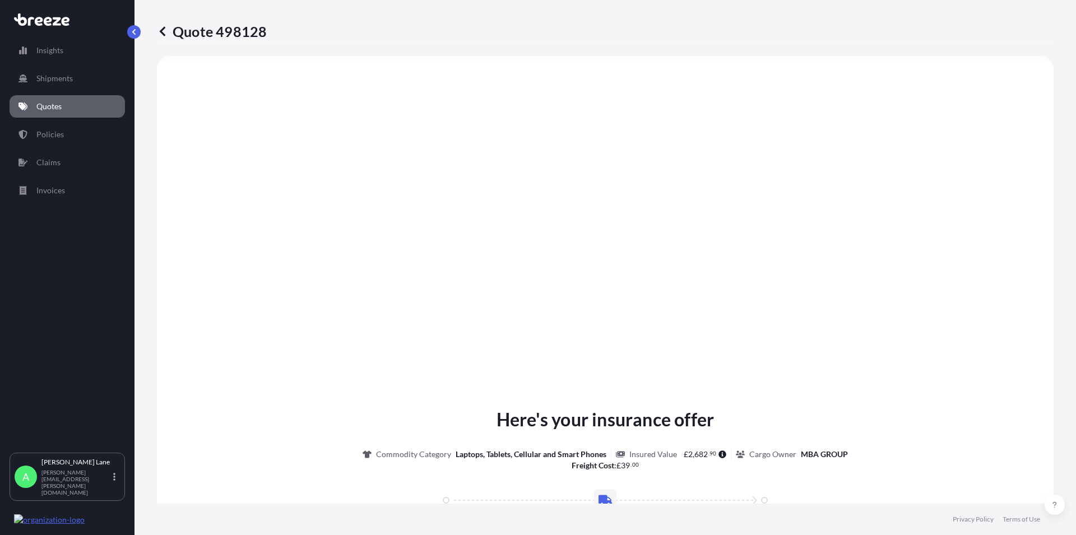
type input "London N17 0HW, [GEOGRAPHIC_DATA]"
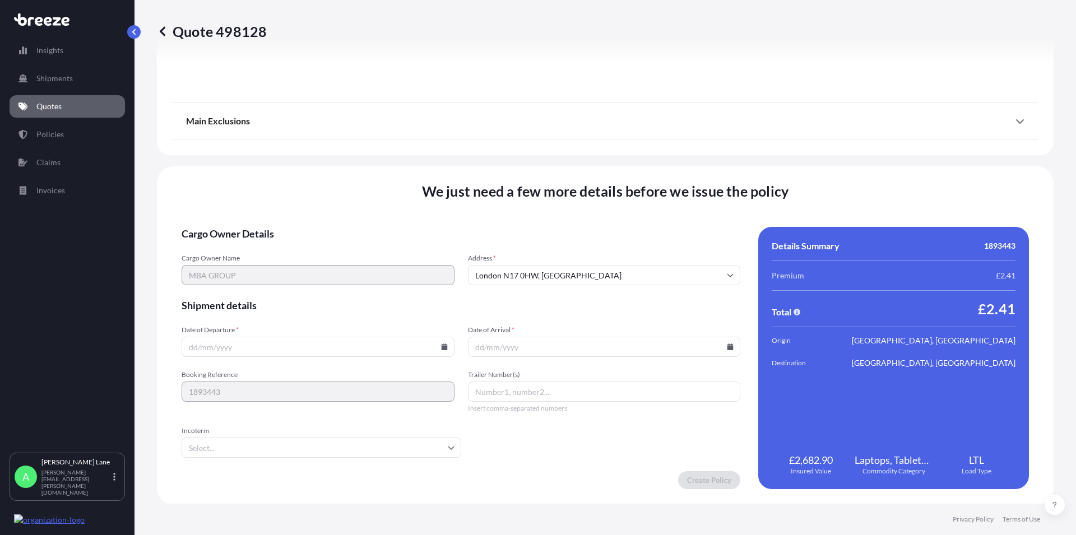
scroll to position [1244, 0]
click at [255, 342] on input "Date of Departure *" at bounding box center [318, 346] width 273 height 20
click at [442, 345] on icon at bounding box center [444, 345] width 6 height 7
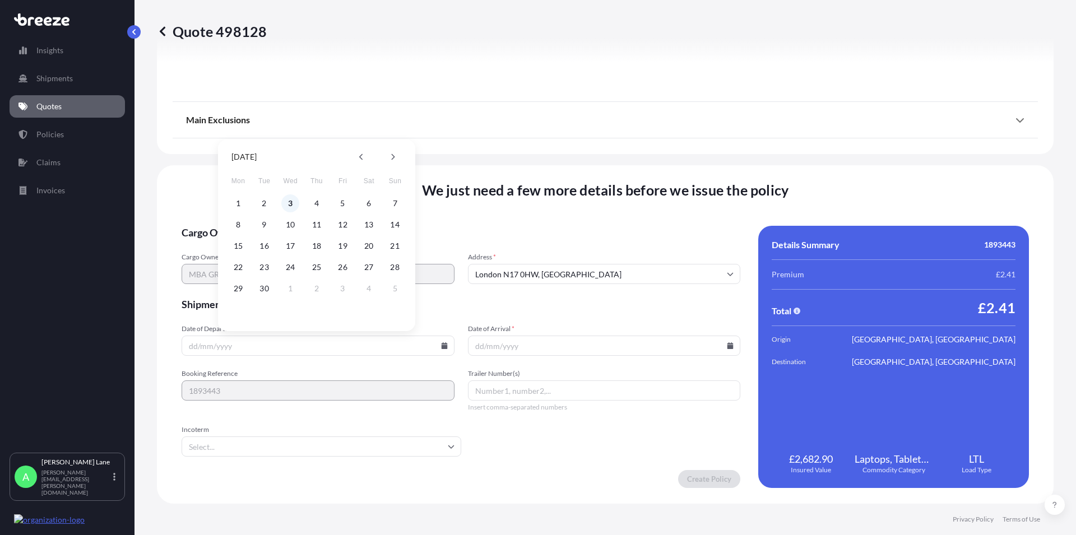
click at [288, 201] on button "3" at bounding box center [290, 203] width 18 height 18
type input "[DATE]"
click at [727, 348] on icon at bounding box center [730, 345] width 6 height 7
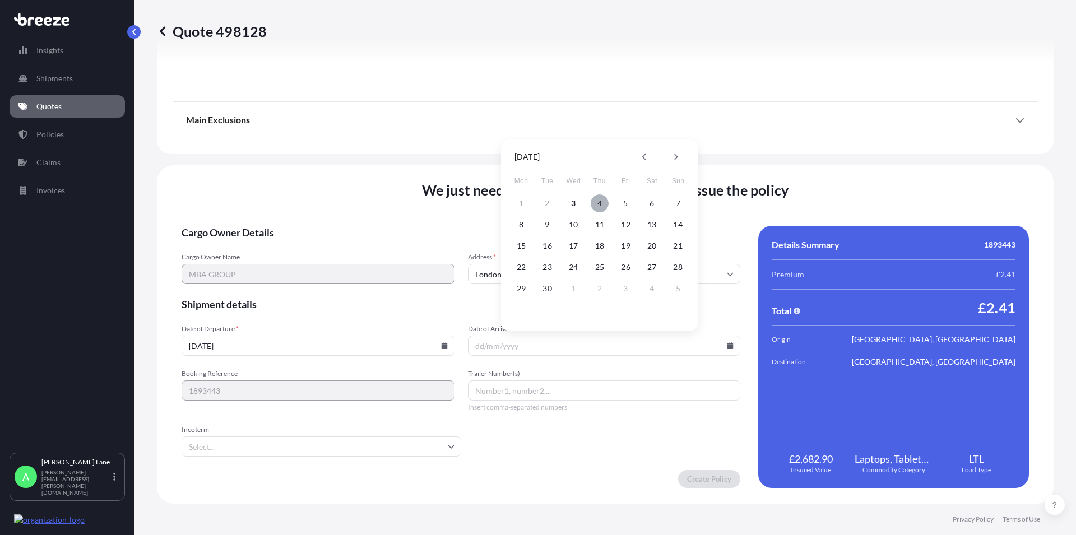
click at [599, 203] on button "4" at bounding box center [600, 203] width 18 height 18
type input "[DATE]"
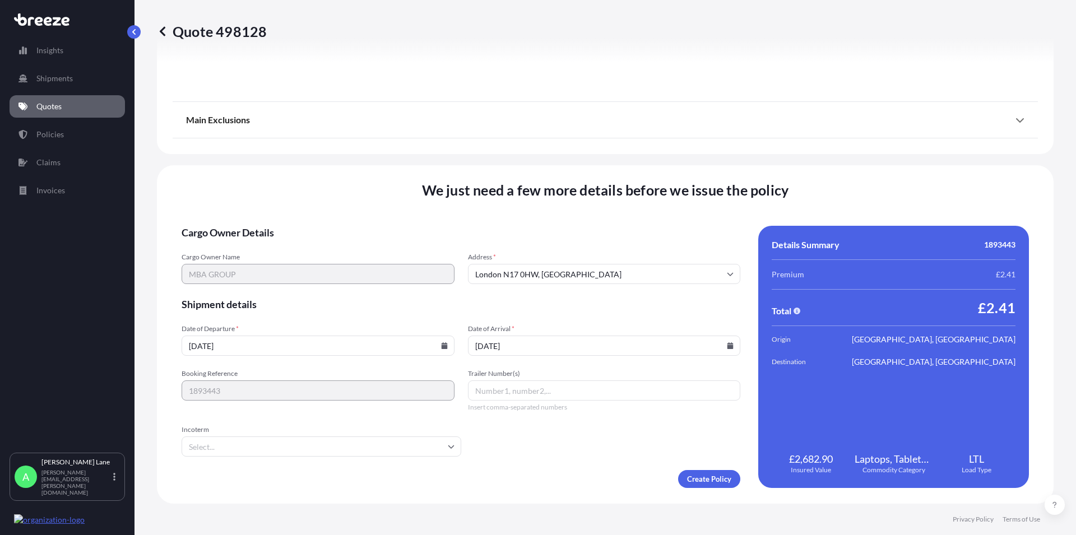
click at [493, 388] on input "Trailer Number(s)" at bounding box center [604, 391] width 273 height 20
paste input "884049920745"
click at [448, 445] on icon at bounding box center [451, 446] width 7 height 7
type input "884049920745"
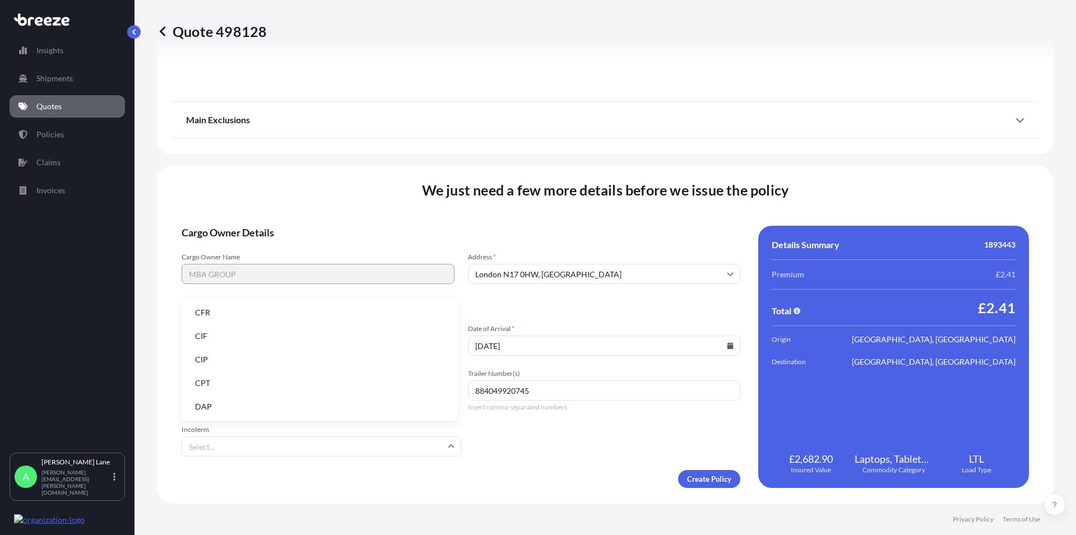
click at [205, 403] on li "DAP" at bounding box center [319, 406] width 267 height 21
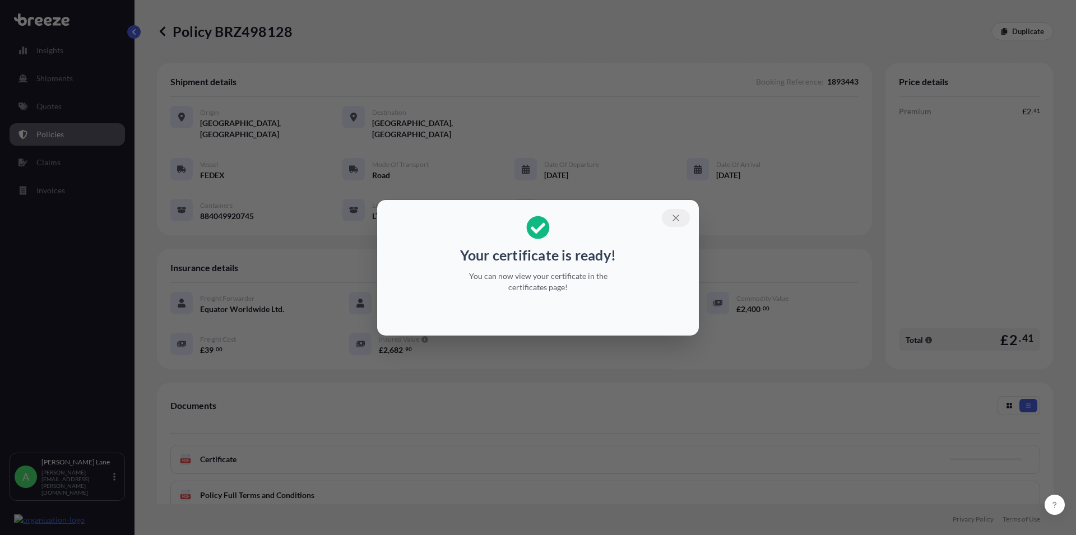
click at [674, 219] on icon "button" at bounding box center [676, 218] width 10 height 10
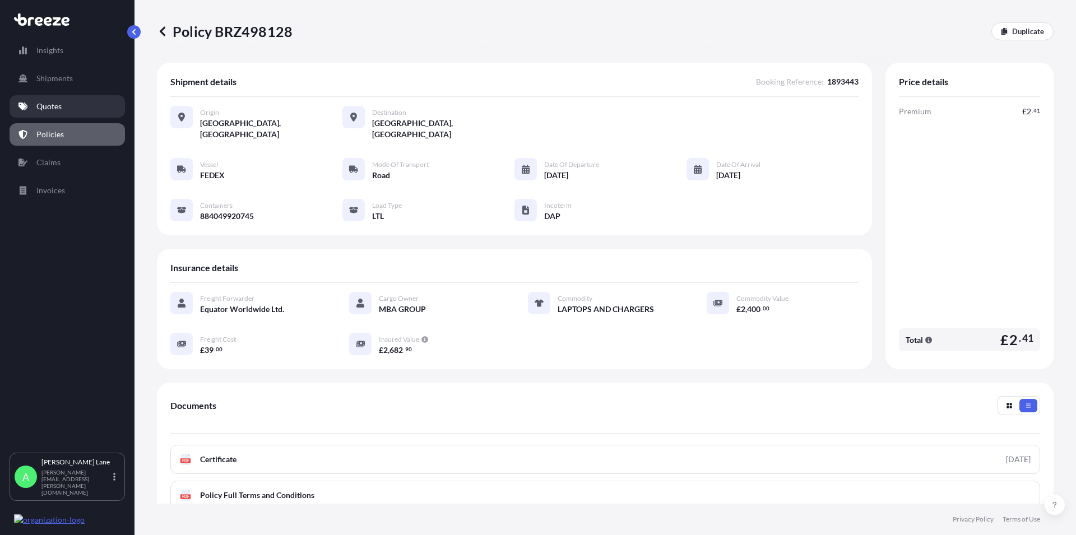
click at [55, 103] on p "Quotes" at bounding box center [48, 106] width 25 height 11
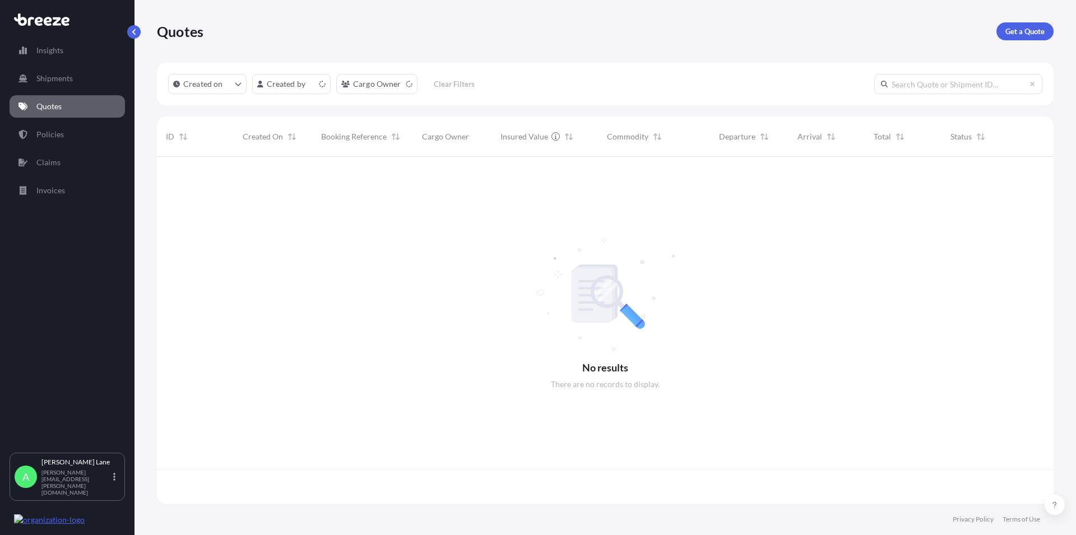
scroll to position [344, 887]
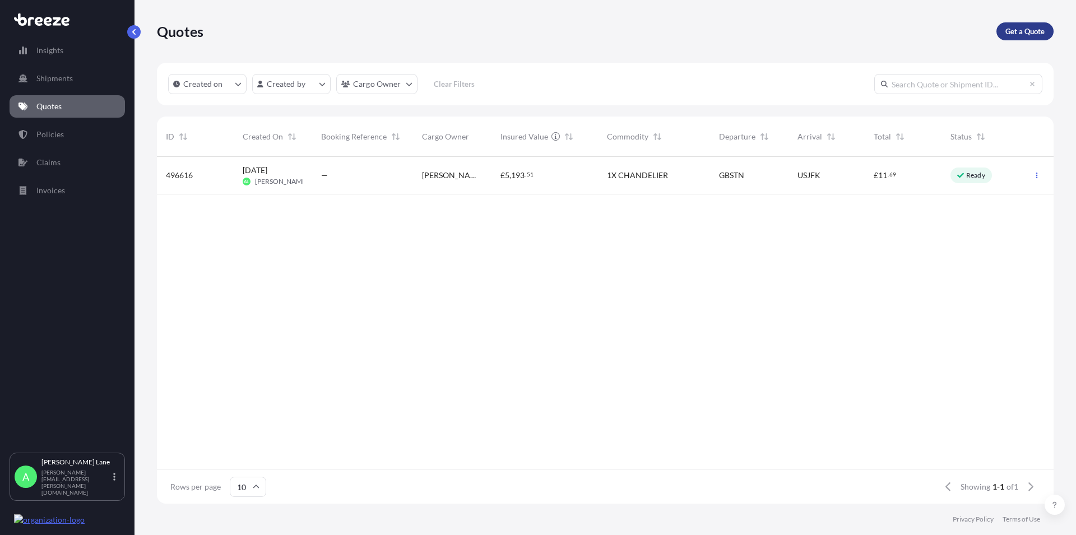
click at [1012, 27] on p "Get a Quote" at bounding box center [1024, 31] width 39 height 11
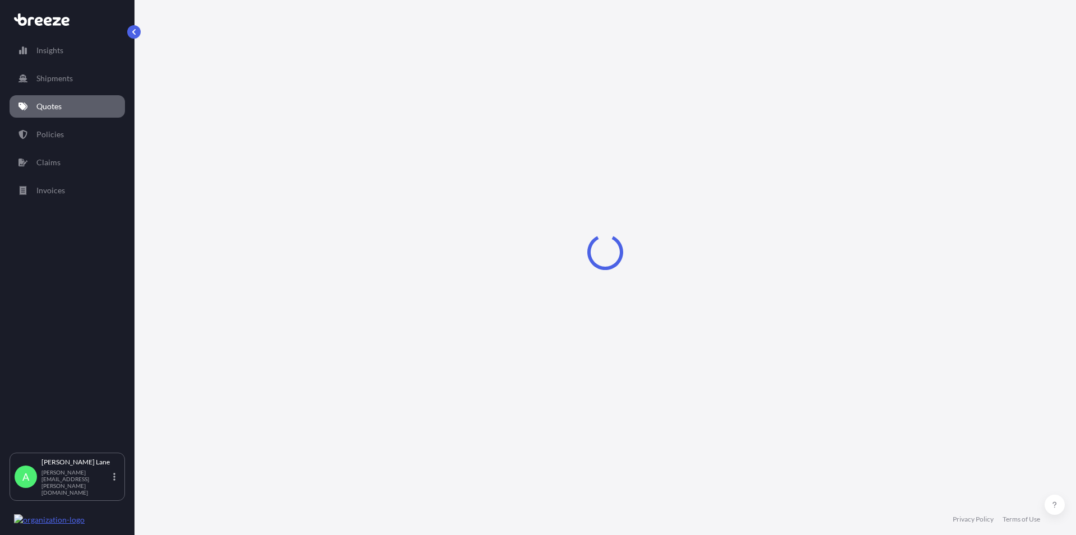
select select "Road"
select select "1"
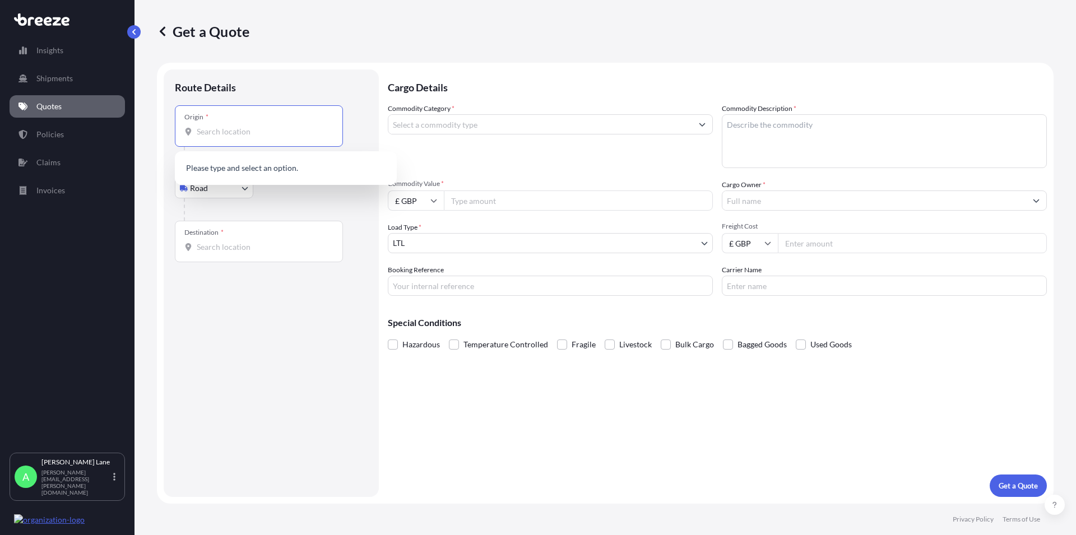
click at [247, 131] on input "Origin *" at bounding box center [263, 131] width 132 height 11
click at [211, 188] on body "0 options available. Insights Shipments Quotes Policies Claims Invoices A [PERS…" at bounding box center [538, 267] width 1076 height 535
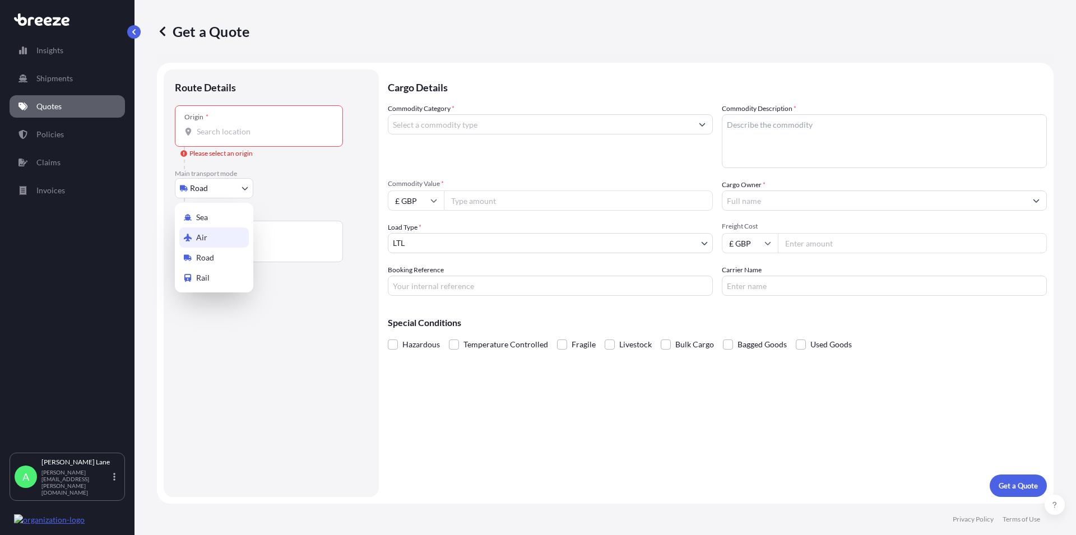
click at [199, 239] on span "Air" at bounding box center [201, 237] width 11 height 11
select select "Air"
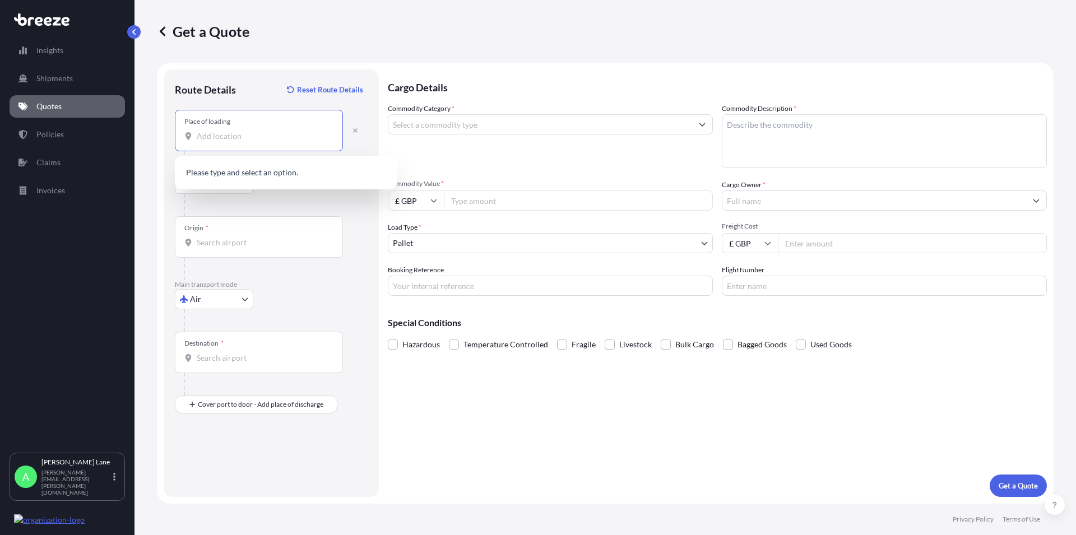
click at [220, 141] on input "Place of loading" at bounding box center [263, 136] width 132 height 11
paste input "E2 9DT"
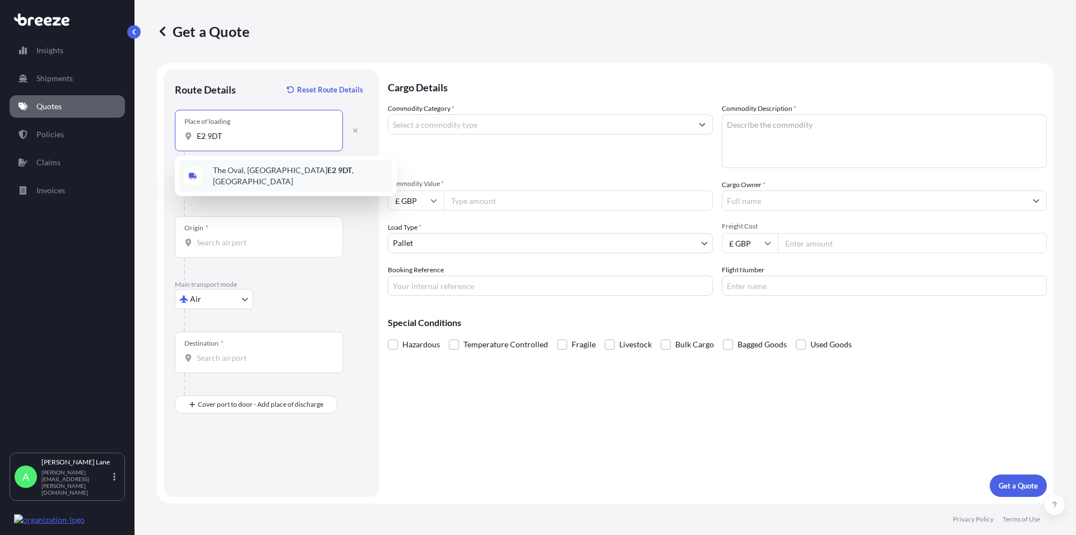
click at [233, 174] on span "The Oval, [GEOGRAPHIC_DATA] E2 9DT , [GEOGRAPHIC_DATA]" at bounding box center [300, 176] width 175 height 22
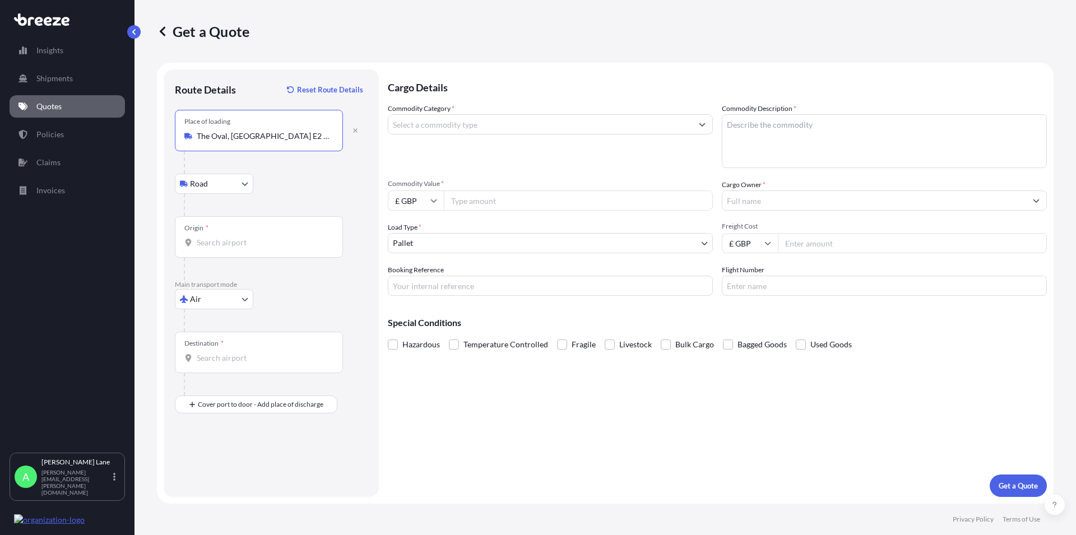
type input "The Oval, [GEOGRAPHIC_DATA] E2 9DT, [GEOGRAPHIC_DATA]"
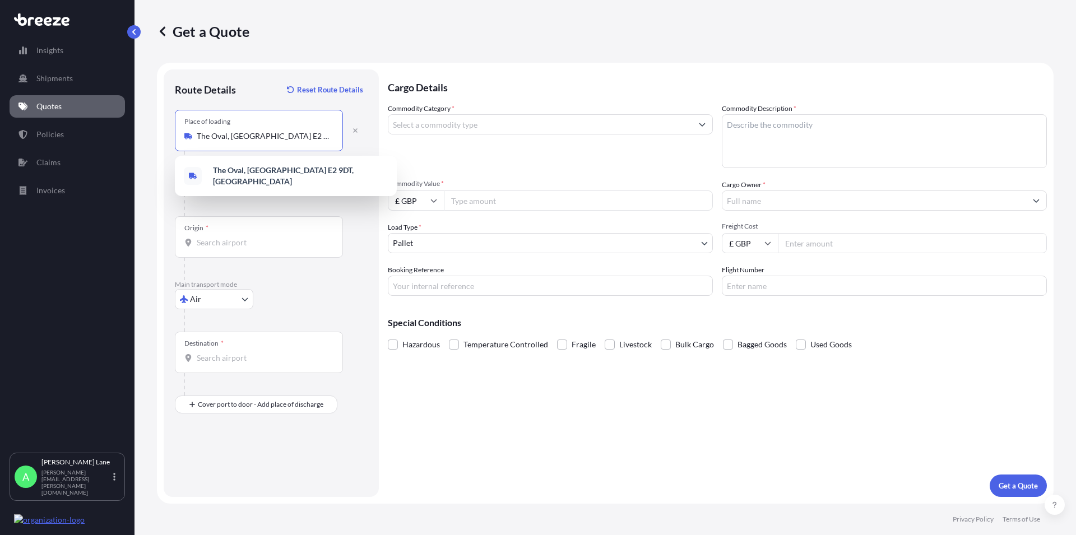
click at [223, 238] on div "Origin *" at bounding box center [259, 236] width 168 height 41
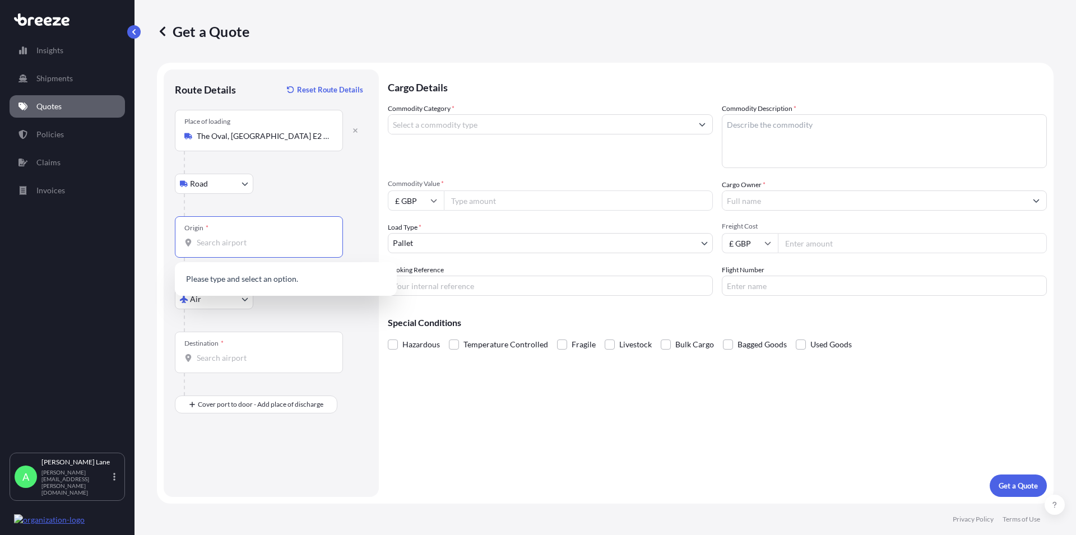
click at [224, 238] on input "Origin *" at bounding box center [263, 242] width 132 height 11
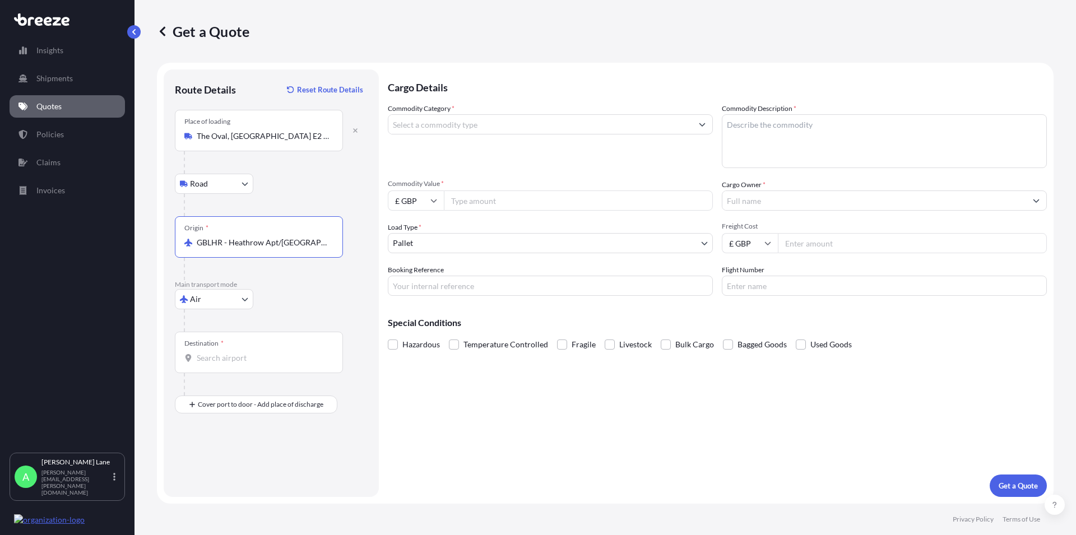
type input "GBLHR - Heathrow Apt/[GEOGRAPHIC_DATA], [GEOGRAPHIC_DATA]"
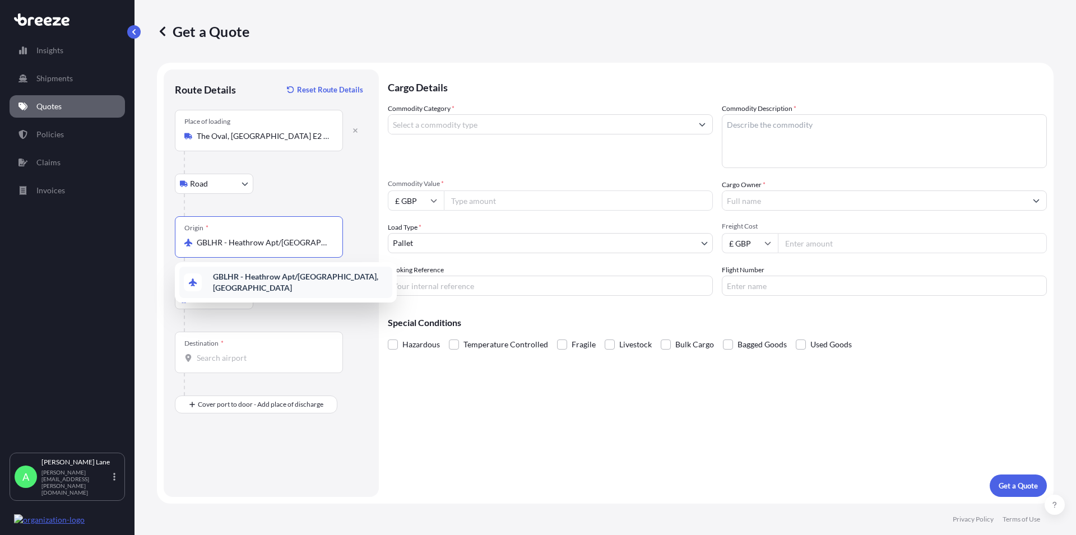
click at [283, 277] on b "GBLHR - Heathrow Apt/[GEOGRAPHIC_DATA], [GEOGRAPHIC_DATA]" at bounding box center [295, 282] width 165 height 21
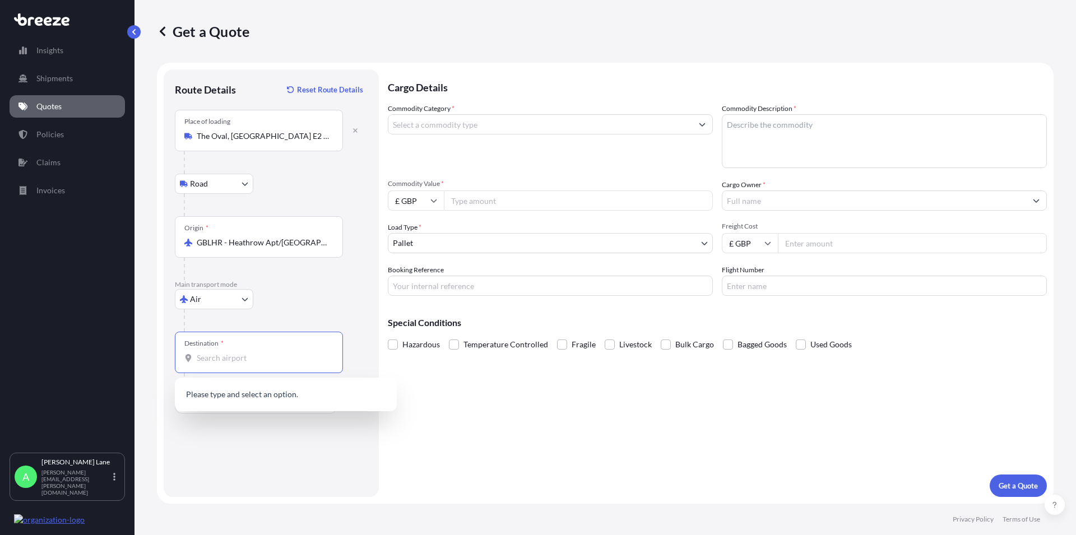
click at [230, 360] on input "Destination *" at bounding box center [263, 357] width 132 height 11
click at [284, 392] on span "USSEA - Seatt le, [GEOGRAPHIC_DATA]" at bounding box center [281, 395] width 136 height 11
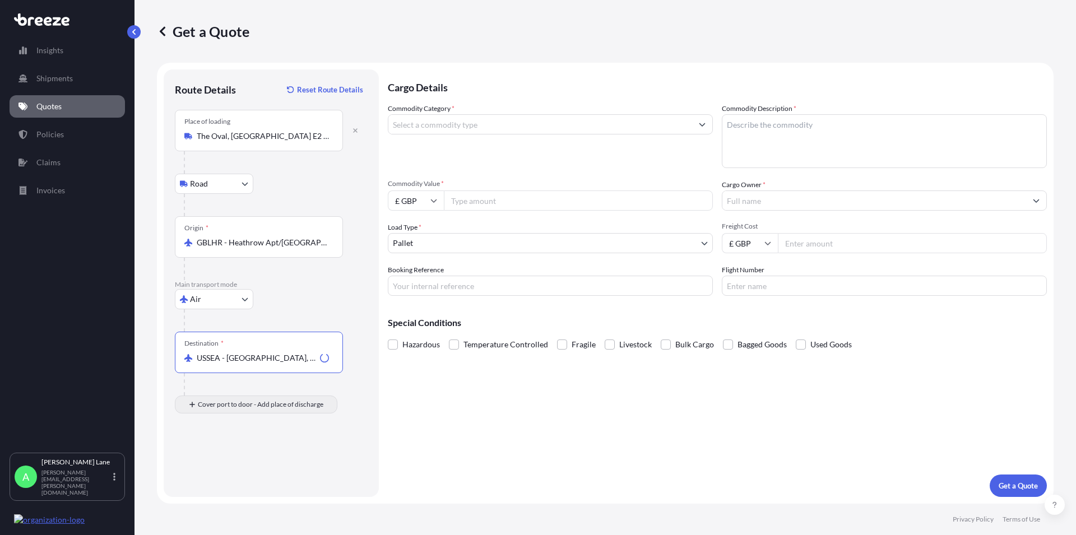
type input "USSEA - [GEOGRAPHIC_DATA], [GEOGRAPHIC_DATA]"
click at [216, 470] on div "Place of Discharge" at bounding box center [259, 458] width 168 height 41
click at [216, 470] on input "Place of Discharge" at bounding box center [263, 464] width 132 height 11
click at [206, 461] on input "Place of Discharge" at bounding box center [263, 464] width 132 height 11
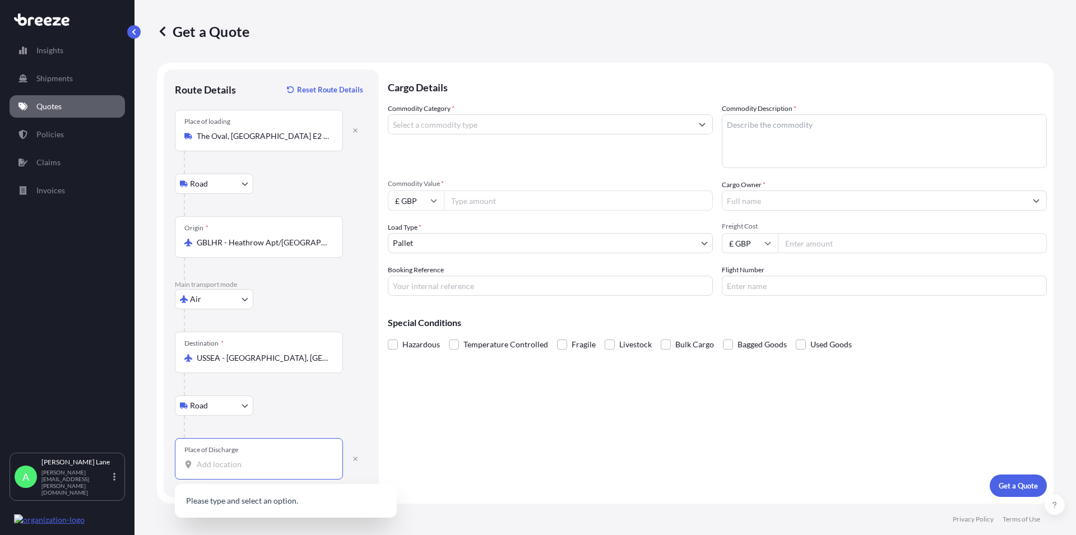
paste input "[GEOGRAPHIC_DATA]"
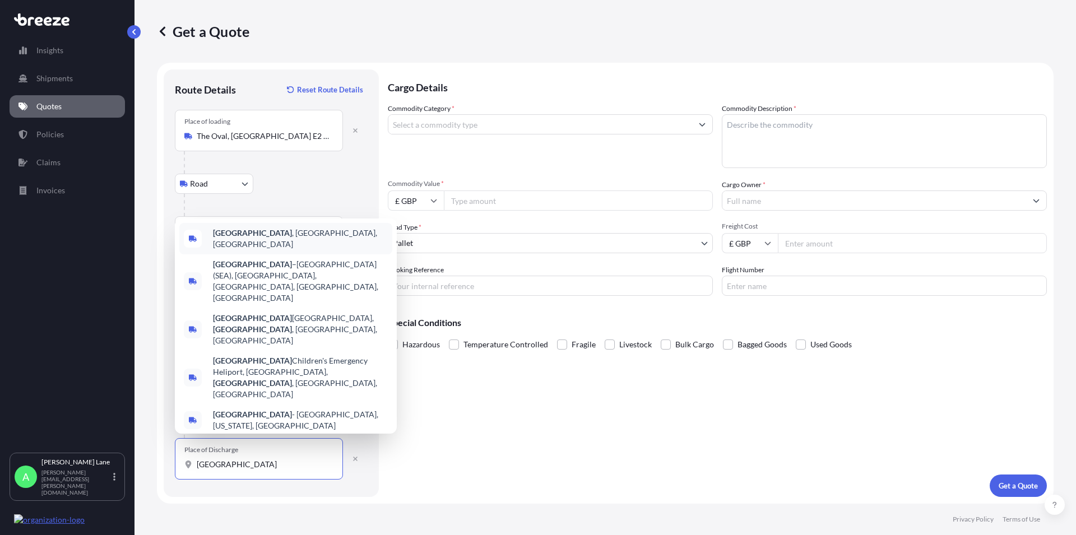
click at [251, 250] on span "[GEOGRAPHIC_DATA] , [GEOGRAPHIC_DATA], [GEOGRAPHIC_DATA]" at bounding box center [300, 239] width 175 height 22
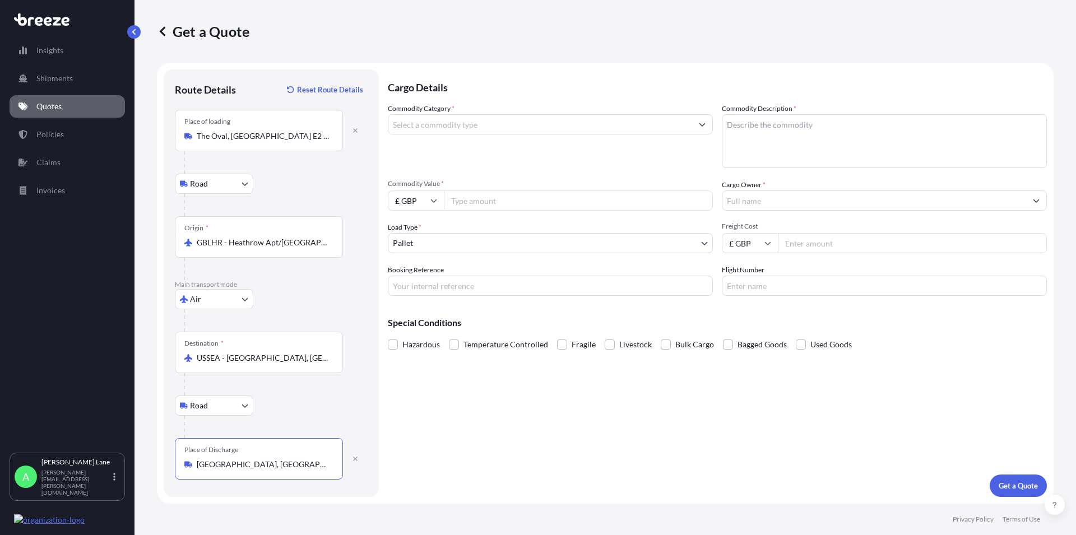
type input "[GEOGRAPHIC_DATA], [GEOGRAPHIC_DATA], [GEOGRAPHIC_DATA]"
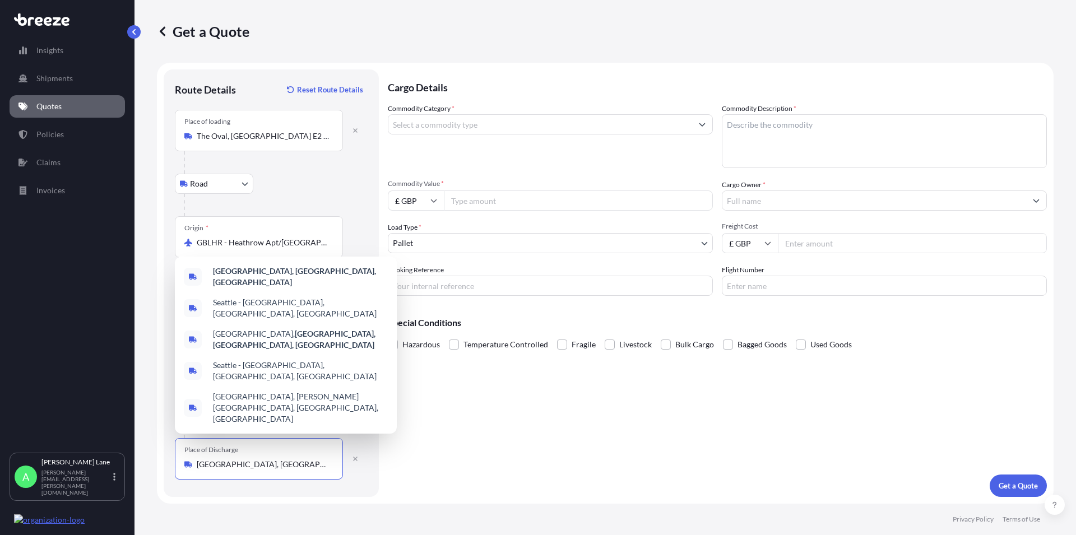
click at [466, 205] on input "Commodity Value *" at bounding box center [578, 201] width 269 height 20
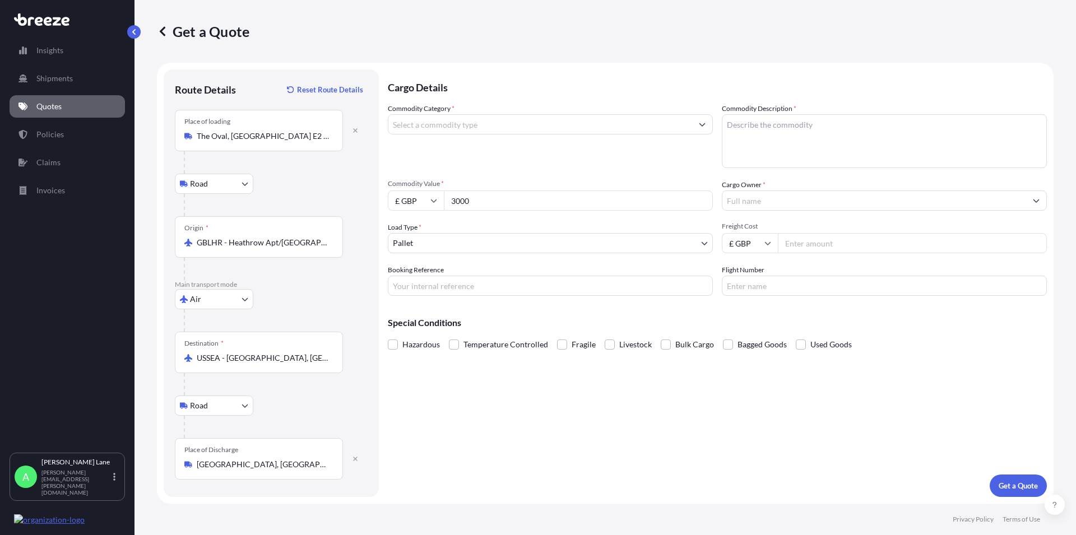
type input "3000"
click at [806, 126] on textarea "Commodity Description *" at bounding box center [884, 141] width 325 height 54
paste textarea "printed matter (sets of bound books)"
type textarea "printed matter (sets of bound books)"
click at [491, 129] on input "Commodity Category *" at bounding box center [540, 124] width 304 height 20
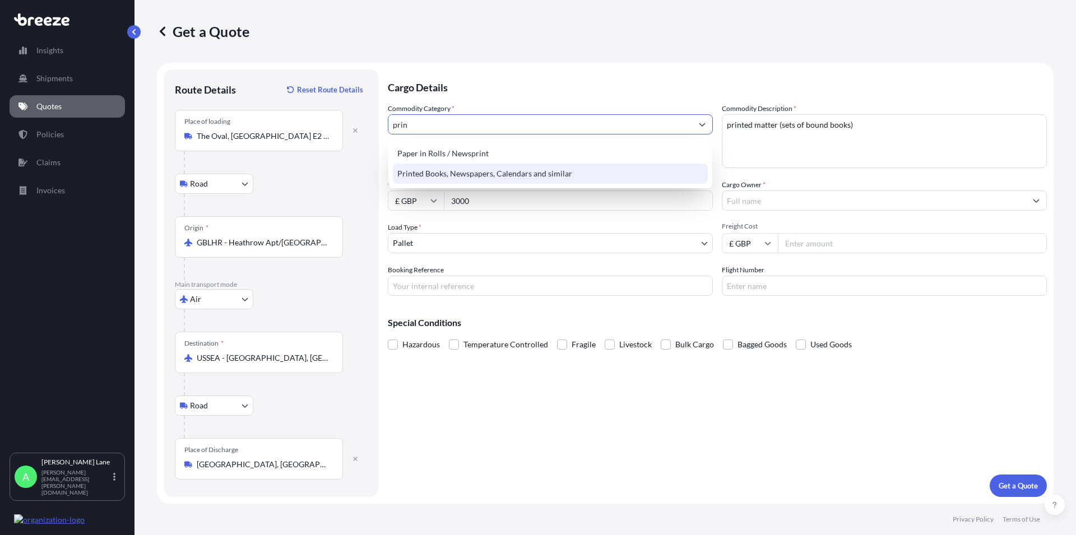
click at [551, 178] on div "Printed Books, Newspapers, Calendars and similar" at bounding box center [550, 174] width 315 height 20
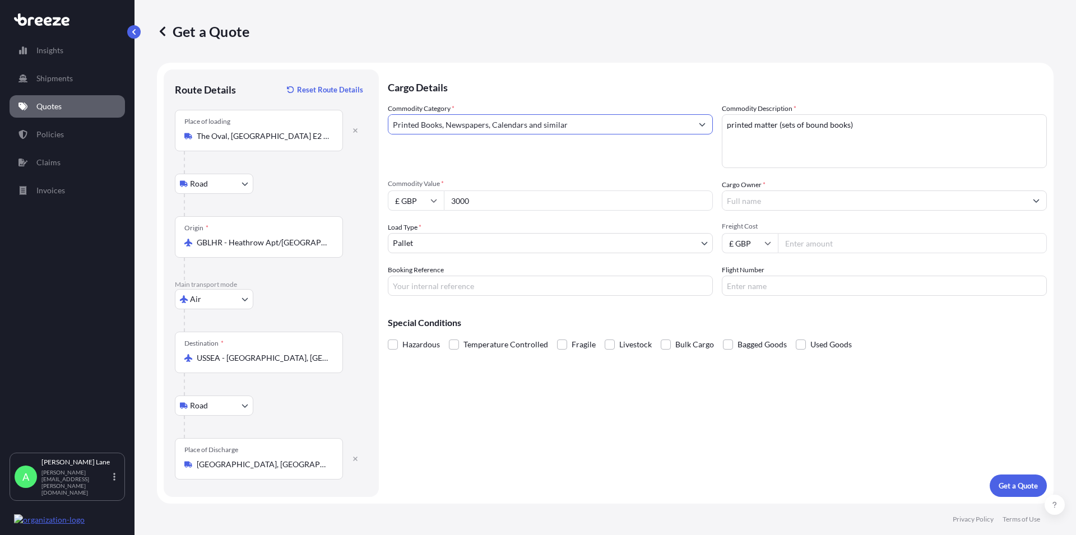
type input "Printed Books, Newspapers, Calendars and similar"
click at [752, 203] on input "Cargo Owner *" at bounding box center [874, 201] width 304 height 20
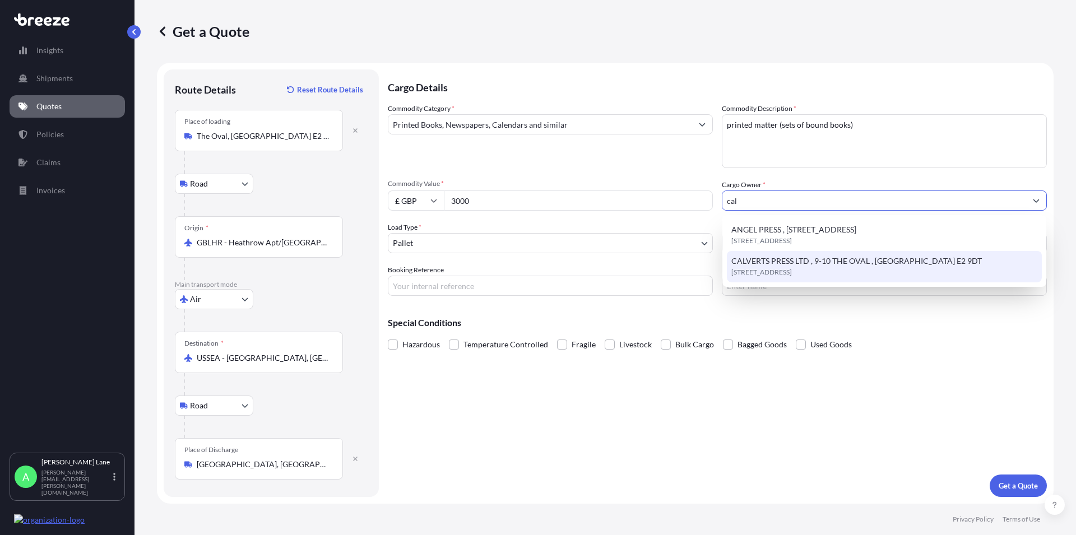
click at [772, 262] on span "CALVERTS PRESS LTD , 9-10 THE OVAL , [GEOGRAPHIC_DATA] E2 9DT" at bounding box center [856, 261] width 250 height 11
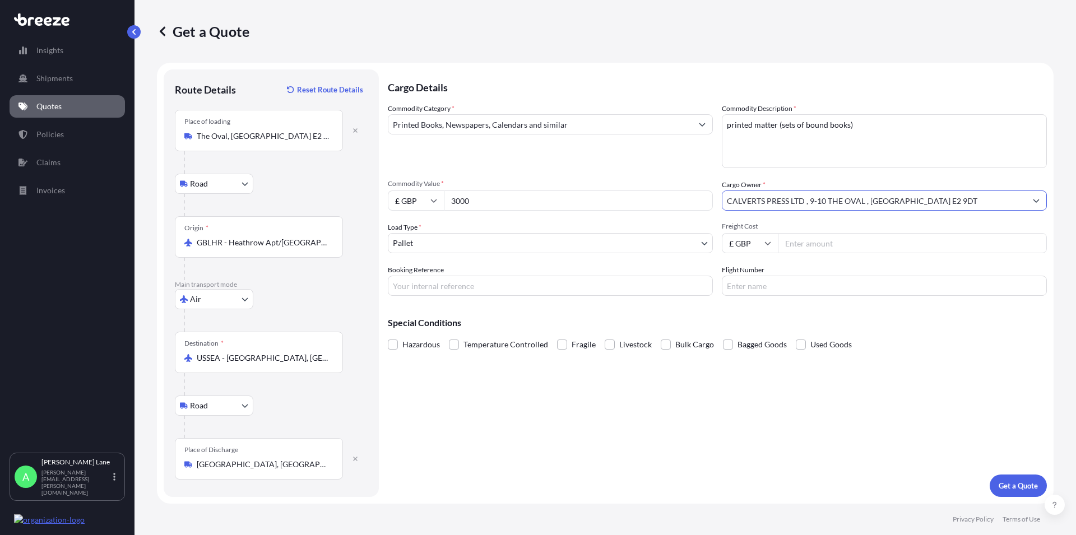
type input "CALVERTS PRESS LTD , 9-10 THE OVAL , [GEOGRAPHIC_DATA] E2 9DT"
click at [421, 244] on body "15 options available. 8 options available. 2 options available. 1 option availa…" at bounding box center [538, 267] width 1076 height 535
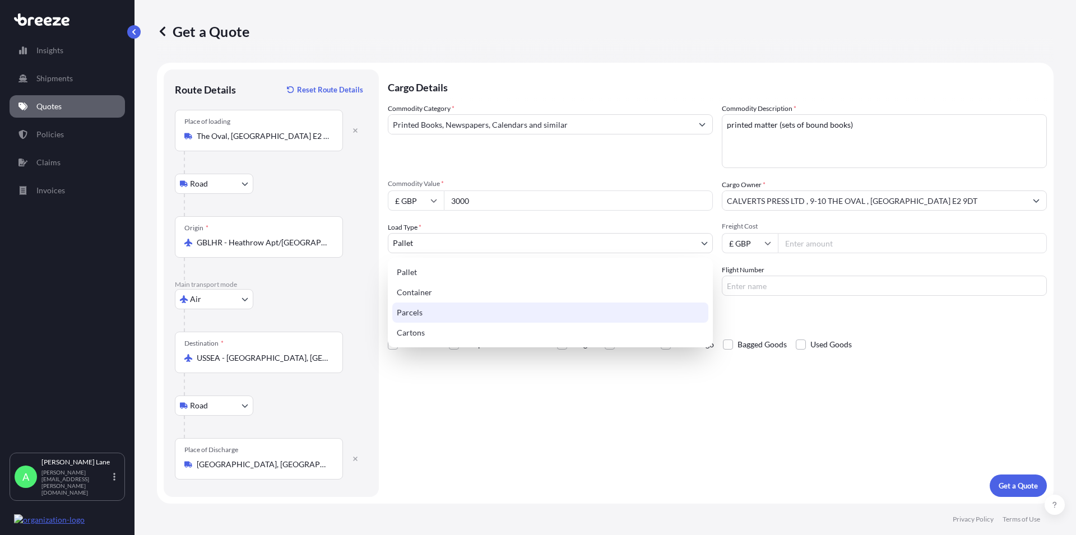
click at [412, 313] on div "Parcels" at bounding box center [550, 313] width 316 height 20
select select "3"
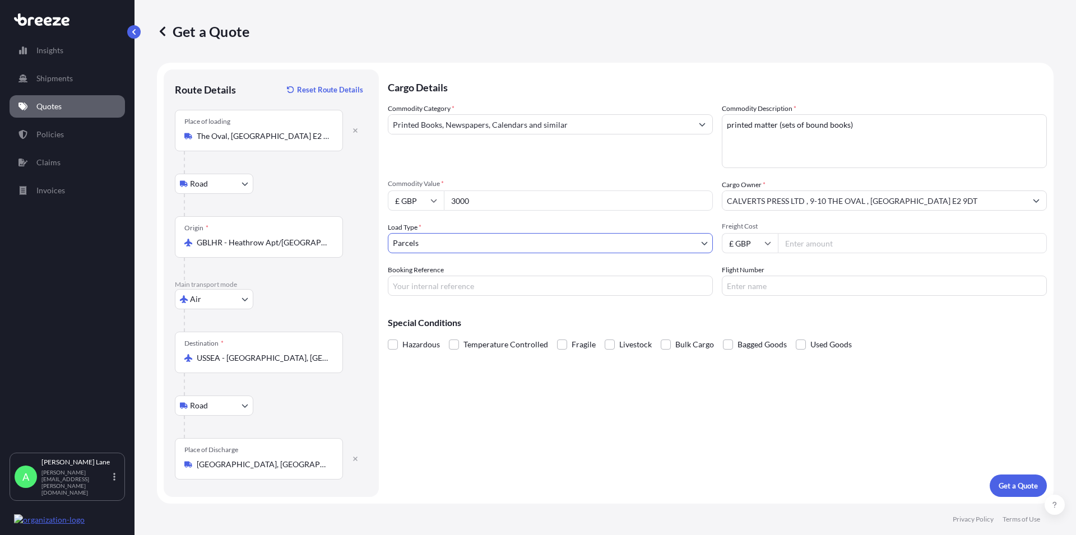
click at [807, 243] on input "Freight Cost" at bounding box center [912, 243] width 269 height 20
type input "471.02"
click at [433, 285] on input "Booking Reference" at bounding box center [550, 286] width 325 height 20
paste input "1893464"
type input "1893464"
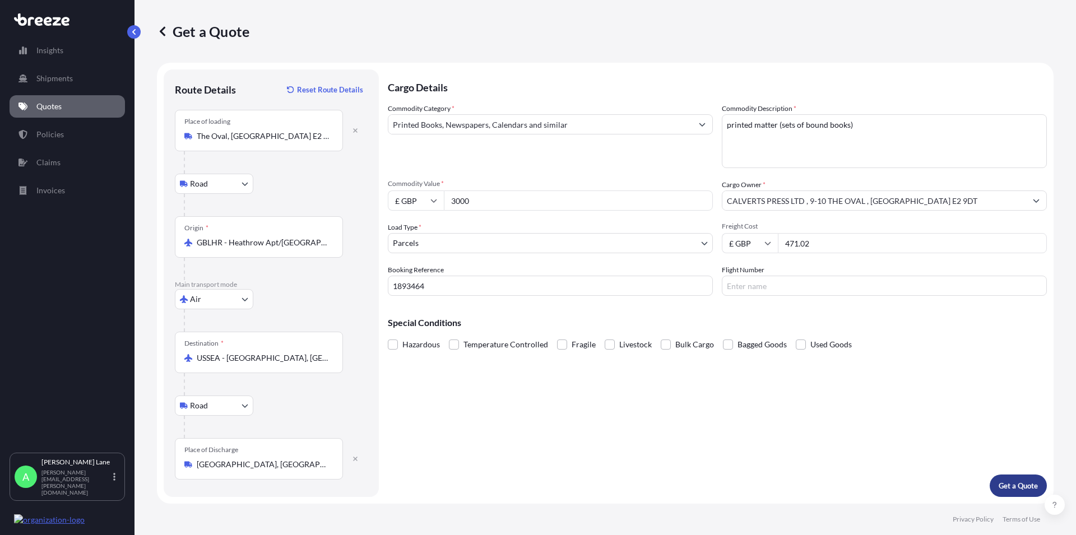
click at [1004, 482] on p "Get a Quote" at bounding box center [1018, 485] width 39 height 11
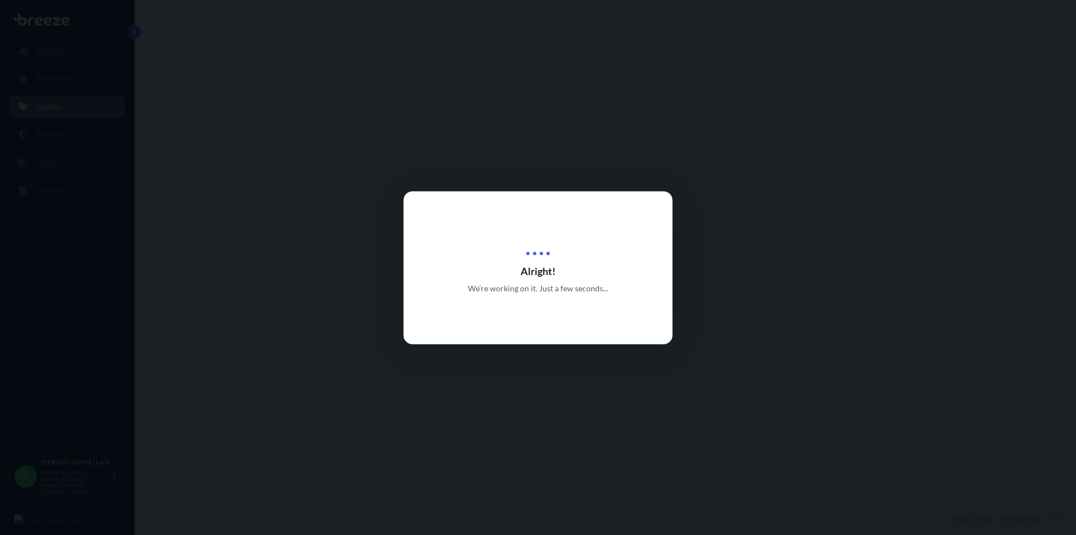
select select "Road"
select select "Air"
select select "Road"
select select "3"
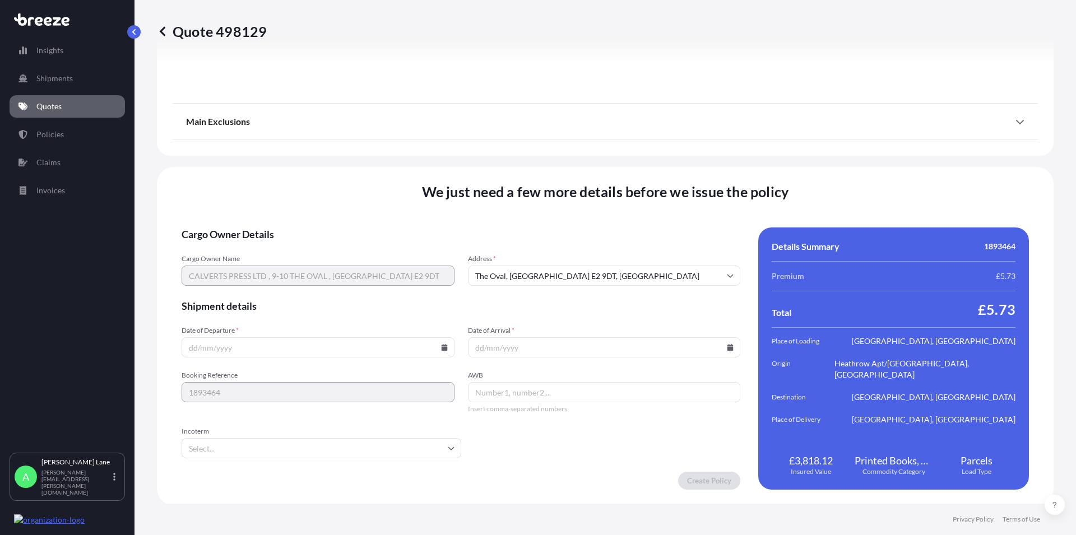
scroll to position [1465, 0]
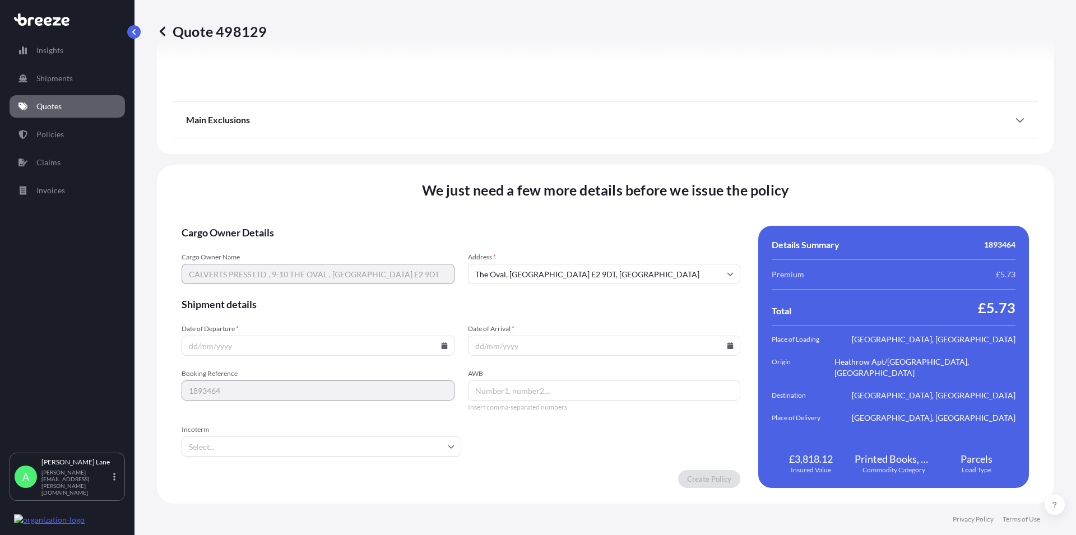
click at [308, 348] on input "Date of Departure *" at bounding box center [318, 346] width 273 height 20
click at [442, 346] on icon at bounding box center [444, 345] width 6 height 7
click at [293, 203] on button "3" at bounding box center [290, 203] width 18 height 18
type input "[DATE]"
click at [727, 345] on icon at bounding box center [730, 345] width 7 height 7
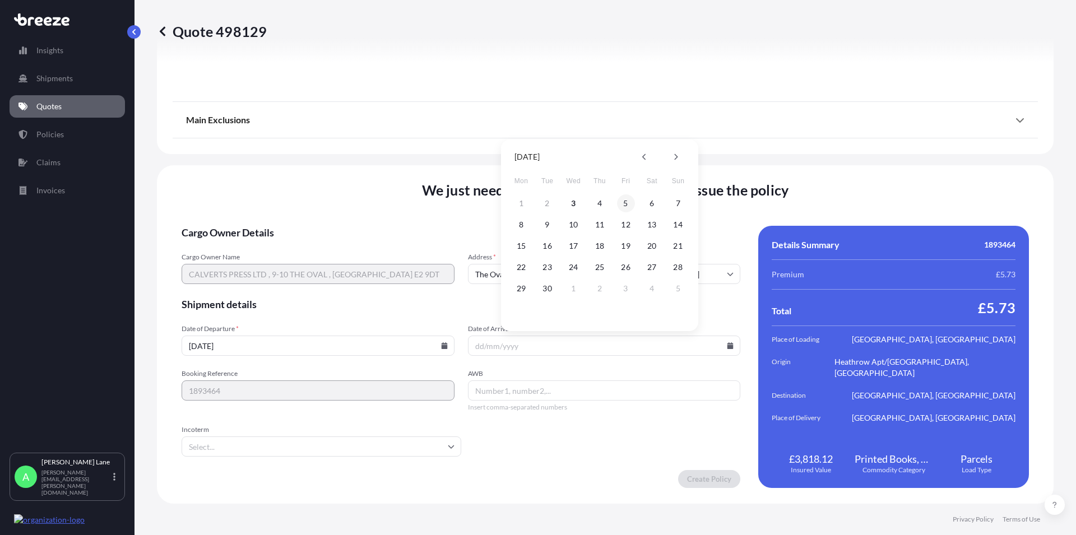
click at [626, 204] on button "5" at bounding box center [626, 203] width 18 height 18
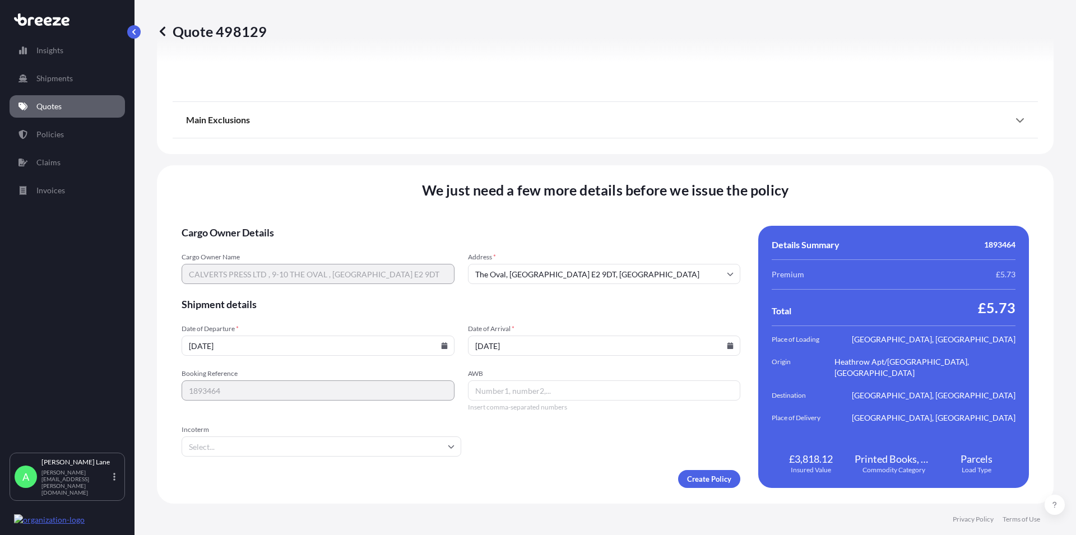
type input "[DATE]"
click at [505, 395] on input "AWB" at bounding box center [604, 391] width 273 height 20
paste input "1ZW074F30418612049"
type input "1ZW074F30418612049"
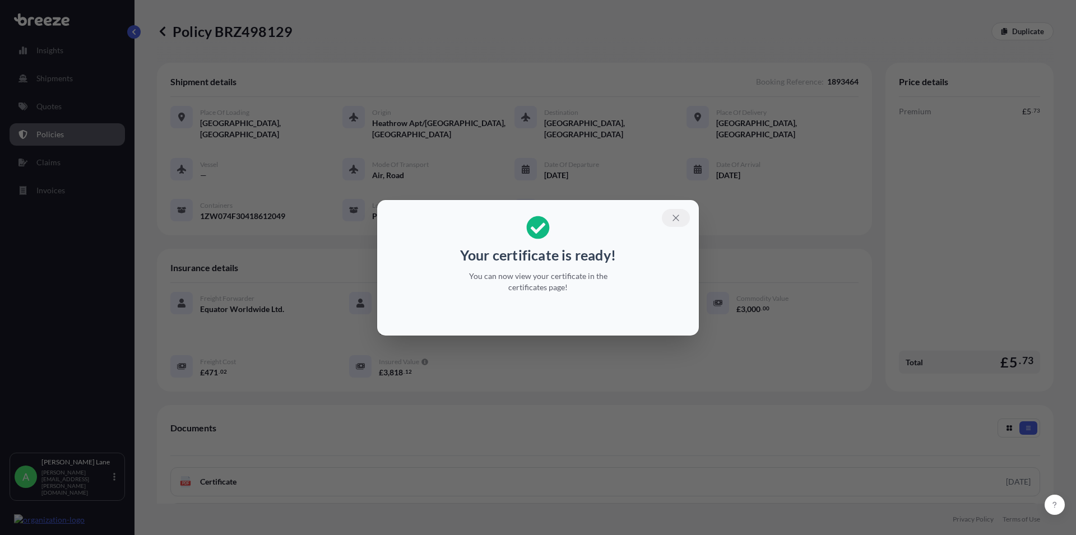
click at [676, 216] on icon "button" at bounding box center [676, 218] width 10 height 10
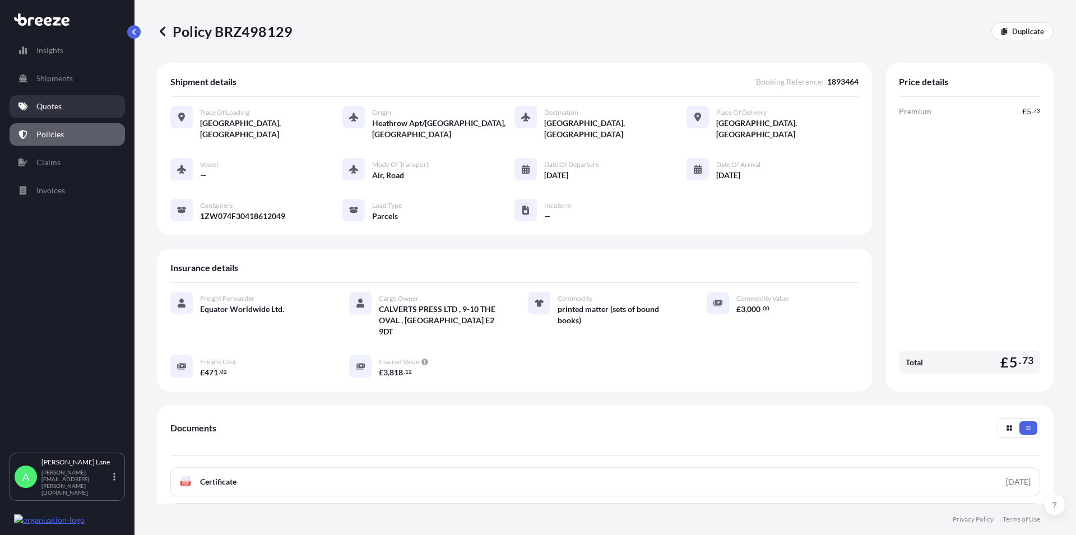
click at [43, 101] on p "Quotes" at bounding box center [48, 106] width 25 height 11
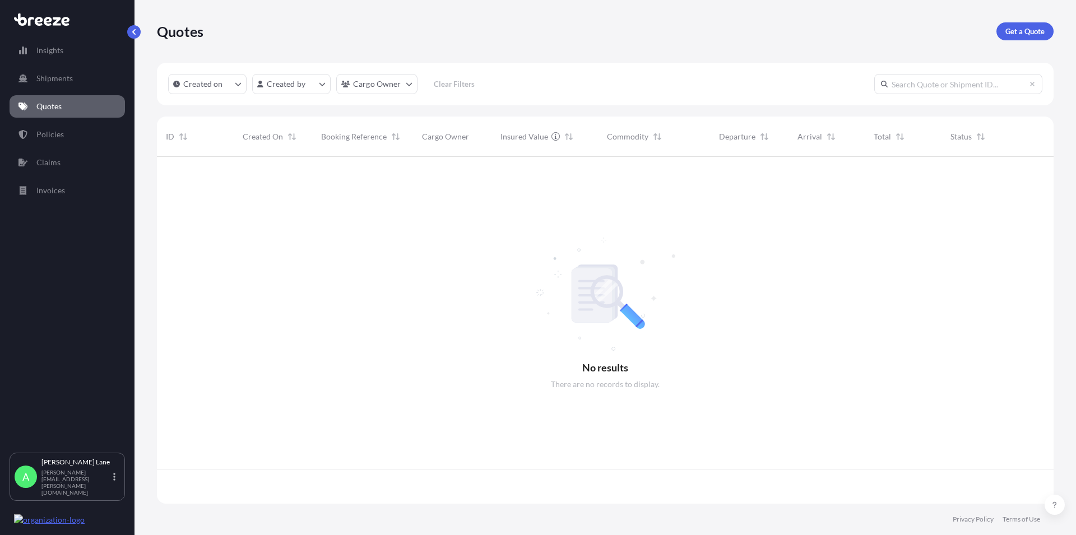
scroll to position [344, 887]
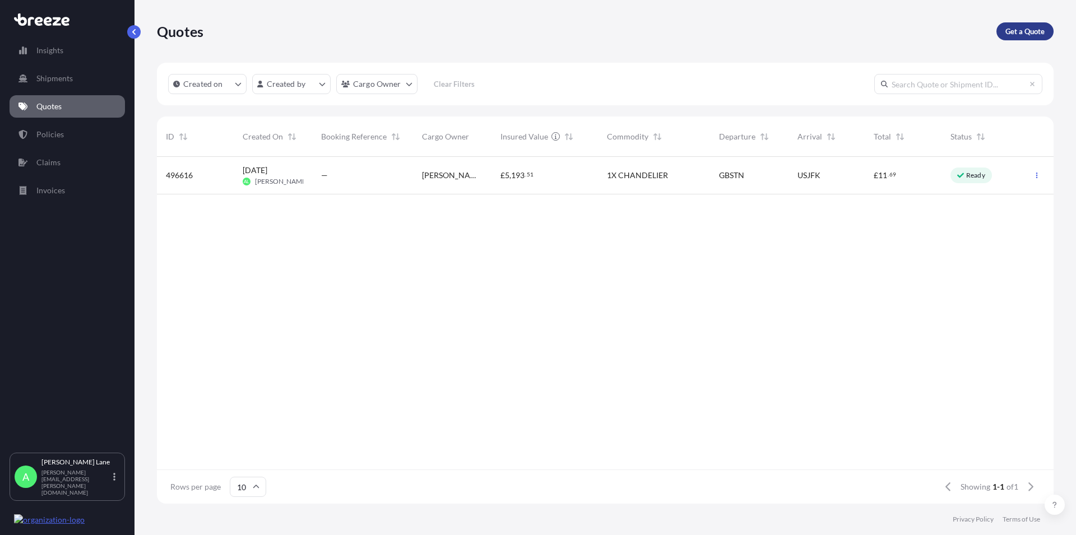
click at [1014, 31] on p "Get a Quote" at bounding box center [1024, 31] width 39 height 11
select select "Road"
select select "1"
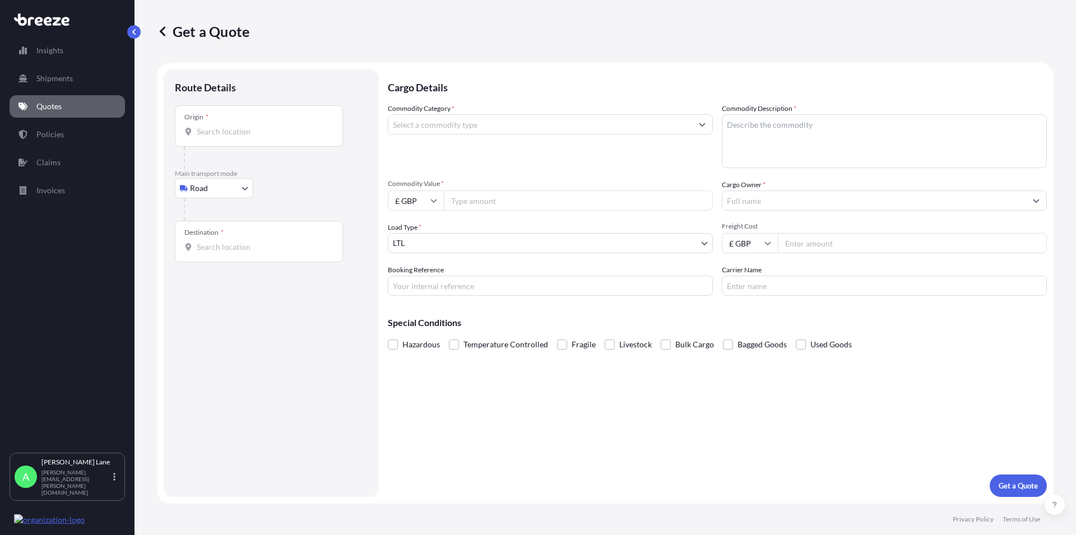
click at [236, 125] on div "Origin *" at bounding box center [259, 125] width 168 height 41
click at [236, 126] on input "Origin *" at bounding box center [263, 131] width 132 height 11
click at [213, 140] on div "Origin *" at bounding box center [259, 125] width 168 height 41
click at [213, 137] on input "Origin * Please select an origin" at bounding box center [263, 131] width 132 height 11
click at [204, 129] on input "Origin * Please select an origin" at bounding box center [263, 131] width 132 height 11
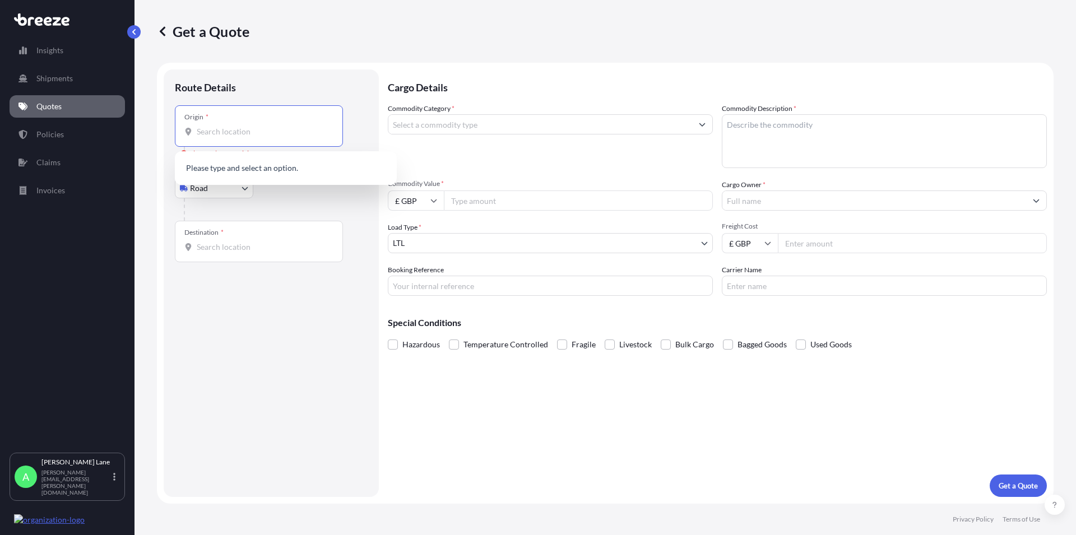
paste input "kt109dp"
click at [283, 169] on span "[STREET_ADDRESS]" at bounding box center [248, 169] width 70 height 11
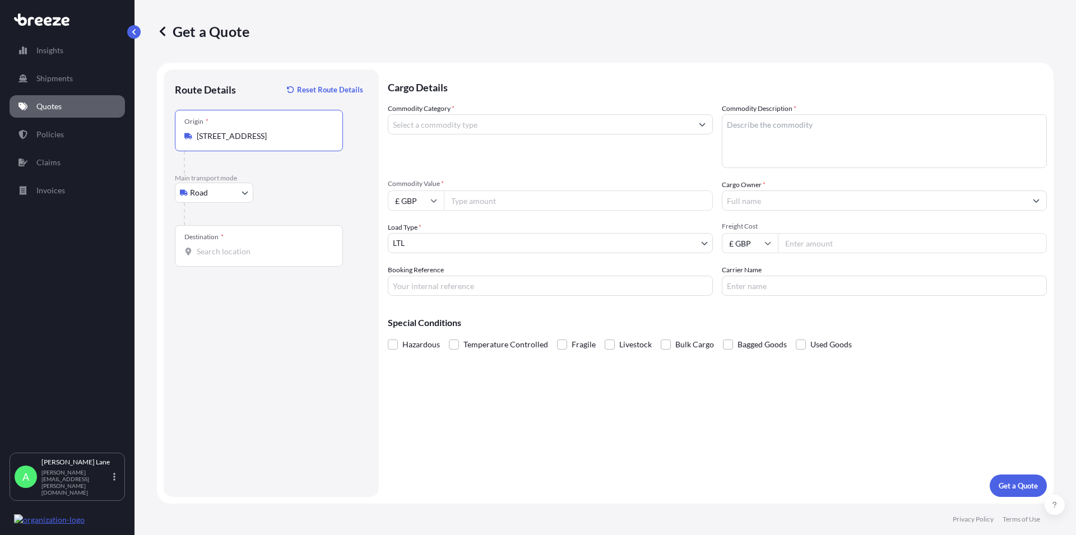
type input "[STREET_ADDRESS]"
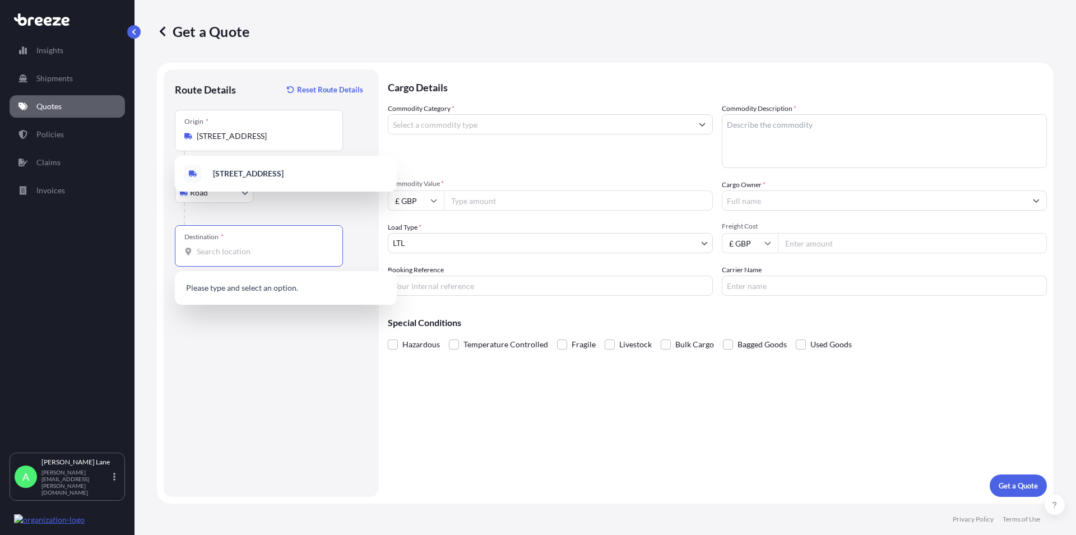
click at [267, 247] on input "Destination *" at bounding box center [263, 251] width 132 height 11
paste input "w1u 1ff"
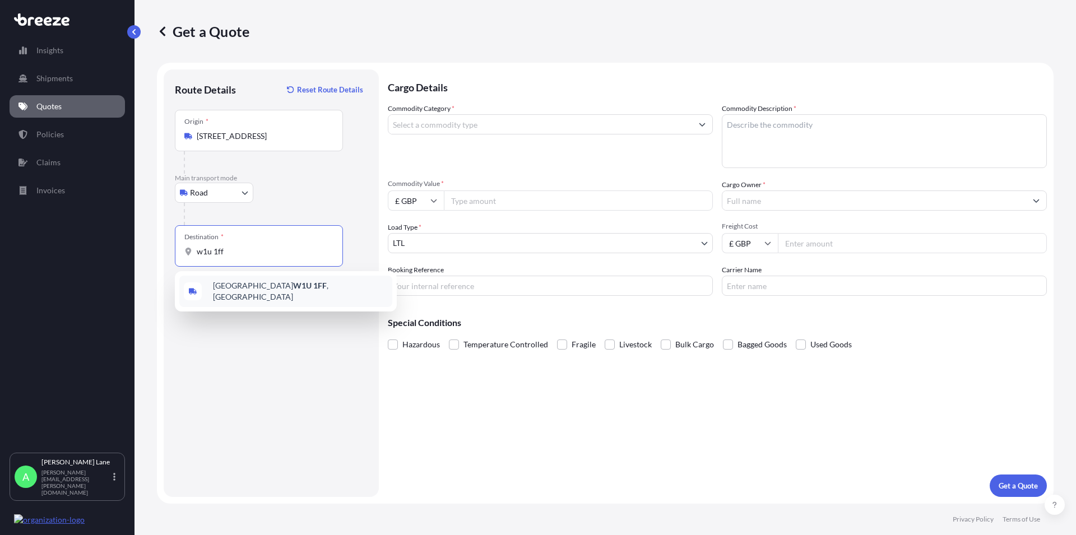
click at [282, 291] on span "[GEOGRAPHIC_DATA] W1U 1FF , [GEOGRAPHIC_DATA]" at bounding box center [300, 291] width 175 height 22
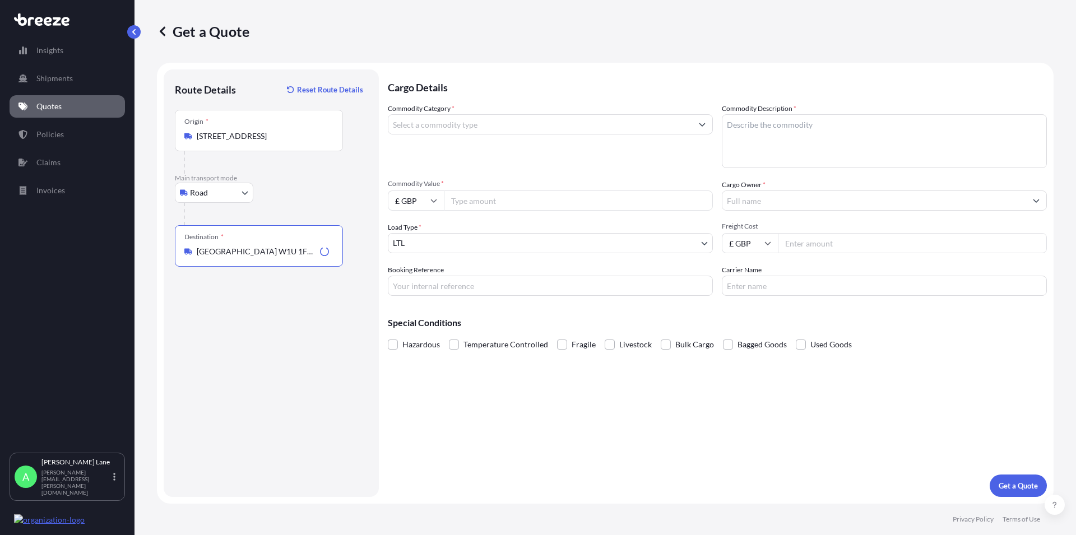
type input "[GEOGRAPHIC_DATA] W1U 1FF, [GEOGRAPHIC_DATA]"
click at [526, 126] on input "Commodity Category *" at bounding box center [540, 124] width 304 height 20
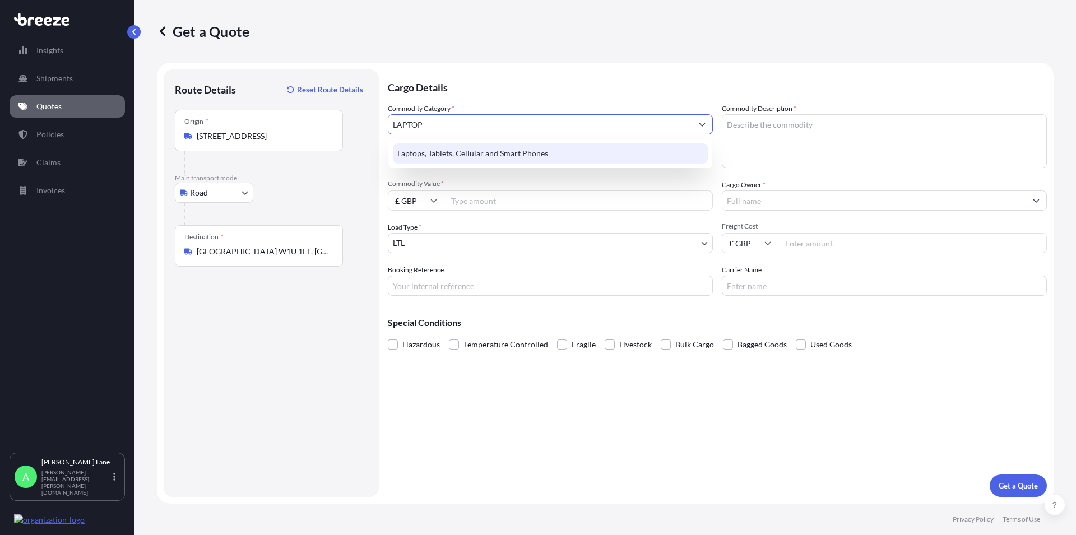
click at [545, 161] on div "Laptops, Tablets, Cellular and Smart Phones" at bounding box center [550, 153] width 315 height 20
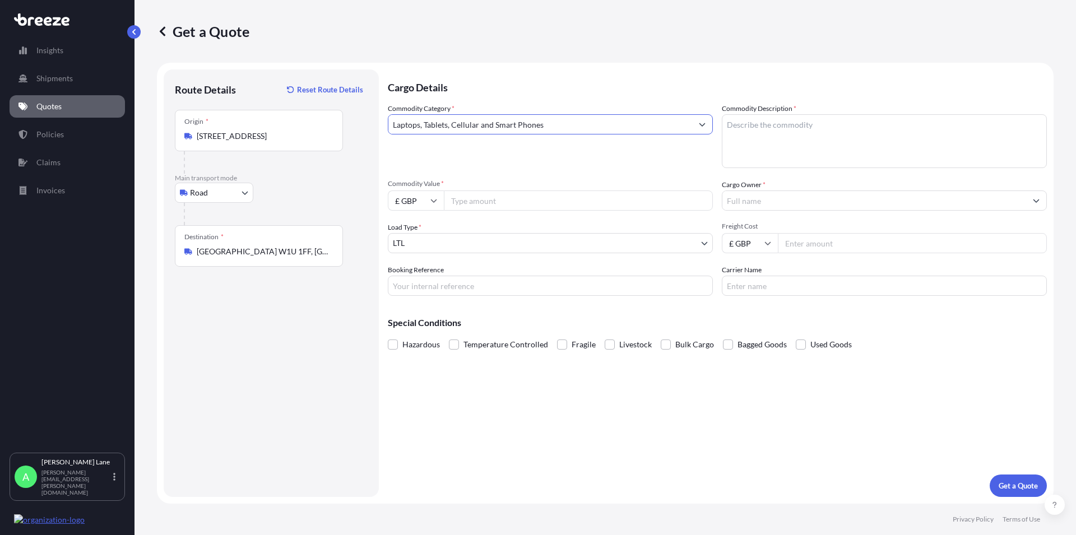
type input "Laptops, Tablets, Cellular and Smart Phones"
click at [773, 118] on textarea "Commodity Description *" at bounding box center [884, 141] width 325 height 54
type textarea "LAPTOP"
click at [476, 205] on input "Commodity Value *" at bounding box center [578, 201] width 269 height 20
type input "1000"
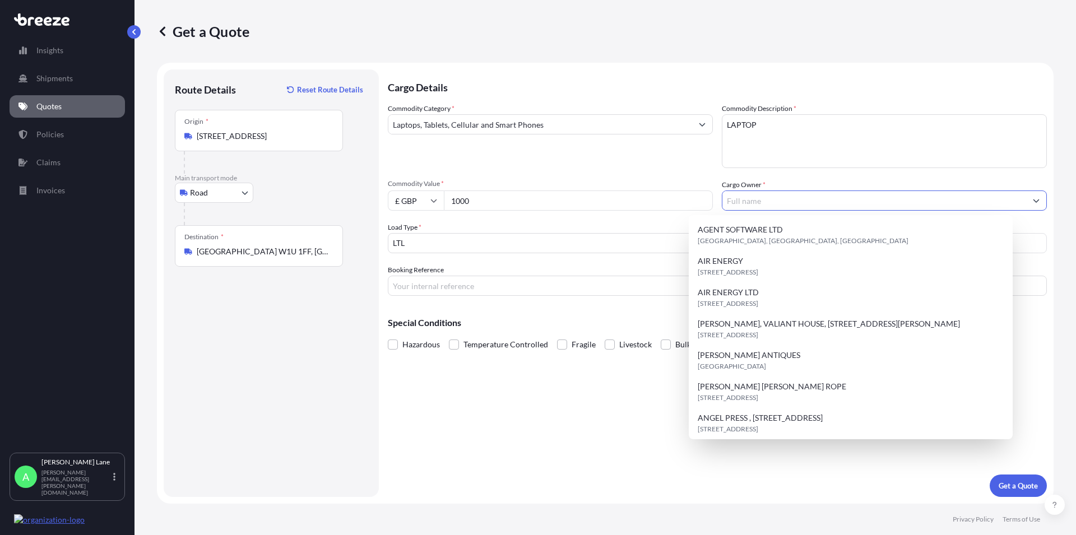
click at [826, 207] on input "Cargo Owner *" at bounding box center [874, 201] width 304 height 20
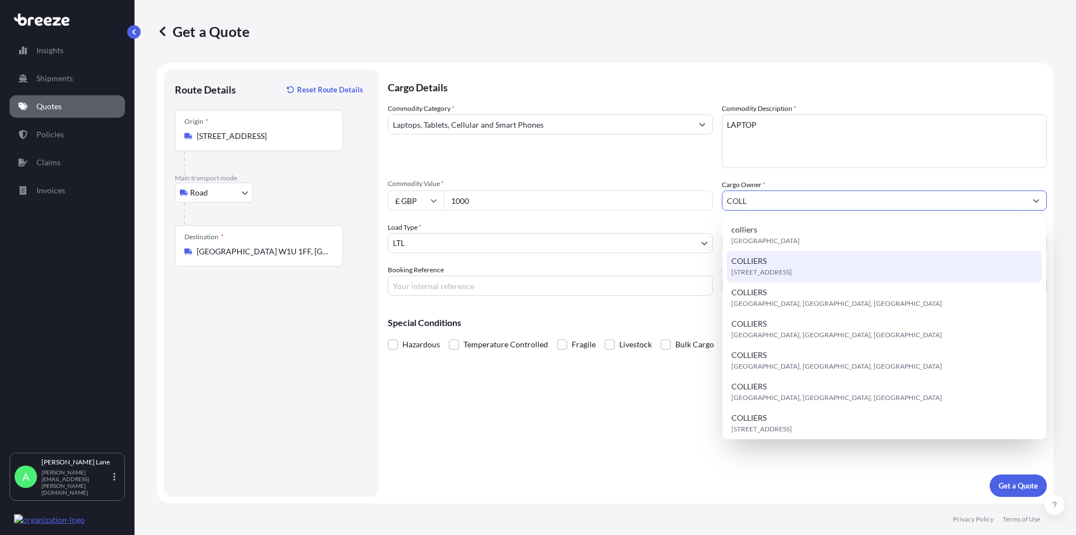
click at [805, 263] on div "[STREET_ADDRESS]" at bounding box center [884, 266] width 315 height 31
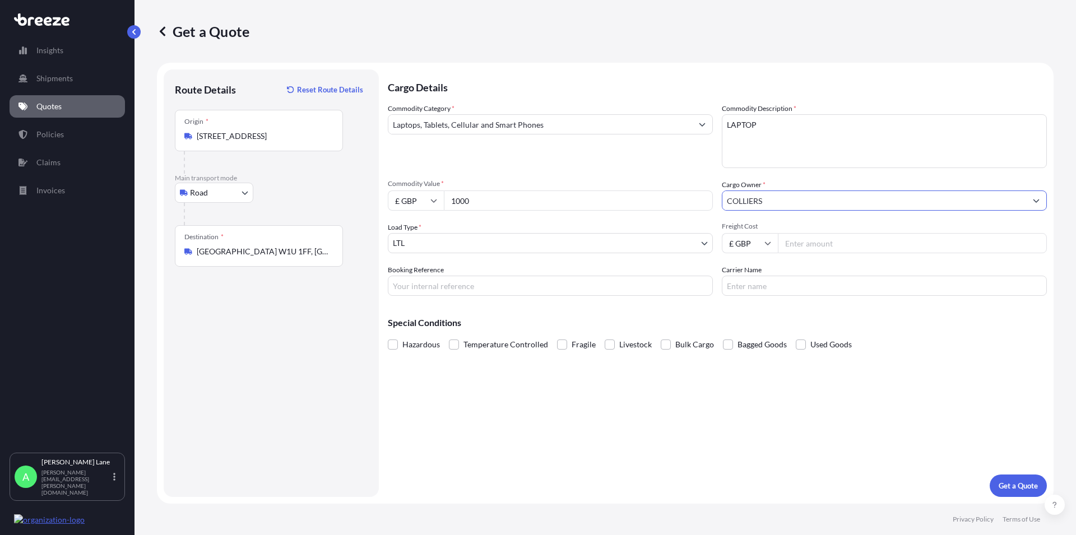
type input "COLLIERS"
click at [445, 245] on body "8 options available. 1 option available. 0 options available. 10 options availa…" at bounding box center [538, 267] width 1076 height 535
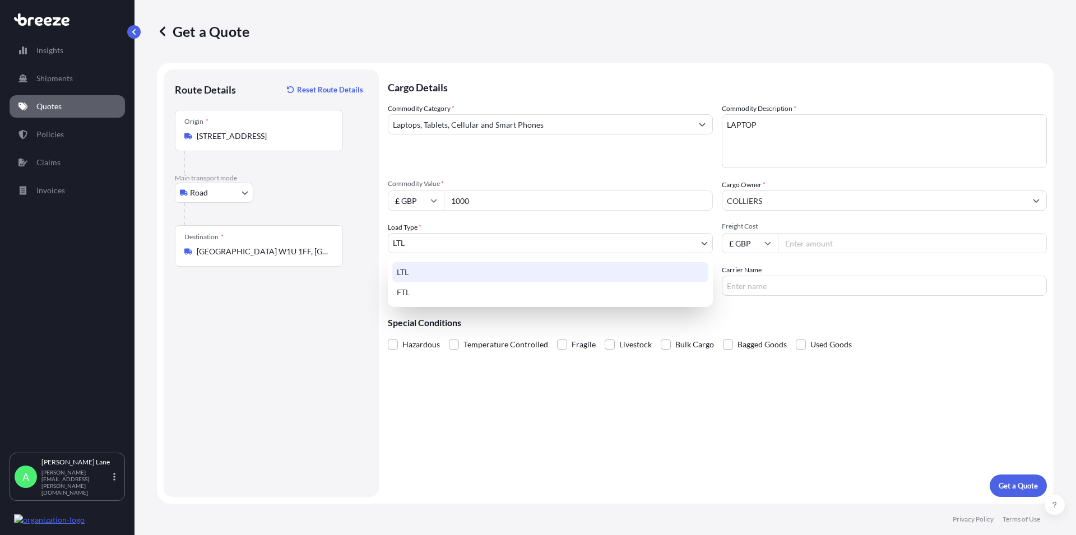
click at [432, 278] on div "LTL" at bounding box center [550, 272] width 316 height 20
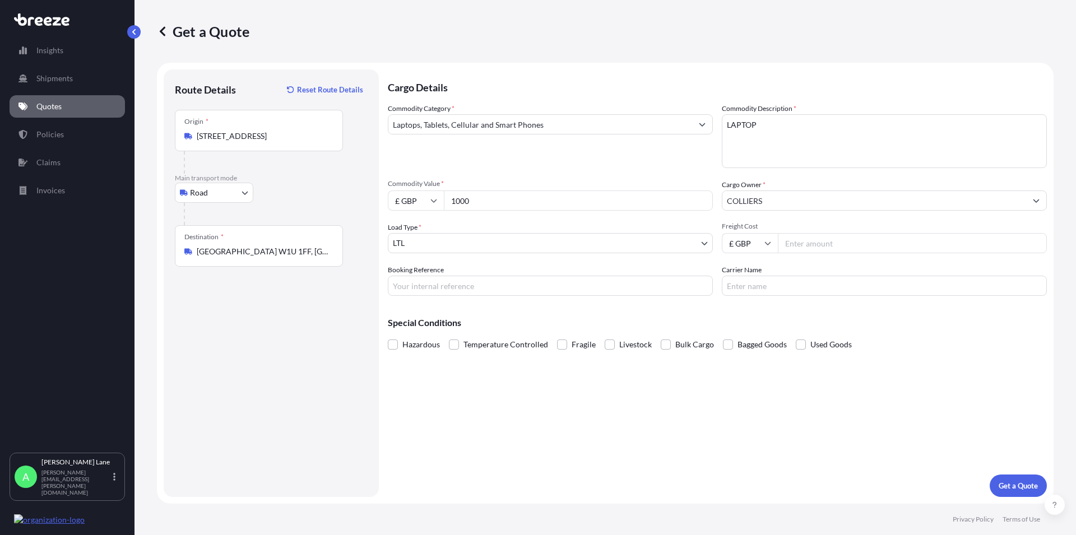
click at [807, 244] on input "Freight Cost" at bounding box center [912, 243] width 269 height 20
type input "29.80"
click at [778, 288] on input "Carrier Name" at bounding box center [884, 286] width 325 height 20
type input "FEDEX"
click at [1024, 488] on p "Get a Quote" at bounding box center [1018, 485] width 39 height 11
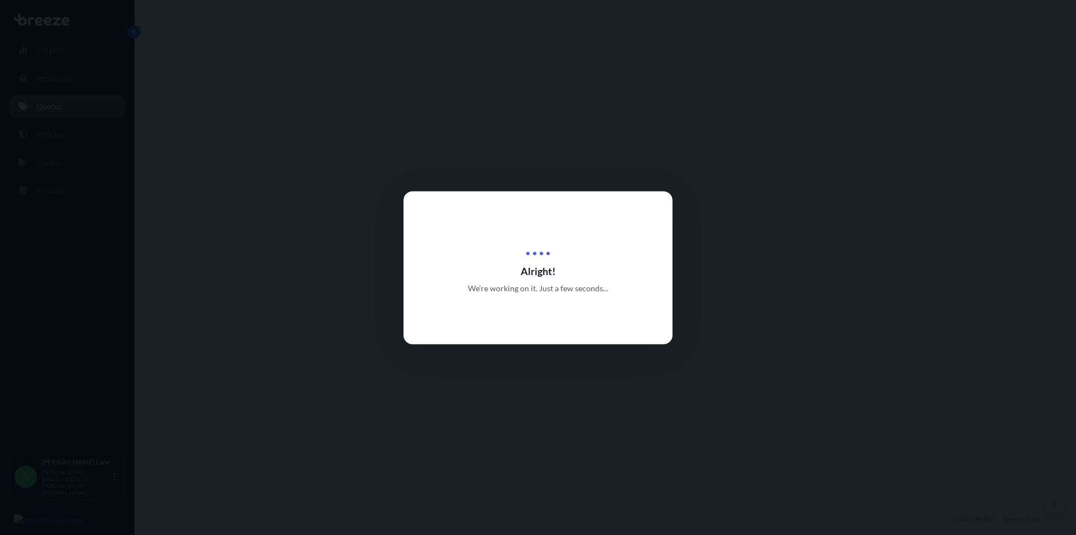
select select "Road"
select select "1"
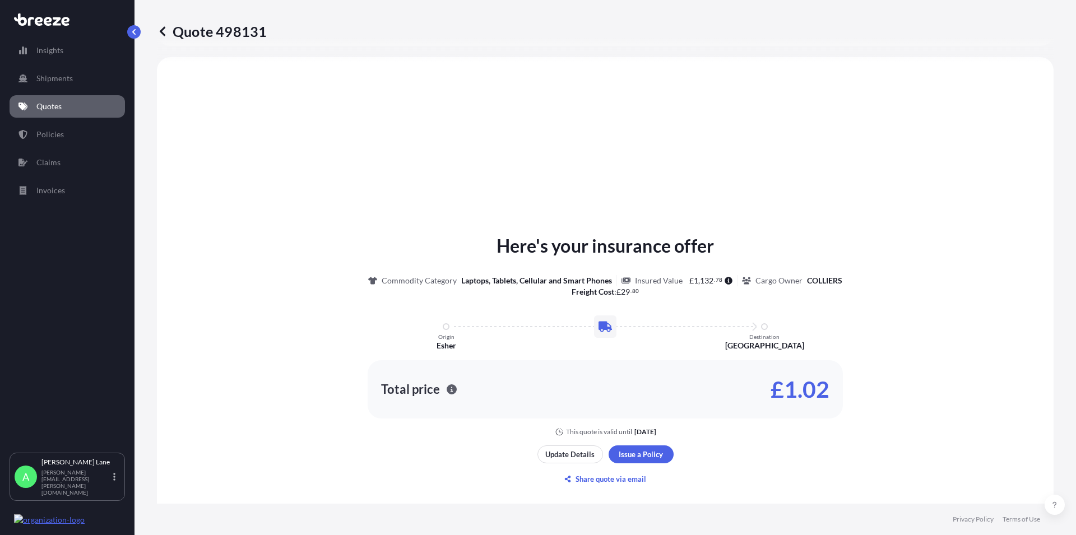
scroll to position [337, 0]
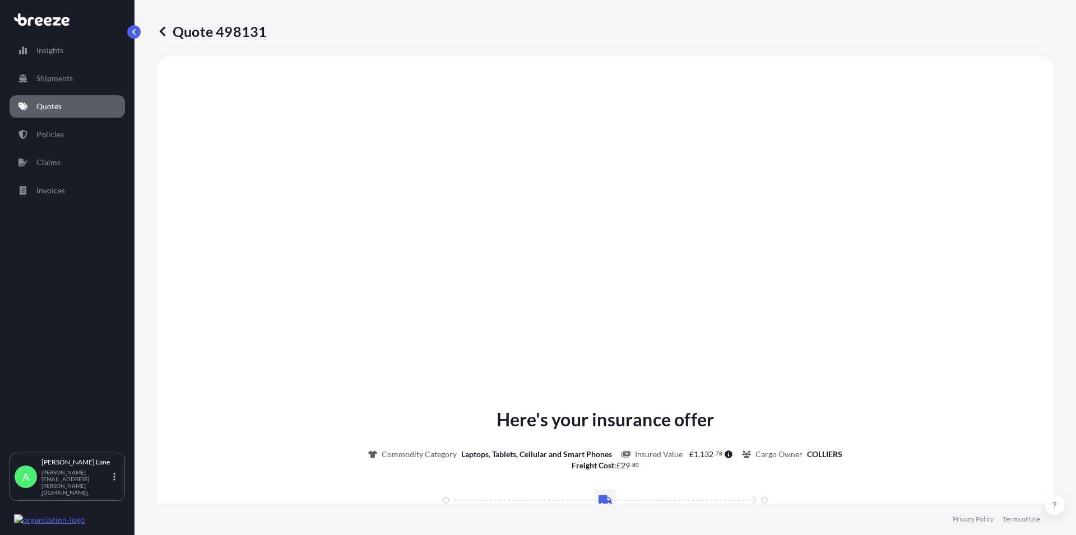
type input "[GEOGRAPHIC_DATA] W1U 1FD, [GEOGRAPHIC_DATA]"
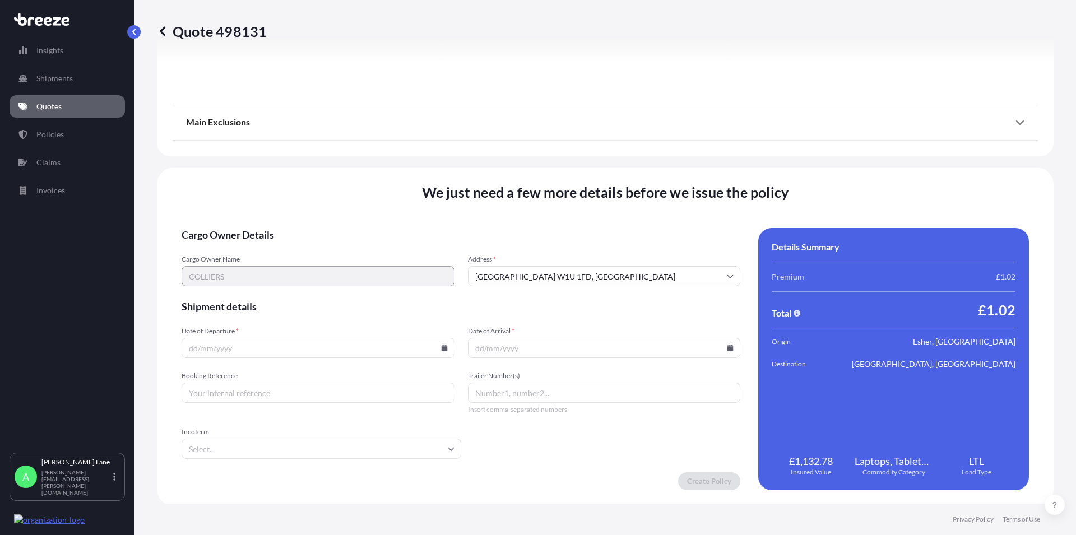
scroll to position [1244, 0]
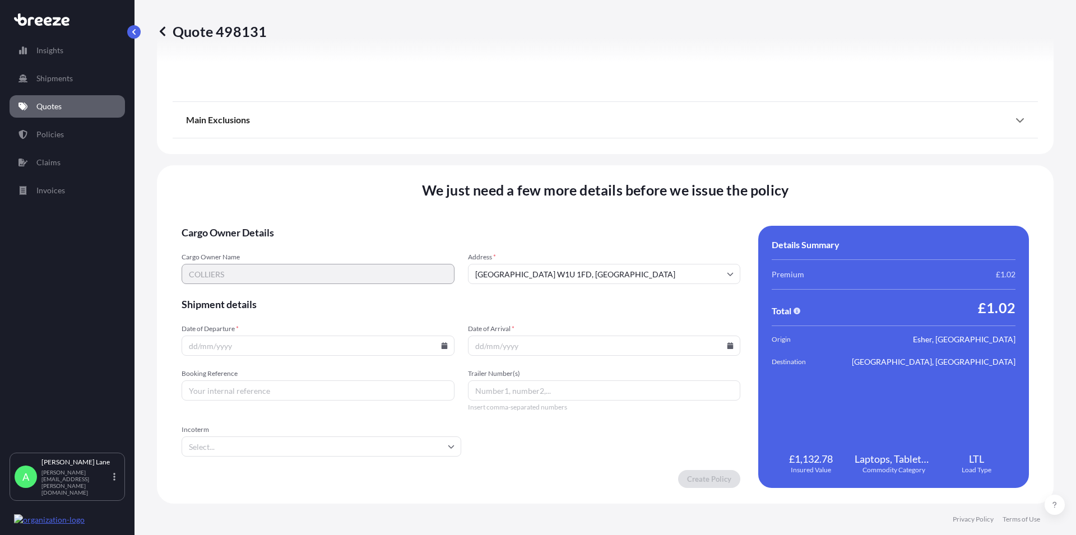
click at [441, 346] on icon at bounding box center [444, 345] width 6 height 7
click at [315, 201] on button "4" at bounding box center [317, 203] width 18 height 18
type input "[DATE]"
click at [727, 345] on icon at bounding box center [730, 345] width 6 height 7
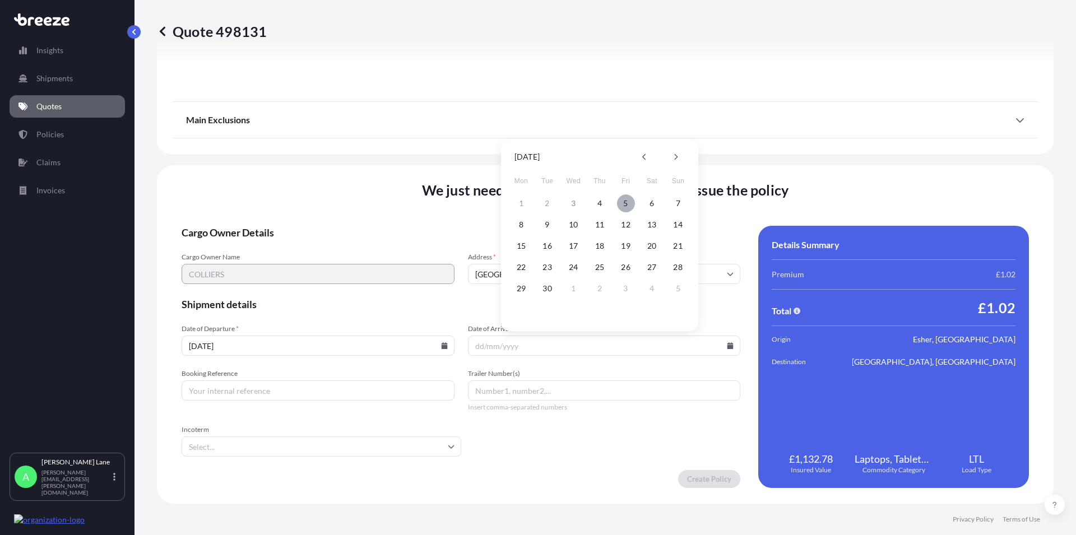
click at [625, 202] on button "5" at bounding box center [626, 203] width 18 height 18
type input "[DATE]"
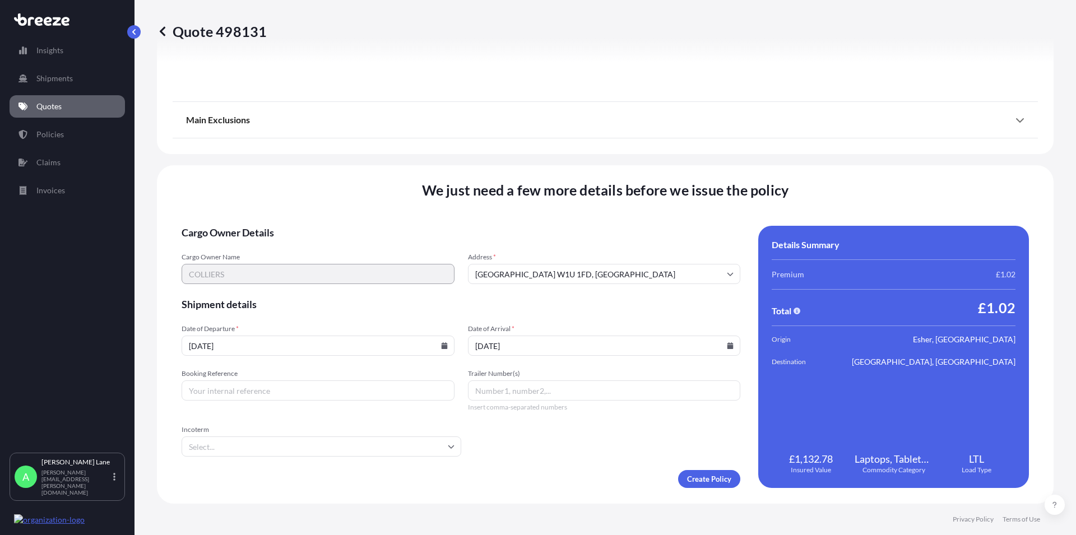
click at [232, 394] on input "Booking Reference" at bounding box center [318, 391] width 273 height 20
paste input "1893436"
type input "1893436"
click at [225, 450] on input "Incoterm" at bounding box center [322, 447] width 280 height 20
click at [215, 405] on li "DAP" at bounding box center [319, 406] width 267 height 21
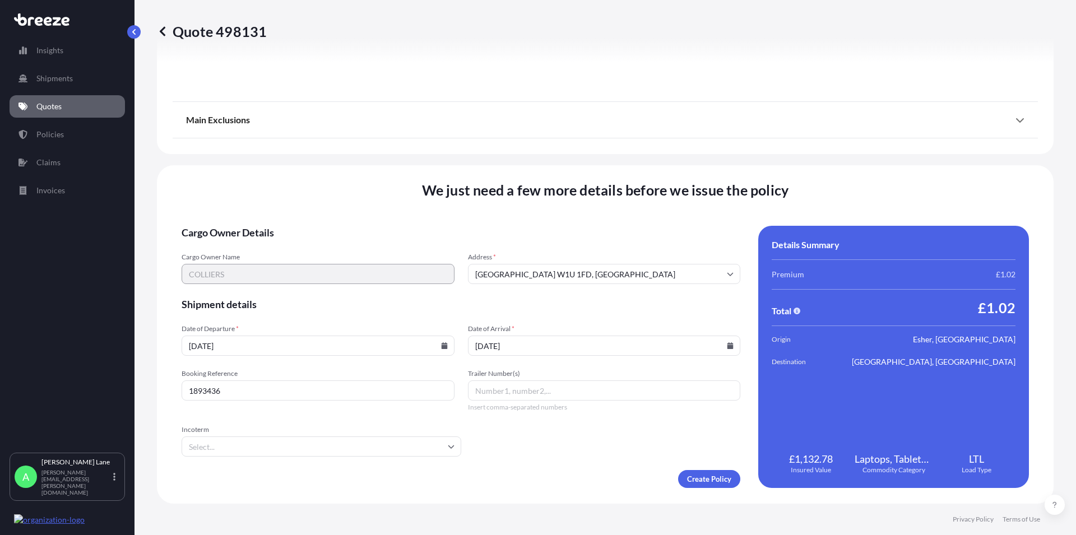
type input "DAP"
click at [487, 390] on input "Trailer Number(s)" at bounding box center [604, 391] width 273 height 20
click at [481, 392] on input "Trailer Number(s)" at bounding box center [604, 391] width 273 height 20
paste input "392744624766"
type input "392744624766"
